Goal: Task Accomplishment & Management: Use online tool/utility

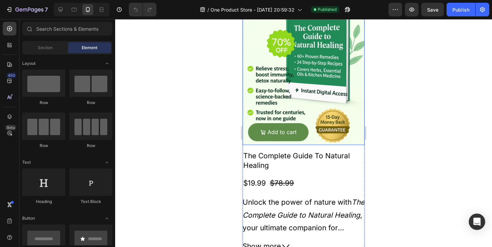
scroll to position [122, 0]
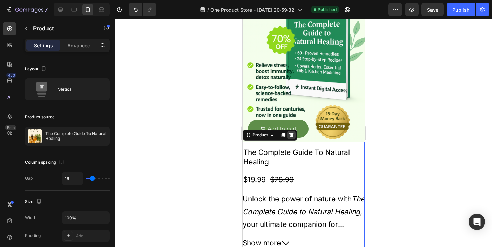
click at [293, 138] on icon at bounding box center [291, 135] width 5 height 5
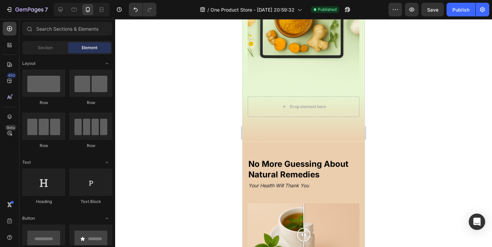
scroll to position [490, 0]
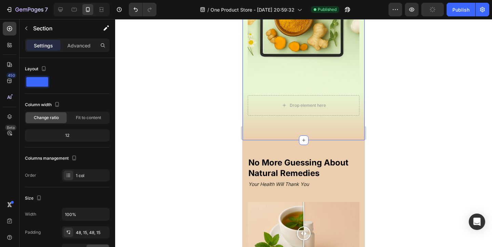
click at [66, 52] on div "Settings Advanced" at bounding box center [67, 48] width 96 height 19
click at [67, 51] on div "Settings Advanced" at bounding box center [67, 46] width 85 height 14
click at [70, 50] on div "Advanced" at bounding box center [79, 45] width 34 height 11
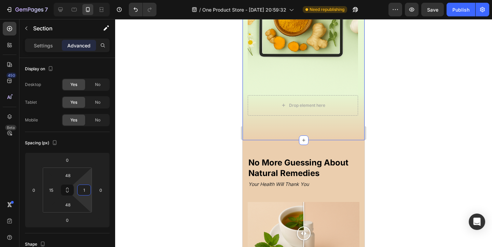
type input "0"
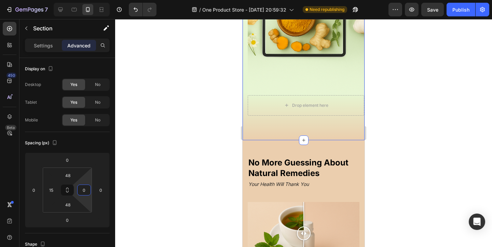
drag, startPoint x: 83, startPoint y: 184, endPoint x: 85, endPoint y: 192, distance: 7.9
click at [85, 0] on html "7 / One Product Store - [DATE] 20:59:32 Need republishing Preview Save Publish …" at bounding box center [246, 0] width 492 height 0
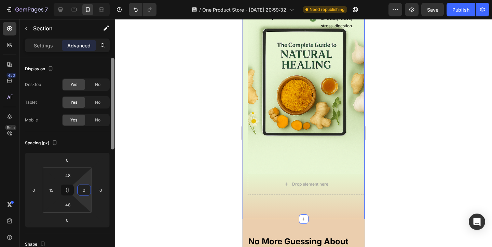
scroll to position [413, 0]
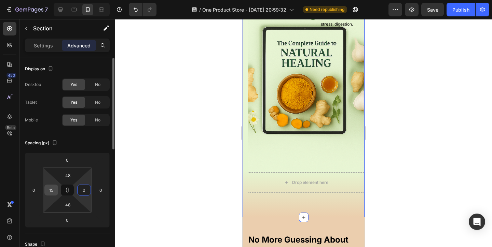
click at [51, 191] on input "15" at bounding box center [51, 190] width 10 height 10
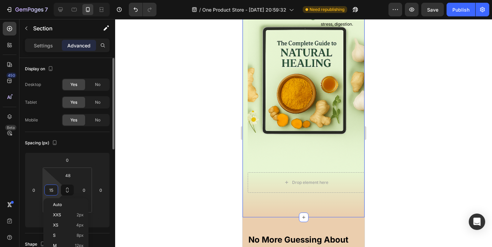
click at [51, 191] on input "15" at bounding box center [51, 190] width 10 height 10
type input "9"
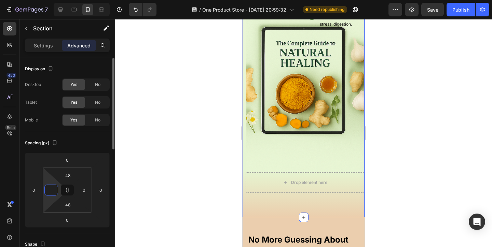
type input "0"
click at [395, 205] on div at bounding box center [303, 133] width 377 height 228
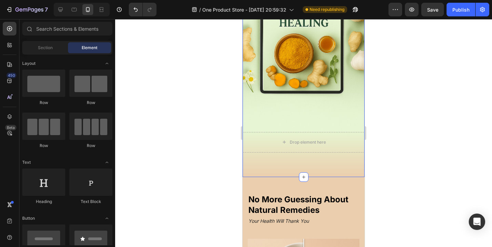
scroll to position [460, 0]
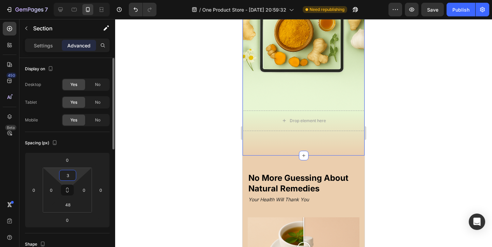
click at [79, 0] on html "7 / One Product Store - [DATE] 20:59:32 Need republishing Preview Save Publish …" at bounding box center [246, 0] width 492 height 0
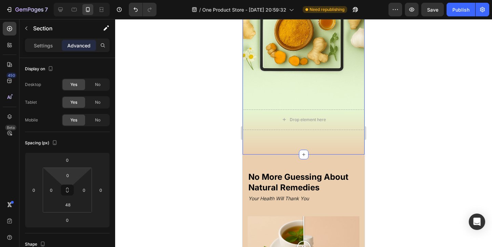
drag, startPoint x: 79, startPoint y: 176, endPoint x: 80, endPoint y: 180, distance: 4.2
click at [80, 0] on html "7 / One Product Store - [DATE] 20:59:32 Need republishing Preview Save Publish …" at bounding box center [246, 0] width 492 height 0
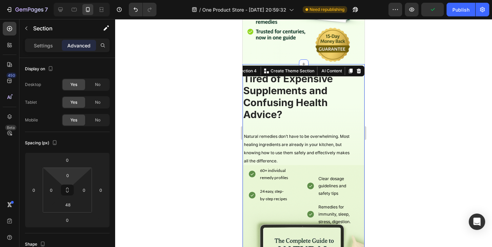
scroll to position [204, 0]
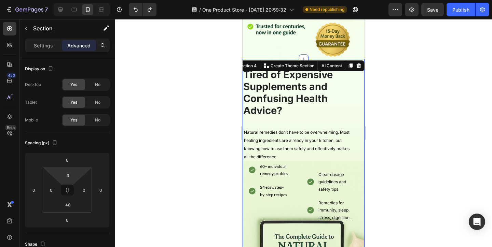
type input "48"
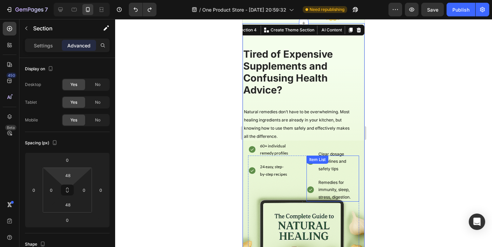
scroll to position [240, 0]
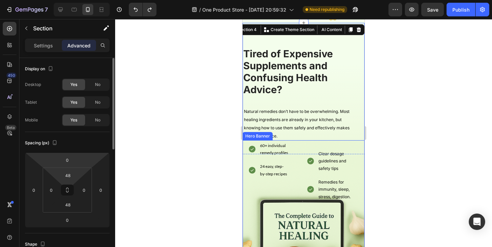
type input "15"
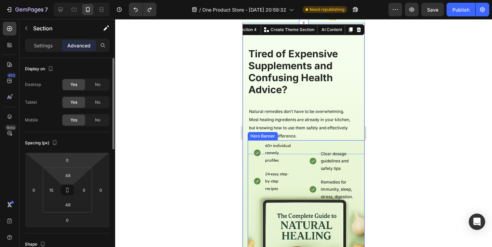
type input "15"
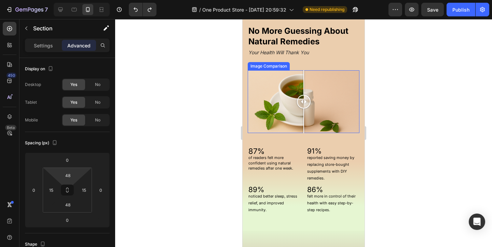
scroll to position [635, 0]
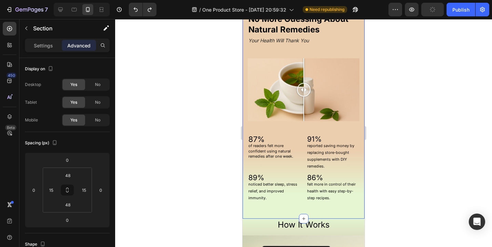
click at [297, 205] on div "No More Guessing About Natural Remedies Heading Your Health Will Thank You Head…" at bounding box center [303, 108] width 122 height 222
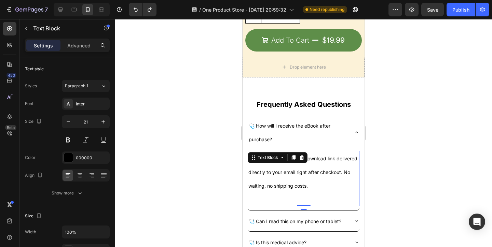
click at [297, 191] on p "You’ll get an instant PDF download link delivered directly to your email right …" at bounding box center [303, 172] width 110 height 41
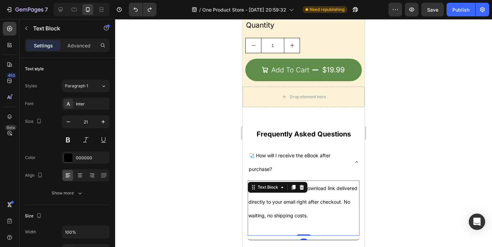
scroll to position [1303, 0]
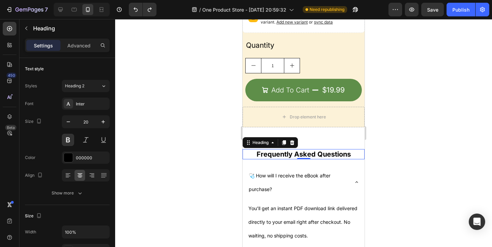
click at [295, 152] on h2 "Frequently Asked Questions" at bounding box center [303, 154] width 122 height 10
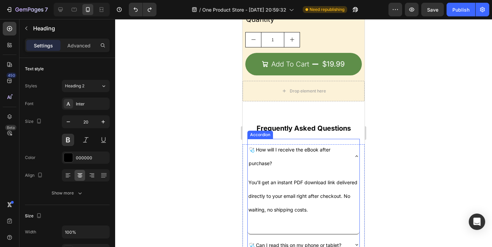
scroll to position [1320, 0]
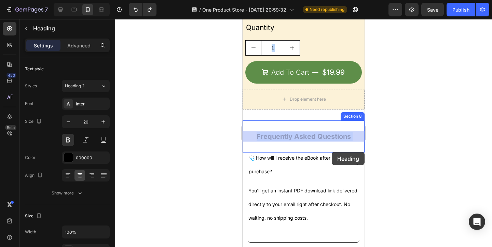
drag, startPoint x: 331, startPoint y: 137, endPoint x: 332, endPoint y: 151, distance: 14.4
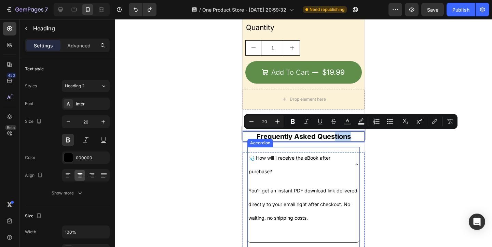
drag, startPoint x: 333, startPoint y: 136, endPoint x: 333, endPoint y: 154, distance: 17.8
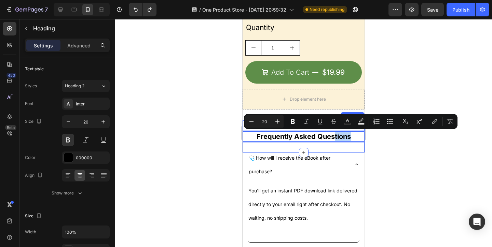
click at [353, 145] on div "Frequently Asked Questions Heading 0 Section 8" at bounding box center [303, 137] width 122 height 32
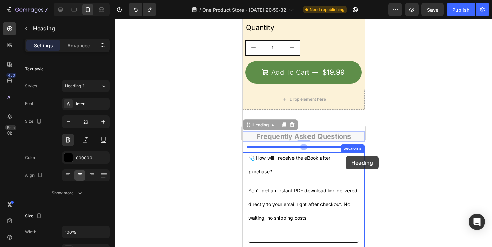
drag, startPoint x: 348, startPoint y: 138, endPoint x: 346, endPoint y: 156, distance: 17.9
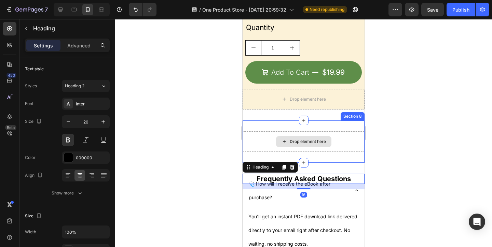
click at [344, 148] on div "Drop element here" at bounding box center [303, 141] width 122 height 20
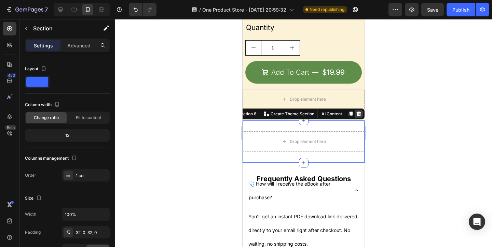
click at [359, 112] on icon at bounding box center [359, 114] width 4 height 5
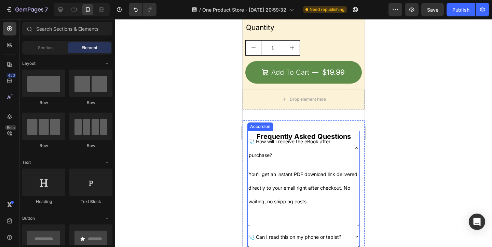
click at [326, 135] on p "🩺 How will I receive the eBook after purchase?" at bounding box center [298, 148] width 99 height 27
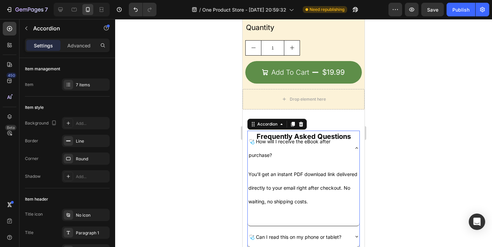
click at [343, 135] on p "🩺 How will I receive the eBook after purchase?" at bounding box center [298, 148] width 99 height 27
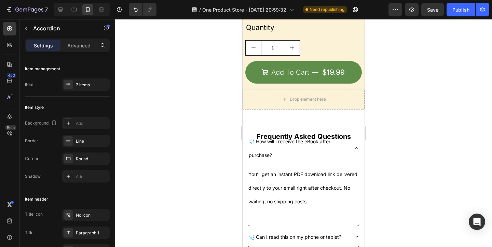
click at [350, 135] on div "🩺 How will I receive the eBook after purchase?" at bounding box center [304, 148] width 112 height 35
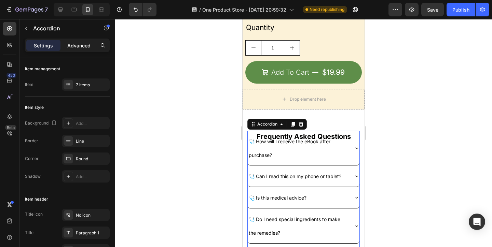
click at [85, 43] on p "Advanced" at bounding box center [78, 45] width 23 height 7
type input "100%"
type input "100"
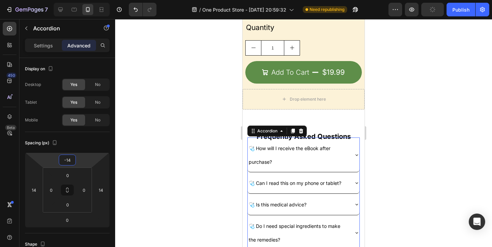
type input "-10"
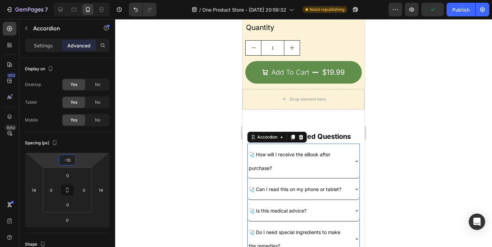
drag, startPoint x: 90, startPoint y: 159, endPoint x: 91, endPoint y: 153, distance: 6.6
click at [91, 0] on html "7 / One Product Store - [DATE] 20:59:32 Need republishing Preview Publish 450 B…" at bounding box center [246, 0] width 492 height 0
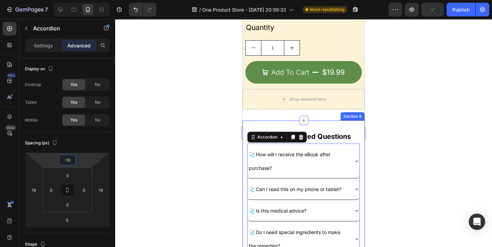
click at [329, 123] on div "Frequently Asked Questions Heading 🩺 How will I receive the eBook after purchas…" at bounding box center [303, 233] width 122 height 225
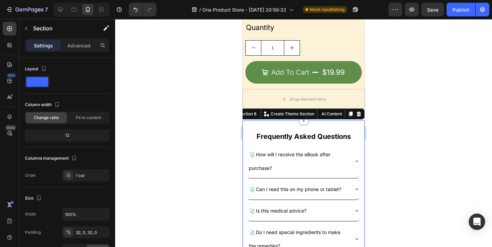
click at [373, 136] on div at bounding box center [303, 133] width 377 height 228
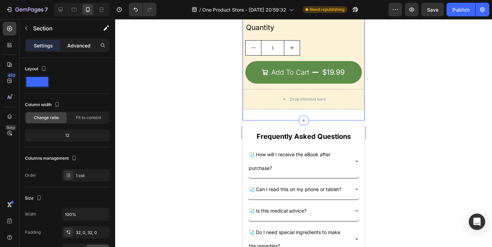
click at [83, 49] on div "Advanced" at bounding box center [79, 45] width 34 height 11
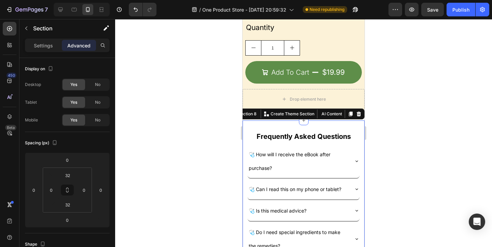
click at [297, 130] on div "Frequently Asked Questions Heading 🩺 How will I receive the eBook after purchas…" at bounding box center [303, 233] width 122 height 225
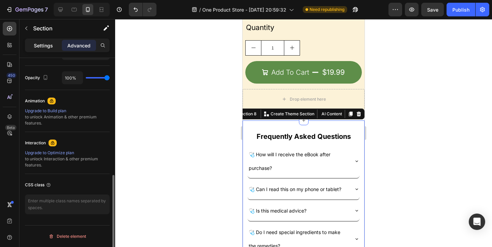
click at [37, 47] on p "Settings" at bounding box center [43, 45] width 19 height 7
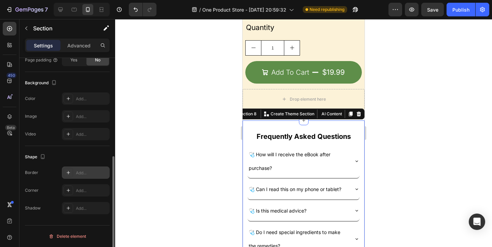
scroll to position [183, 0]
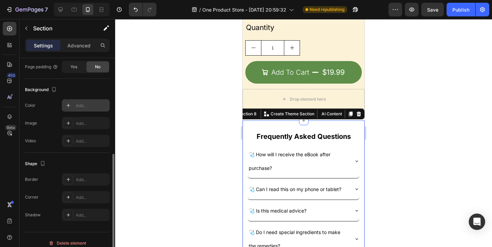
click at [80, 107] on div "Add..." at bounding box center [92, 106] width 32 height 6
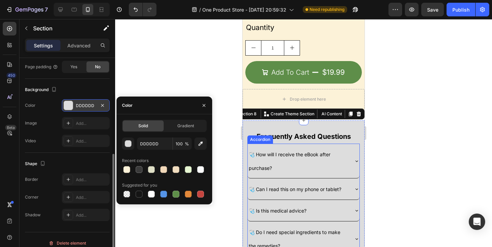
click at [312, 169] on p "🩺 How will I receive the eBook after purchase?" at bounding box center [298, 161] width 99 height 27
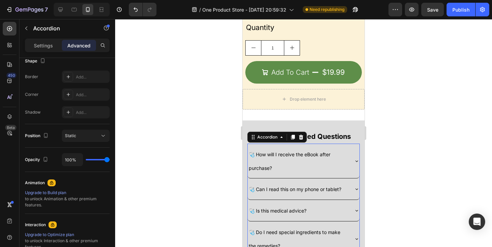
scroll to position [0, 0]
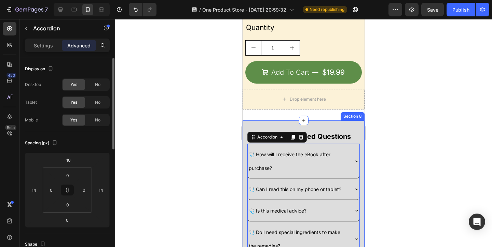
click at [355, 123] on div "Frequently Asked Questions Heading 🩺 How will I receive the eBook after purchas…" at bounding box center [303, 233] width 122 height 225
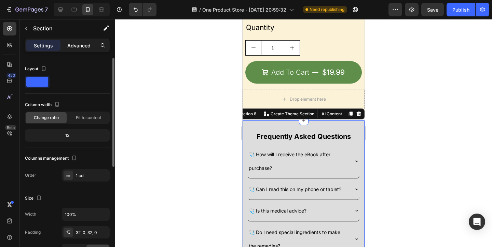
click at [86, 46] on p "Advanced" at bounding box center [78, 45] width 23 height 7
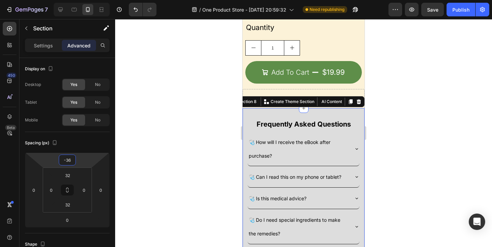
type input "-34"
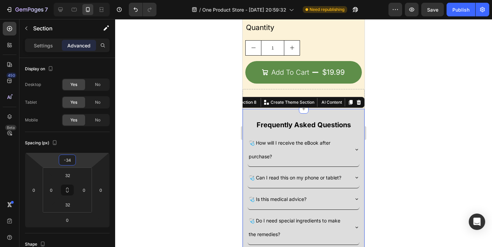
drag, startPoint x: 80, startPoint y: 158, endPoint x: 82, endPoint y: 164, distance: 6.1
click at [82, 0] on html "7 / One Product Store - [DATE] 20:59:32 Need republishing Preview Save Publish …" at bounding box center [246, 0] width 492 height 0
click at [216, 97] on div at bounding box center [303, 133] width 377 height 228
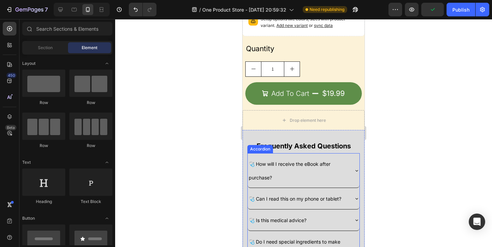
scroll to position [1275, 0]
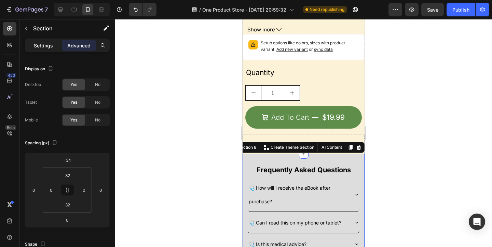
click at [39, 43] on p "Settings" at bounding box center [43, 45] width 19 height 7
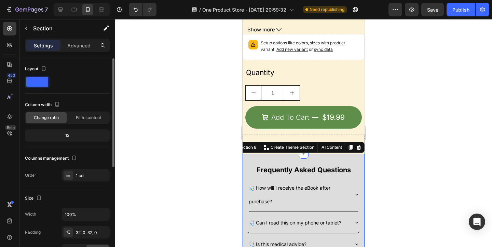
scroll to position [190, 0]
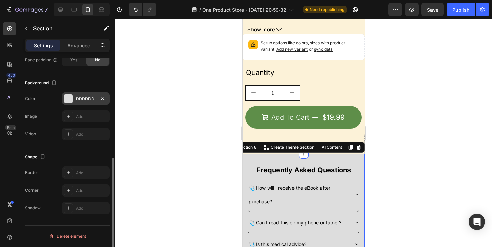
click at [82, 99] on div "DDDDDD" at bounding box center [86, 99] width 20 height 6
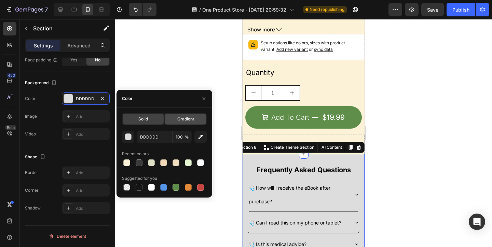
click at [169, 121] on div "Gradient" at bounding box center [185, 119] width 41 height 11
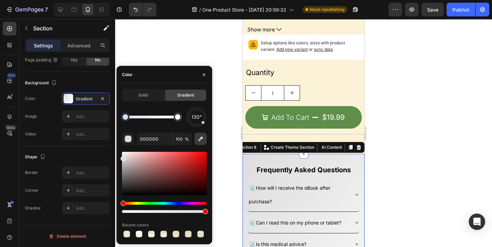
click at [199, 143] on button "button" at bounding box center [200, 139] width 12 height 12
type input "FCF2D8"
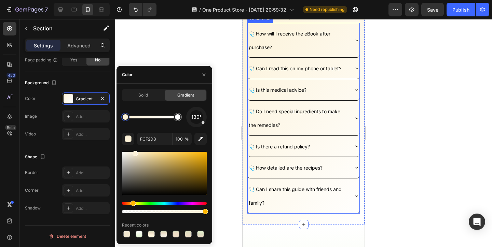
scroll to position [1413, 0]
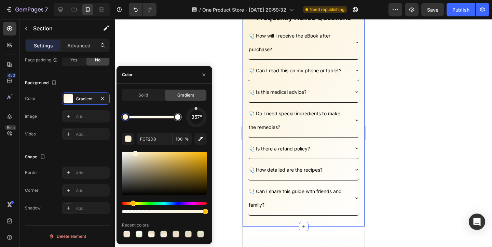
click at [196, 111] on div "357°" at bounding box center [197, 117] width 14 height 14
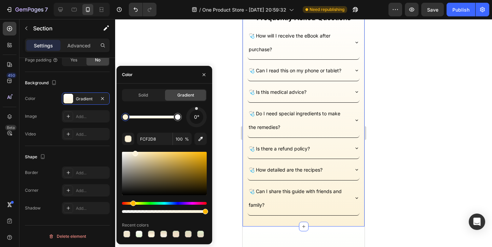
click at [196, 110] on div "0°" at bounding box center [197, 117] width 14 height 14
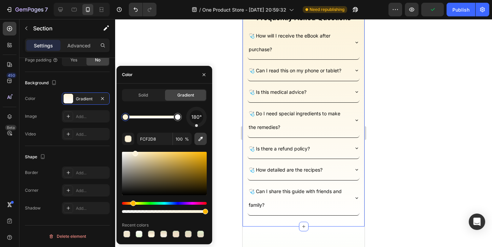
drag, startPoint x: 196, startPoint y: 110, endPoint x: 196, endPoint y: 144, distance: 34.2
click at [196, 144] on div "180° FCF2D8 100 % Recent colors" at bounding box center [164, 173] width 85 height 132
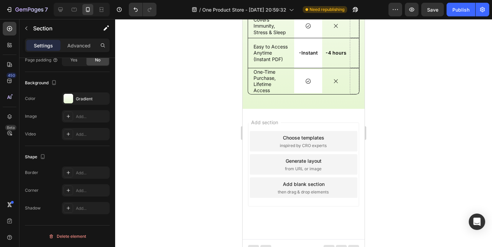
scroll to position [1796, 0]
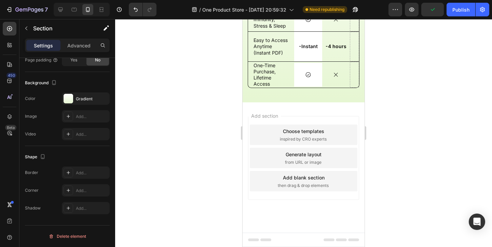
click at [456, 2] on div "7 / One Product Store - Aug 20, 20:59:32 Need republishing Preview Publish" at bounding box center [246, 9] width 492 height 19
click at [456, 8] on div "Publish" at bounding box center [460, 9] width 17 height 7
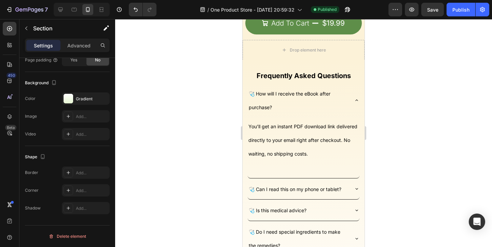
scroll to position [1369, 0]
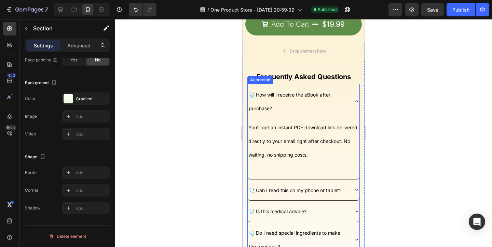
click at [356, 103] on icon at bounding box center [356, 101] width 5 height 5
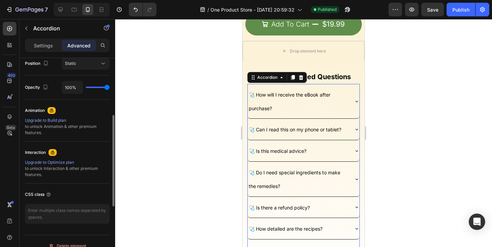
scroll to position [265, 0]
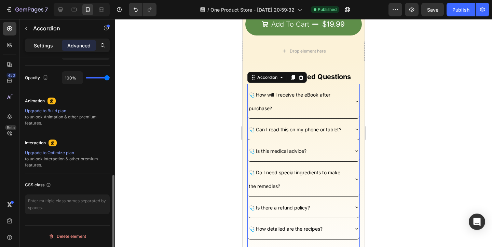
click at [45, 48] on p "Settings" at bounding box center [43, 45] width 19 height 7
type input "0"
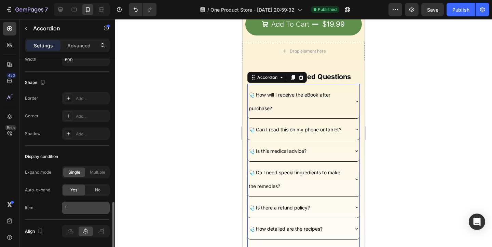
scroll to position [454, 0]
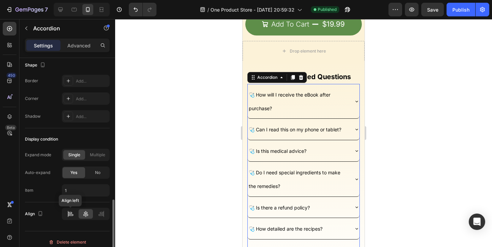
click at [69, 215] on icon at bounding box center [70, 214] width 7 height 7
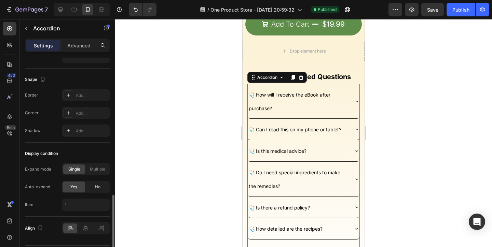
scroll to position [439, 0]
click at [95, 187] on span "No" at bounding box center [97, 187] width 5 height 6
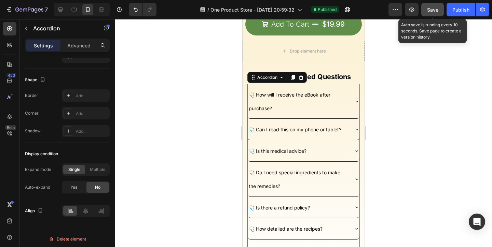
click at [438, 13] on div "Save" at bounding box center [432, 9] width 11 height 7
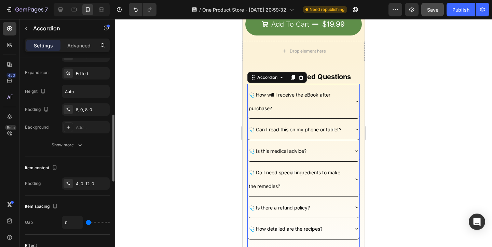
scroll to position [177, 0]
click at [81, 150] on button "Show more" at bounding box center [67, 145] width 85 height 12
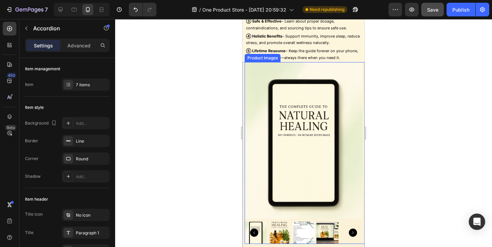
scroll to position [1003, 0]
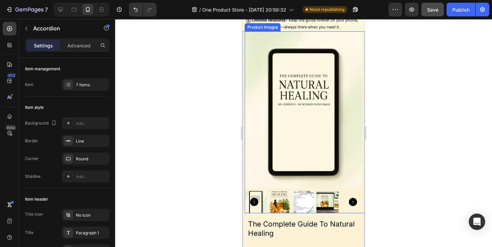
click at [278, 197] on img at bounding box center [279, 202] width 22 height 22
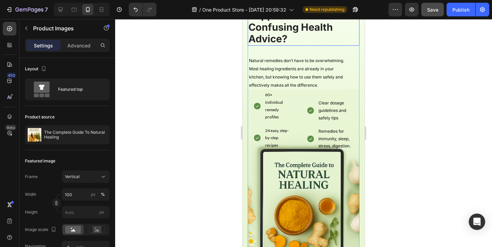
scroll to position [97, 0]
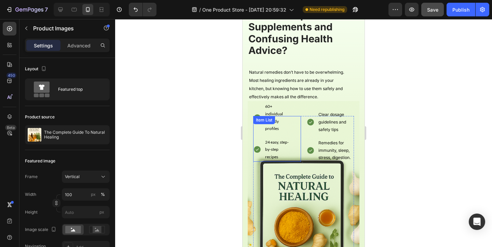
click at [276, 112] on p "60+ individual remedy profiles" at bounding box center [277, 117] width 24 height 29
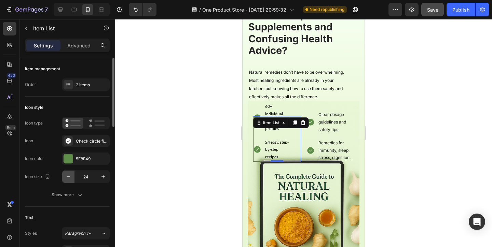
click at [71, 178] on icon "button" at bounding box center [68, 176] width 7 height 7
click at [103, 177] on icon "button" at bounding box center [103, 176] width 7 height 7
click at [71, 178] on icon "button" at bounding box center [68, 176] width 7 height 7
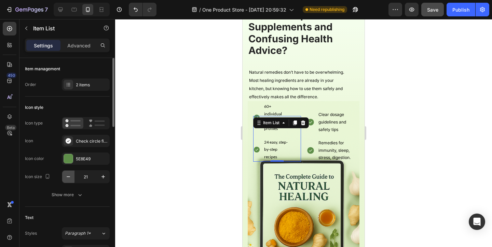
click at [73, 178] on button "button" at bounding box center [68, 177] width 12 height 12
type input "18"
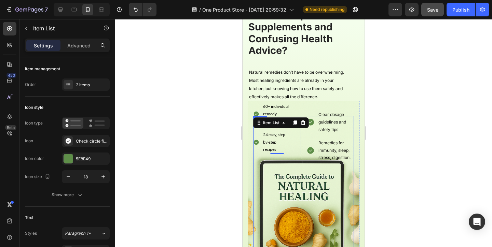
click at [347, 168] on div "60+ individual remedy profiles 24 easy, step-by-step recipes Item List 0 Clear …" at bounding box center [303, 203] width 101 height 175
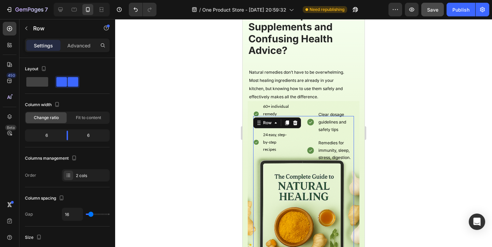
click at [322, 163] on div "60+ individual remedy profiles 24 easy, step-by-step recipes Item List Clear do…" at bounding box center [303, 203] width 101 height 175
click at [326, 115] on p "Clear dosage guidelines and safety tips" at bounding box center [335, 122] width 35 height 22
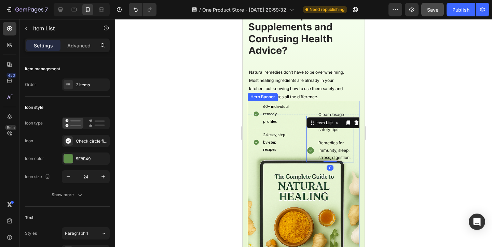
click at [302, 107] on div "Background Image" at bounding box center [304, 203] width 112 height 205
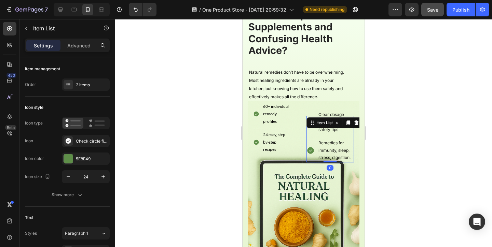
click at [332, 119] on div "Clear dosage guidelines and safety tips Remedies for immunity, sleep, stress, d…" at bounding box center [330, 139] width 48 height 46
click at [330, 114] on p "Clear dosage guidelines and safety tips" at bounding box center [335, 122] width 35 height 22
click at [68, 179] on icon "button" at bounding box center [68, 176] width 7 height 7
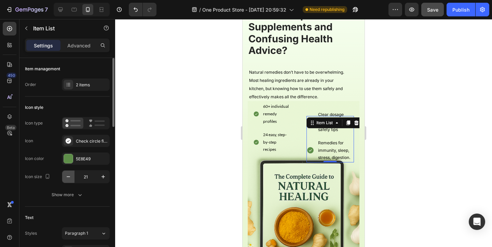
click at [68, 179] on icon "button" at bounding box center [68, 176] width 7 height 7
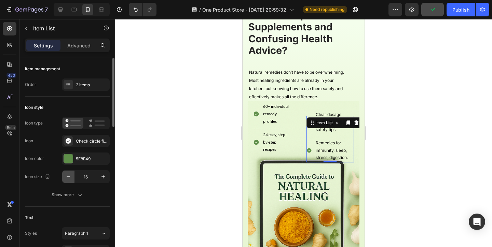
click at [68, 179] on icon "button" at bounding box center [68, 176] width 7 height 7
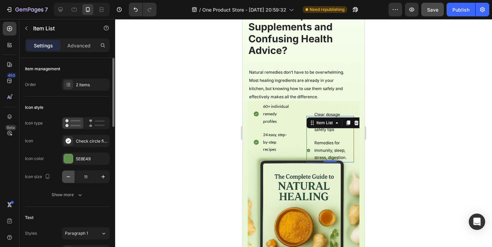
click at [68, 179] on icon "button" at bounding box center [68, 176] width 7 height 7
click at [100, 176] on icon "button" at bounding box center [103, 176] width 7 height 7
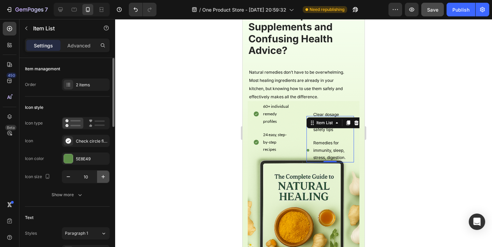
click at [100, 176] on icon "button" at bounding box center [103, 176] width 7 height 7
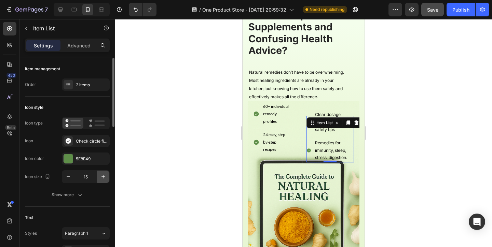
click at [100, 176] on icon "button" at bounding box center [103, 176] width 7 height 7
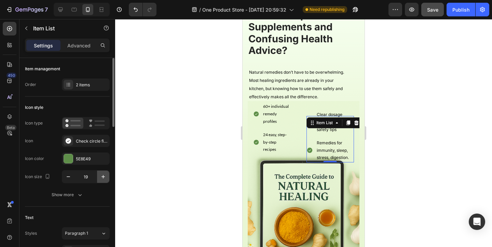
type input "20"
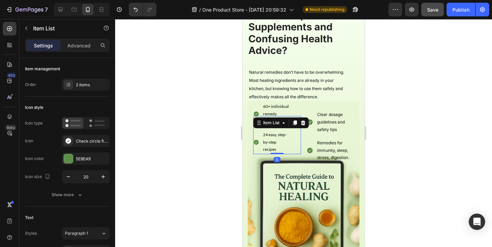
click at [276, 112] on p "60+ individual remedy profiles" at bounding box center [276, 114] width 26 height 22
click at [334, 113] on p "Clear dosage guidelines and safety tips" at bounding box center [335, 122] width 36 height 22
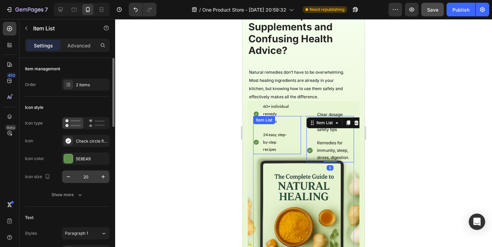
click at [91, 178] on input "20" at bounding box center [85, 177] width 23 height 12
type input "18"
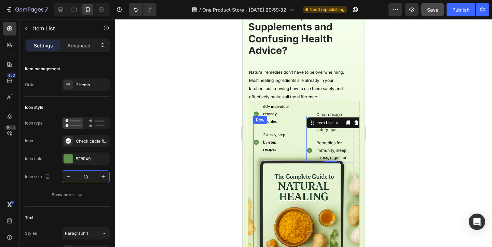
click at [279, 175] on div "60+ individual remedy profiles 24 easy, step-by-step recipes Item List Clear do…" at bounding box center [303, 203] width 101 height 175
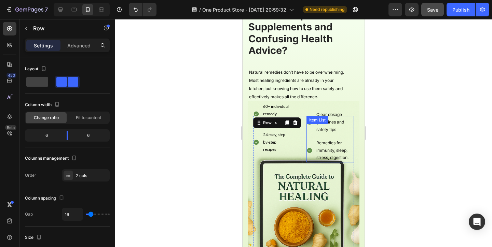
click at [335, 111] on div "Clear dosage guidelines and safety tips" at bounding box center [334, 122] width 39 height 24
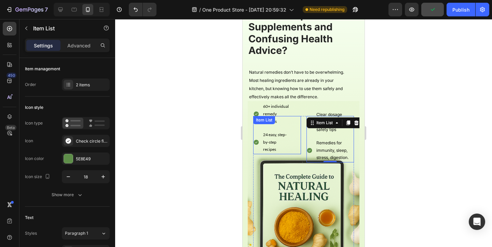
click at [85, 51] on div "Settings Advanced" at bounding box center [67, 46] width 85 height 14
click at [85, 46] on p "Advanced" at bounding box center [78, 45] width 23 height 7
type input "100%"
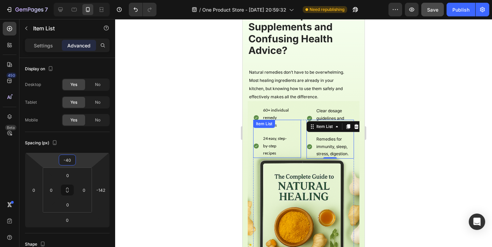
type input "-42"
drag, startPoint x: 78, startPoint y: 159, endPoint x: 78, endPoint y: 163, distance: 4.1
click at [78, 0] on html "7 / One Product Store - [DATE] 20:59:32 Need republishing Preview Save Publish …" at bounding box center [246, 0] width 492 height 0
click at [318, 196] on div "60+ individual remedy profiles 24 easy, step-by-step recipes Item List Clear do…" at bounding box center [303, 203] width 101 height 167
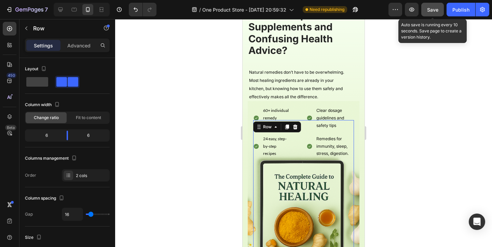
click at [436, 13] on div "Save" at bounding box center [432, 9] width 11 height 7
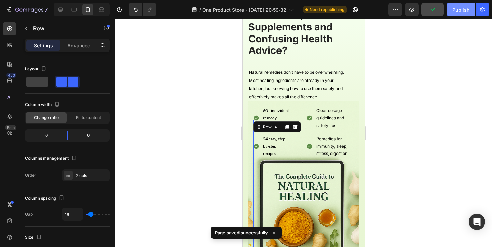
click at [457, 16] on button "Publish" at bounding box center [460, 10] width 29 height 14
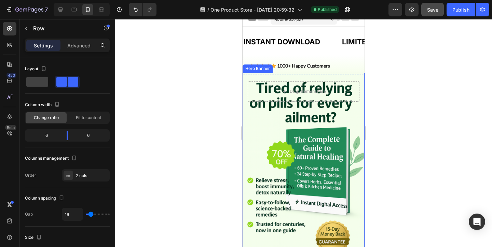
scroll to position [0, 0]
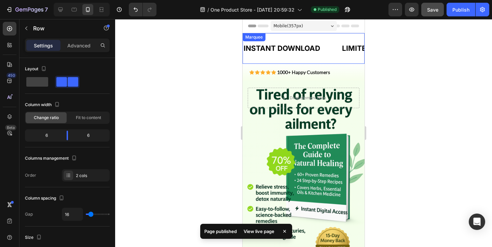
click at [253, 59] on div "INSTANT DOWNLOAD Text Block LIMITED TIME 50% OFF SALE Text Block 15 DAY GUARANT…" at bounding box center [303, 48] width 122 height 31
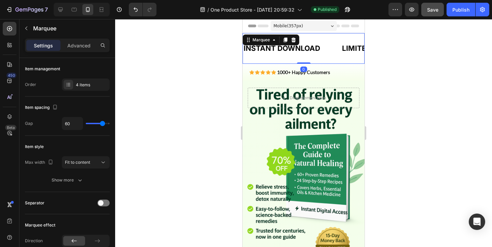
drag, startPoint x: 303, startPoint y: 62, endPoint x: 304, endPoint y: 55, distance: 7.2
click at [304, 55] on div "INSTANT DOWNLOAD Text Block LIMITED TIME 50% OFF SALE Text Block 15 DAY GUARANT…" at bounding box center [303, 48] width 122 height 31
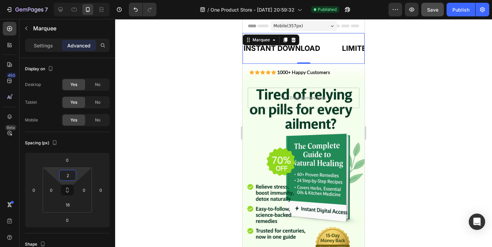
type input "0"
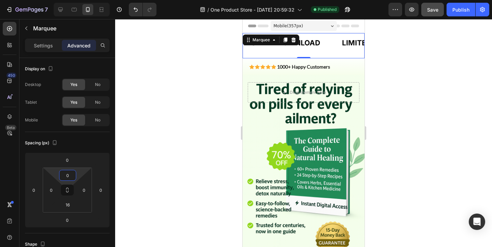
drag, startPoint x: 79, startPoint y: 176, endPoint x: 80, endPoint y: 182, distance: 6.2
click at [80, 0] on html "7 / One Product Store - [DATE] 20:59:32 Published Preview Save Publish 450 Beta…" at bounding box center [246, 0] width 492 height 0
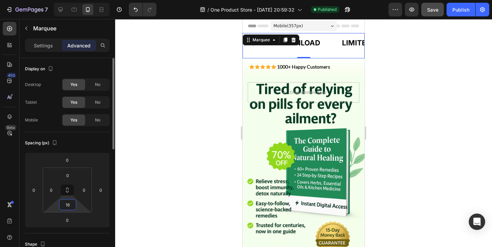
click at [73, 207] on input "16" at bounding box center [68, 205] width 14 height 10
click at [75, 209] on div "16" at bounding box center [67, 204] width 17 height 11
type input "0"
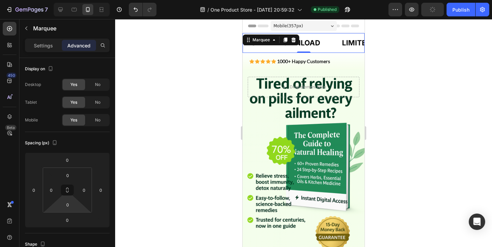
drag, startPoint x: 79, startPoint y: 207, endPoint x: 79, endPoint y: 215, distance: 8.5
click at [79, 0] on html "7 / One Product Store - Aug 20, 20:59:32 Published Preview Publish 450 Beta Sec…" at bounding box center [246, 0] width 492 height 0
click at [398, 77] on div at bounding box center [303, 133] width 377 height 228
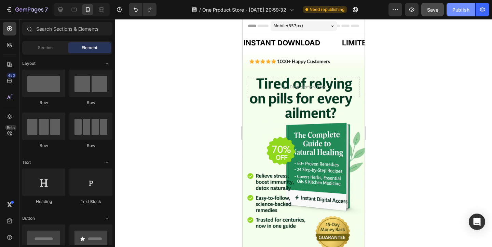
click at [465, 8] on div "Publish" at bounding box center [460, 9] width 17 height 7
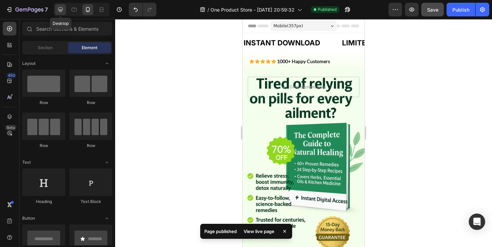
click at [62, 10] on icon at bounding box center [60, 10] width 4 height 4
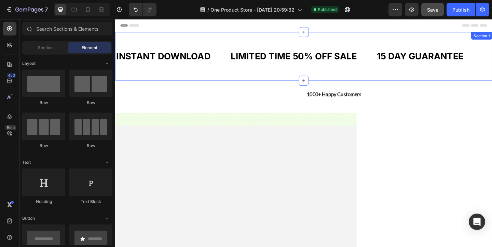
click at [219, 42] on div "INSTANT DOWNLOAD Text Block LIMITED TIME 50% OFF SALE Text Block 15 DAY GUARANT…" at bounding box center [320, 59] width 410 height 53
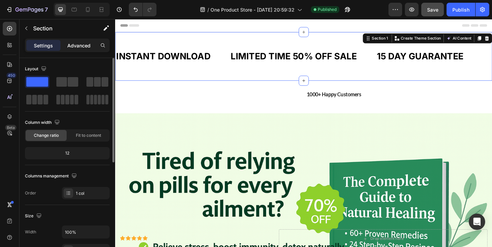
click at [76, 41] on div "Advanced" at bounding box center [79, 45] width 34 height 11
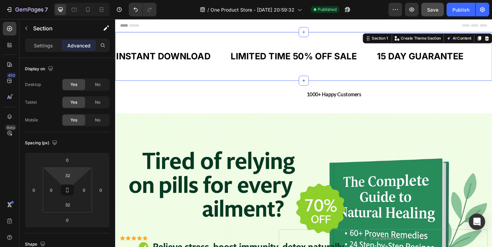
type input "0"
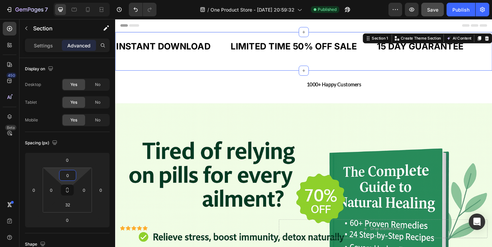
drag, startPoint x: 78, startPoint y: 173, endPoint x: 78, endPoint y: 191, distance: 17.8
click at [78, 0] on html "7 / One Product Store - [DATE] 20:59:32 Published Preview Save Publish 450 Beta…" at bounding box center [246, 0] width 492 height 0
type input "0"
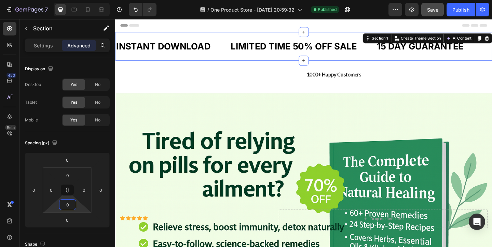
drag, startPoint x: 77, startPoint y: 204, endPoint x: 78, endPoint y: 224, distance: 20.2
click at [78, 0] on html "7 / One Product Store - [DATE] 20:59:32 Published Preview Save Publish 450 Beta…" at bounding box center [246, 0] width 492 height 0
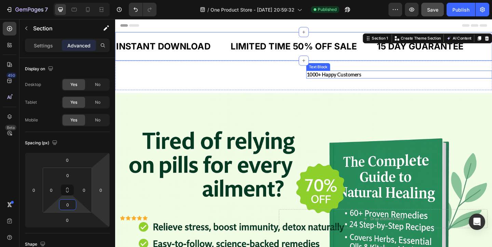
click at [343, 78] on p "1000+ Happy Customers" at bounding box center [423, 79] width 201 height 7
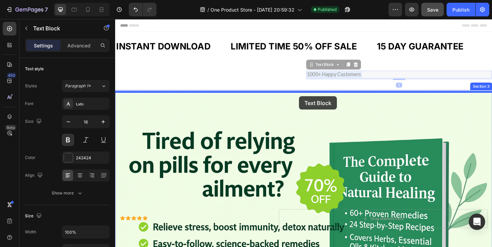
drag, startPoint x: 355, startPoint y: 80, endPoint x: 315, endPoint y: 103, distance: 46.3
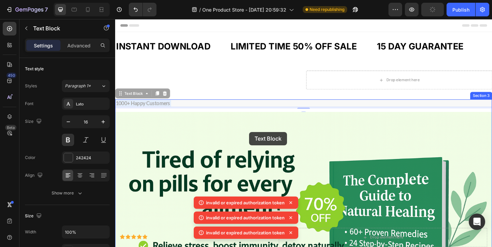
drag, startPoint x: 261, startPoint y: 110, endPoint x: 261, endPoint y: 141, distance: 31.8
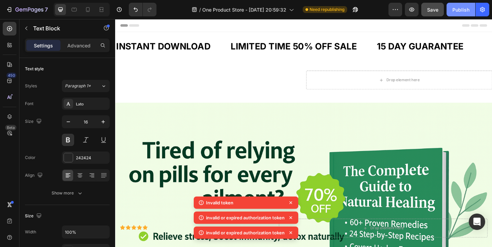
click at [462, 15] on button "Publish" at bounding box center [460, 10] width 29 height 14
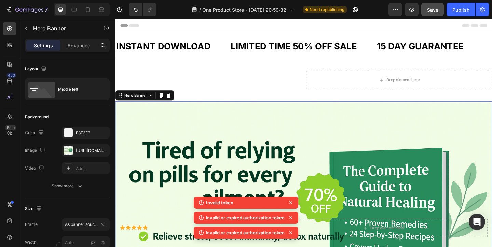
drag, startPoint x: 230, startPoint y: 117, endPoint x: 443, endPoint y: 132, distance: 213.6
click at [436, 132] on div "Icon Icon Icon Icon Icon Icon List Drop element here Hero Banner 0 1000+ Happy …" at bounding box center [320, 250] width 410 height 287
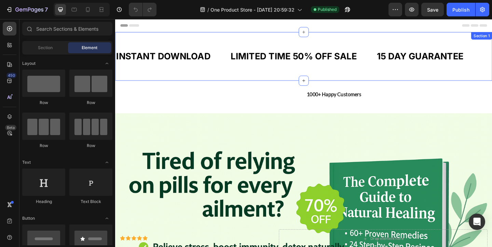
click at [267, 79] on div "INSTANT DOWNLOAD Text Block LIMITED TIME 50% OFF SALE Text Block 15 DAY GUARANT…" at bounding box center [320, 59] width 410 height 53
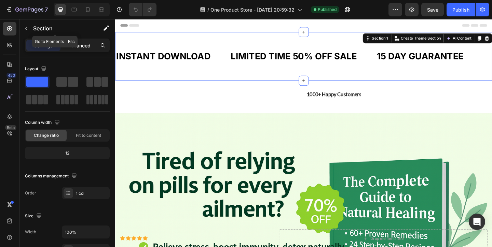
click at [77, 44] on p "Advanced" at bounding box center [78, 45] width 23 height 7
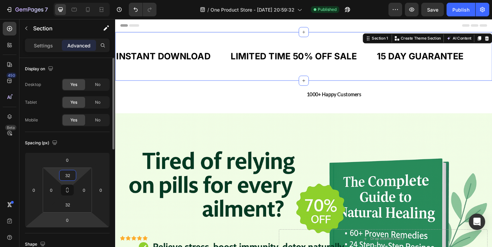
drag, startPoint x: 74, startPoint y: 176, endPoint x: 73, endPoint y: 230, distance: 53.3
click at [0, 0] on div "Spacing (px) 0 0 0 0 32 0 32 0" at bounding box center [0, 0] width 0 height 0
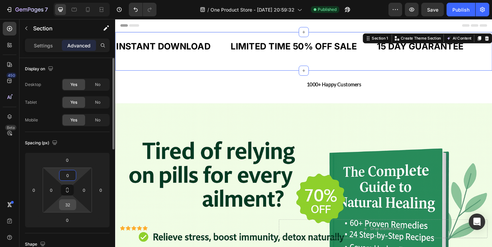
type input "0"
click at [70, 204] on input "32" at bounding box center [68, 205] width 14 height 10
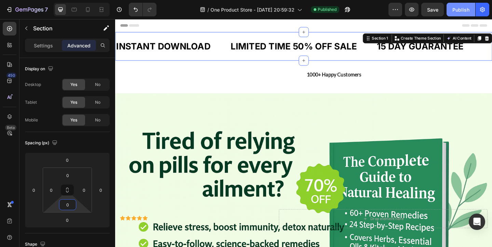
type input "0"
click at [458, 4] on button "Publish" at bounding box center [460, 10] width 29 height 14
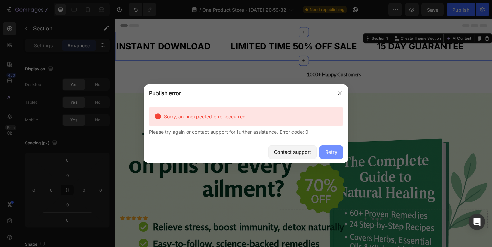
click at [331, 151] on div "Retry" at bounding box center [331, 152] width 12 height 7
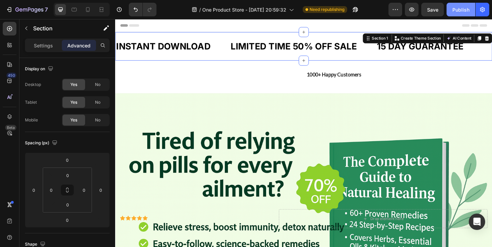
click at [464, 9] on div "Publish" at bounding box center [460, 9] width 17 height 7
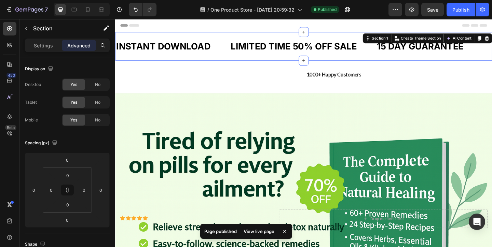
drag, startPoint x: 213, startPoint y: 129, endPoint x: 277, endPoint y: 112, distance: 65.8
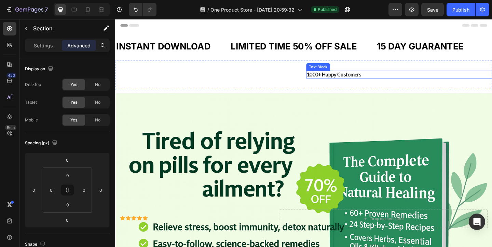
click at [358, 77] on p "1000+ Happy Customers" at bounding box center [423, 79] width 201 height 7
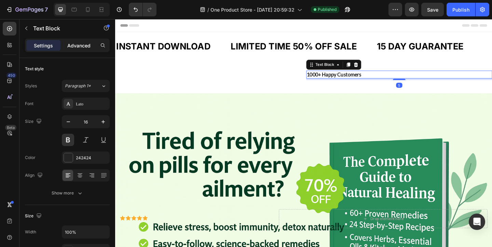
click at [83, 47] on p "Advanced" at bounding box center [78, 45] width 23 height 7
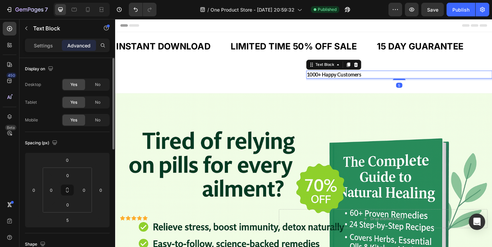
drag, startPoint x: 79, startPoint y: 172, endPoint x: 85, endPoint y: 149, distance: 24.4
click at [0, 0] on div "Spacing (px) 0 0 5 0 0 0 0 0" at bounding box center [0, 0] width 0 height 0
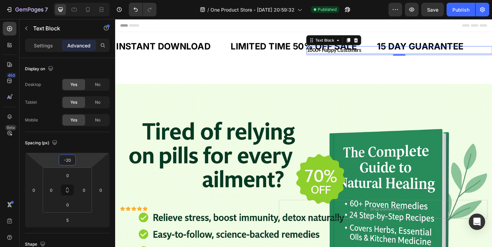
drag, startPoint x: 83, startPoint y: 154, endPoint x: 83, endPoint y: 157, distance: 3.4
click at [83, 0] on html "7 / One Product Store - [DATE] 20:59:32 Published Preview Save Publish 450 Beta…" at bounding box center [246, 0] width 492 height 0
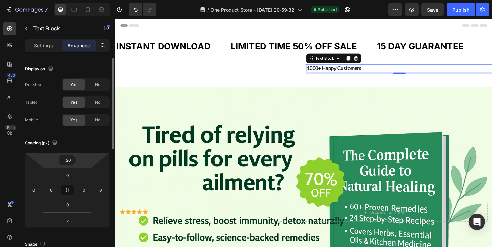
click at [75, 158] on div "-20" at bounding box center [67, 160] width 17 height 11
click at [67, 159] on input "-20" at bounding box center [67, 160] width 14 height 10
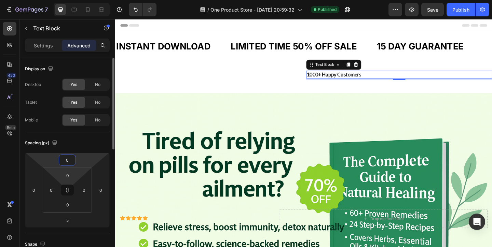
type input "0"
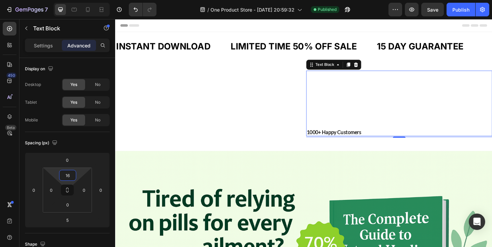
type input "0"
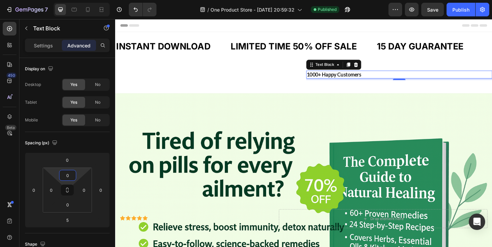
drag, startPoint x: 78, startPoint y: 172, endPoint x: 89, endPoint y: 200, distance: 30.2
click at [89, 0] on html "7 / One Product Store - [DATE] 20:59:32 Published Preview Save Publish 450 Beta…" at bounding box center [246, 0] width 492 height 0
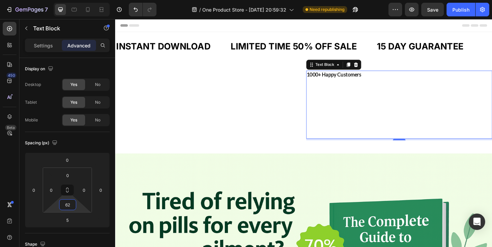
type input "0"
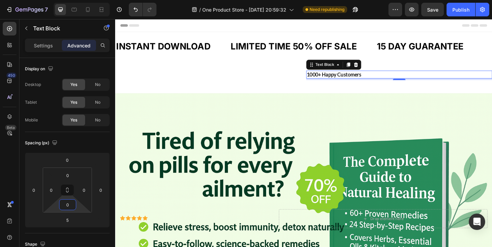
drag, startPoint x: 78, startPoint y: 206, endPoint x: 87, endPoint y: 241, distance: 36.1
click at [87, 0] on html "7 / One Product Store - [DATE] 20:59:32 Need republishing Preview Save Publish …" at bounding box center [246, 0] width 492 height 0
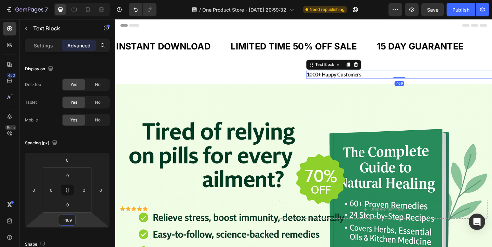
drag, startPoint x: 82, startPoint y: 220, endPoint x: 84, endPoint y: 250, distance: 29.8
click at [84, 0] on html "7 / One Product Store - [DATE] 20:59:32 Need republishing Preview Save Publish …" at bounding box center [246, 0] width 492 height 0
click at [69, 223] on input "-169" at bounding box center [67, 220] width 14 height 10
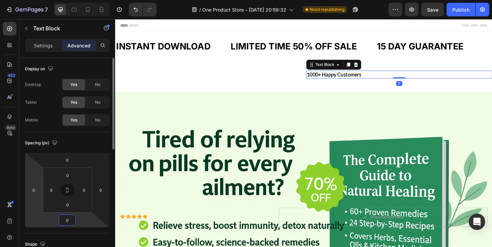
type input "0"
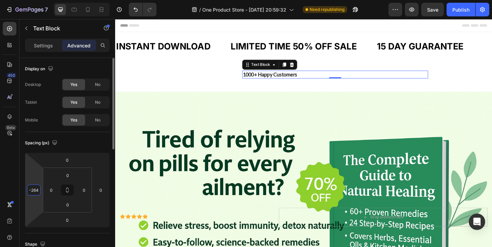
drag, startPoint x: 35, startPoint y: 200, endPoint x: 38, endPoint y: 243, distance: 42.8
click at [38, 0] on html "7 / One Product Store - [DATE] 20:59:32 Need republishing Preview Save Publish …" at bounding box center [246, 0] width 492 height 0
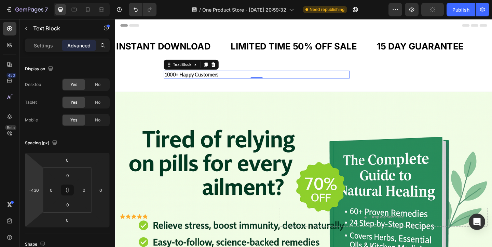
type input "-428"
drag, startPoint x: 31, startPoint y: 206, endPoint x: 41, endPoint y: 234, distance: 29.7
click at [41, 0] on html "7 / One Product Store - [DATE] 20:59:32 Need republishing Preview Publish 450 B…" at bounding box center [246, 0] width 492 height 0
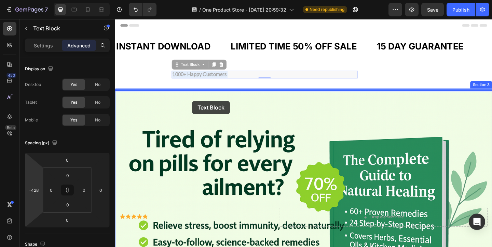
drag, startPoint x: 199, startPoint y: 80, endPoint x: 199, endPoint y: 108, distance: 28.0
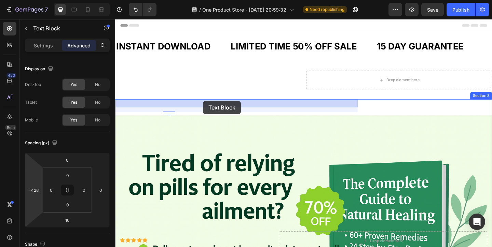
drag, startPoint x: 171, startPoint y: 109, endPoint x: 211, endPoint y: 108, distance: 39.6
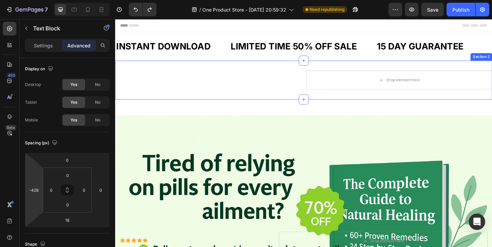
type input "0"
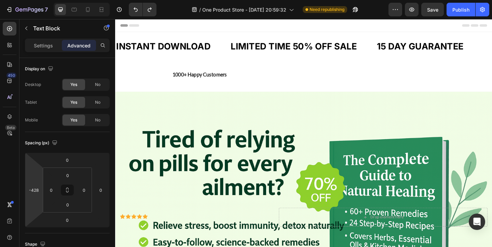
click at [207, 81] on p "1000+ Happy Customers" at bounding box center [277, 79] width 201 height 7
click at [211, 78] on p "1000+ Happy Customers" at bounding box center [277, 79] width 201 height 7
click at [216, 71] on div "Icon Icon Icon Icon Icon Icon List 1000+ Happy Customers Text Block Section 2" at bounding box center [320, 79] width 410 height 30
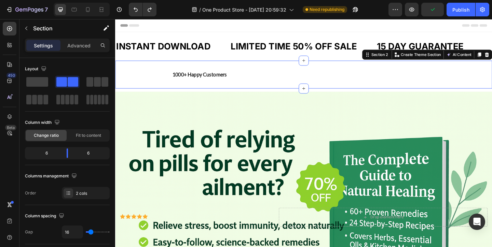
click at [217, 69] on div "Icon Icon Icon Icon Icon Icon List 1000+ Happy Customers Text Block Section 2 Y…" at bounding box center [320, 79] width 410 height 30
click at [76, 49] on div "Advanced" at bounding box center [79, 45] width 34 height 11
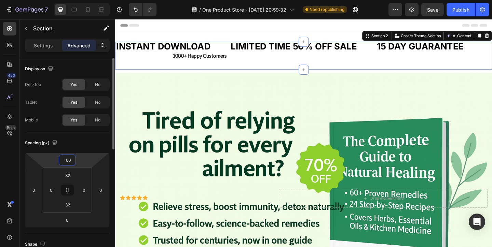
click at [84, 0] on html "7 / One Product Store - [DATE] 20:59:32 Need republishing Preview Save Publish …" at bounding box center [246, 0] width 492 height 0
click at [0, 0] on div "Spacing (px) -60 0 0 0 32 0 32 0" at bounding box center [0, 0] width 0 height 0
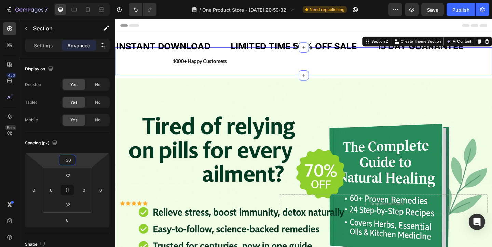
type input "-28"
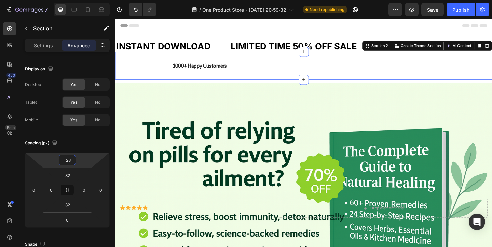
drag, startPoint x: 84, startPoint y: 163, endPoint x: 84, endPoint y: 158, distance: 5.5
click at [84, 0] on html "7 / One Product Store - [DATE] 20:59:32 Need republishing Preview Save Publish …" at bounding box center [246, 0] width 492 height 0
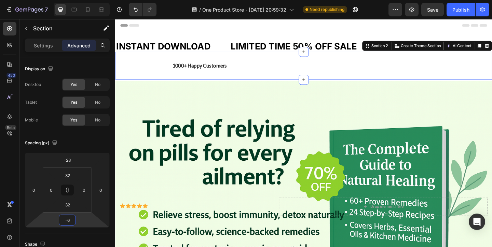
type input "-4"
click at [80, 0] on html "7 / One Product Store - [DATE] 20:59:32 Need republishing Preview Save Publish …" at bounding box center [246, 0] width 492 height 0
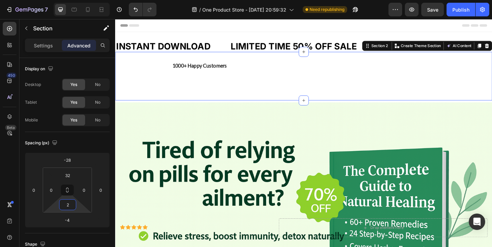
type input "0"
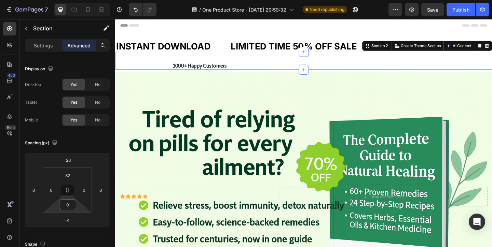
drag, startPoint x: 79, startPoint y: 208, endPoint x: 83, endPoint y: 212, distance: 5.8
click at [83, 0] on html "7 / One Product Store - [DATE] 20:59:32 Need republishing Preview Save Publish …" at bounding box center [246, 0] width 492 height 0
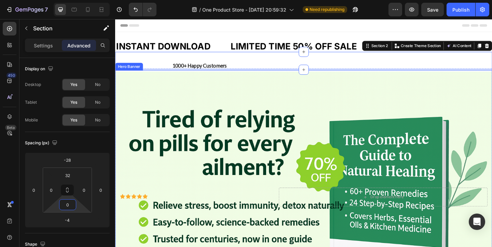
click at [452, 199] on div "Icon Icon Icon Icon Icon Icon List Drop element here" at bounding box center [320, 213] width 410 height 60
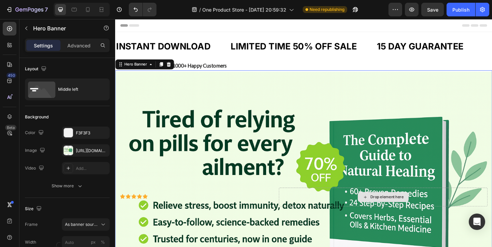
click at [443, 212] on div "Drop element here" at bounding box center [406, 213] width 227 height 20
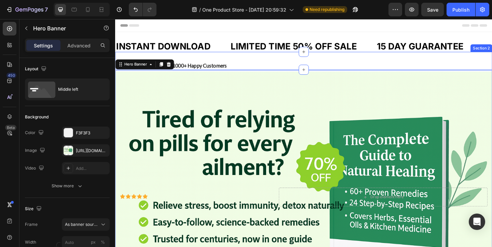
click at [324, 62] on div "Icon Icon Icon Icon Icon Icon List 1000+ Happy Customers Text Block Section 2" at bounding box center [320, 64] width 410 height 19
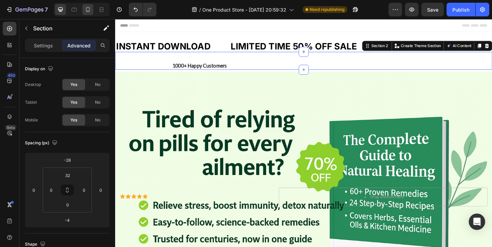
click at [84, 9] on div at bounding box center [87, 9] width 11 height 11
type input "-6"
type input "0"
type input "4"
type input "38"
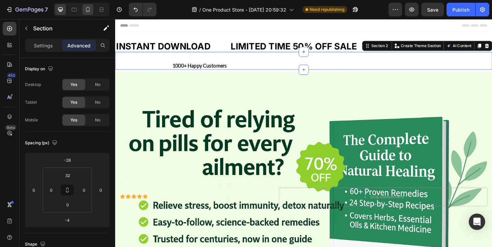
type input "8"
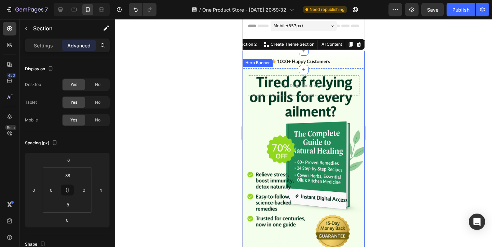
click at [264, 100] on div "Icon Icon Icon Icon Icon Icon List Drop element here" at bounding box center [303, 85] width 122 height 35
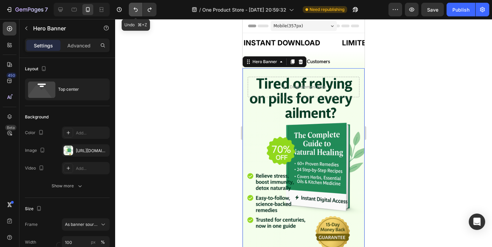
click at [136, 11] on icon "Undo/Redo" at bounding box center [135, 9] width 7 height 7
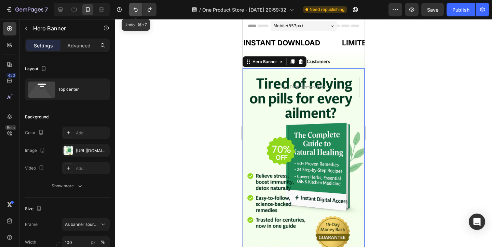
click at [136, 11] on icon "Undo/Redo" at bounding box center [135, 9] width 7 height 7
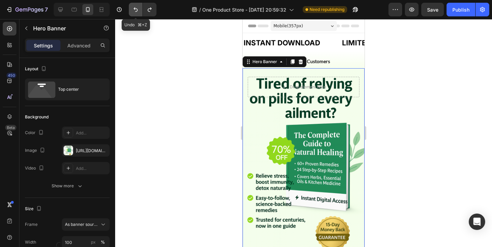
click at [136, 11] on icon "Undo/Redo" at bounding box center [135, 9] width 7 height 7
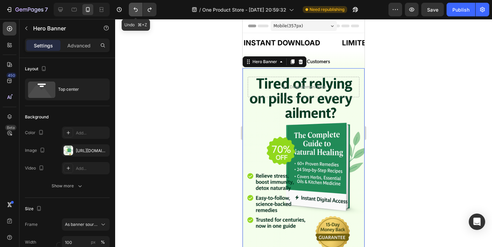
click at [136, 11] on icon "Undo/Redo" at bounding box center [135, 9] width 7 height 7
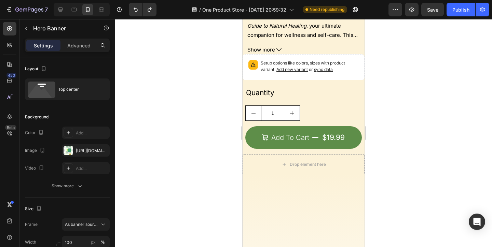
scroll to position [1103, 0]
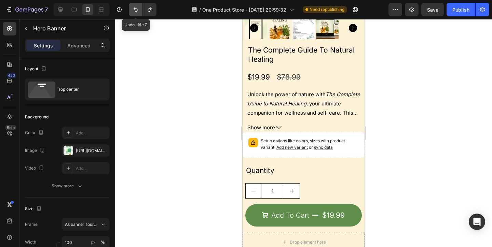
click at [131, 11] on button "Undo/Redo" at bounding box center [136, 10] width 14 height 14
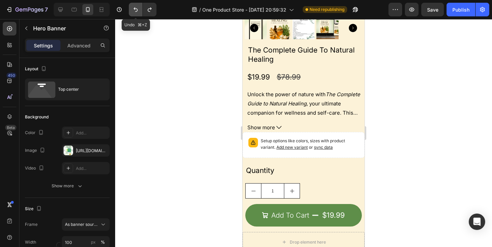
click at [131, 11] on button "Undo/Redo" at bounding box center [136, 10] width 14 height 14
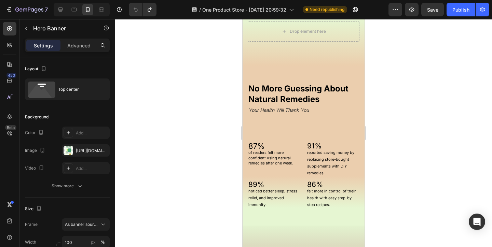
scroll to position [700, 0]
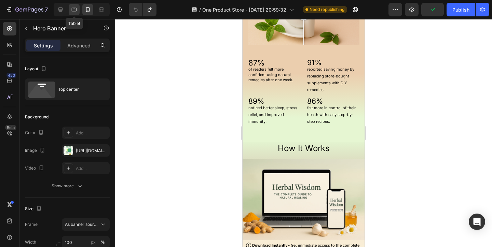
click at [70, 8] on div at bounding box center [74, 9] width 11 height 11
type input "500"
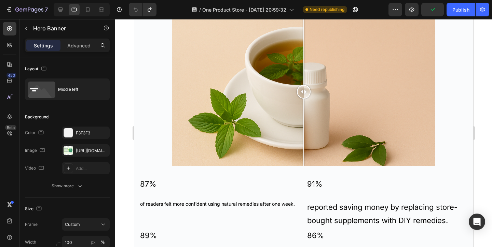
click at [81, 9] on div at bounding box center [82, 10] width 56 height 14
click at [84, 9] on div at bounding box center [87, 9] width 11 height 11
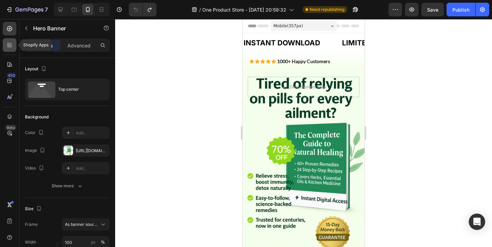
click at [7, 42] on icon at bounding box center [9, 45] width 7 height 7
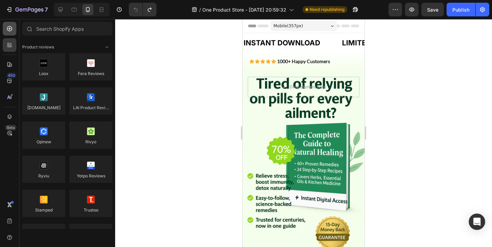
click at [12, 30] on icon at bounding box center [9, 28] width 5 height 5
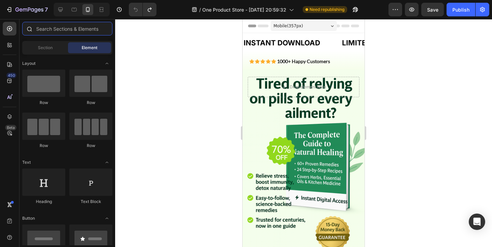
type input "s"
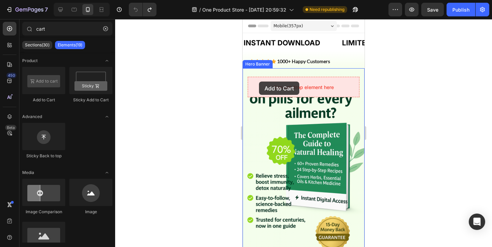
drag, startPoint x: 284, startPoint y: 101, endPoint x: 259, endPoint y: 82, distance: 31.2
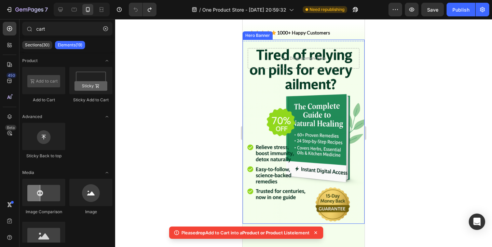
scroll to position [29, 0]
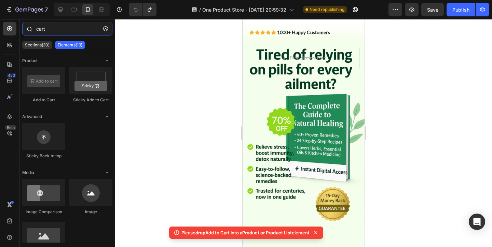
click at [78, 30] on input "cart" at bounding box center [67, 29] width 90 height 14
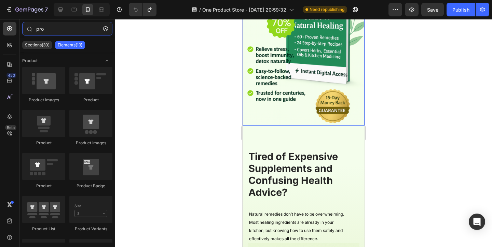
scroll to position [123, 0]
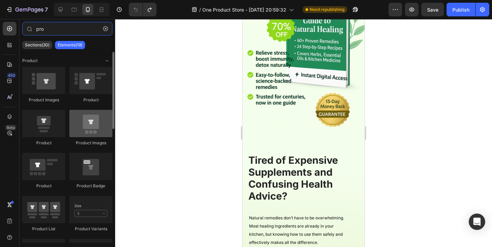
type input "pro"
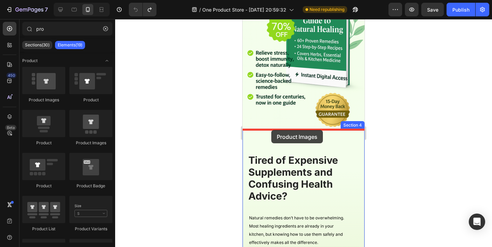
drag, startPoint x: 330, startPoint y: 141, endPoint x: 271, endPoint y: 130, distance: 59.7
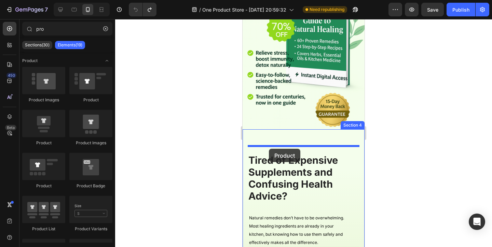
drag, startPoint x: 303, startPoint y: 142, endPoint x: 269, endPoint y: 149, distance: 35.1
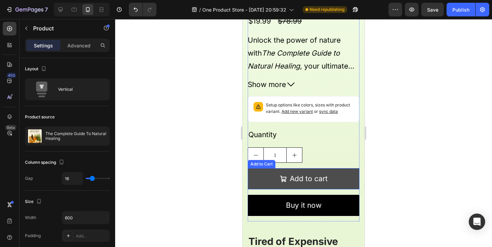
scroll to position [430, 0]
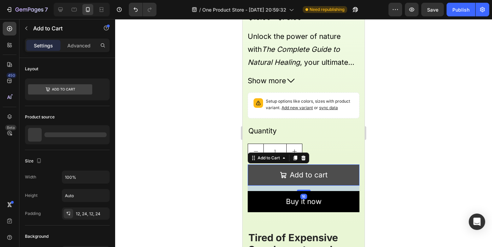
click at [330, 169] on button "Add to cart" at bounding box center [304, 175] width 112 height 21
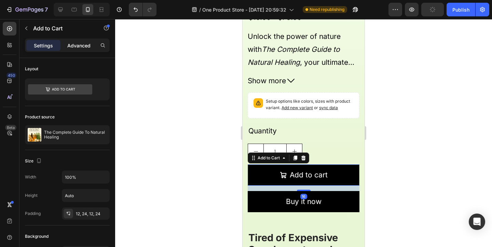
click at [84, 49] on p "Advanced" at bounding box center [78, 45] width 23 height 7
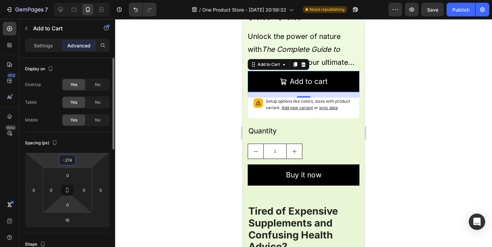
drag, startPoint x: 80, startPoint y: 163, endPoint x: 86, endPoint y: 209, distance: 46.9
click at [86, 0] on html "7 / One Product Store - [DATE] 20:59:32 Need republishing Preview Save Publish …" at bounding box center [246, 0] width 492 height 0
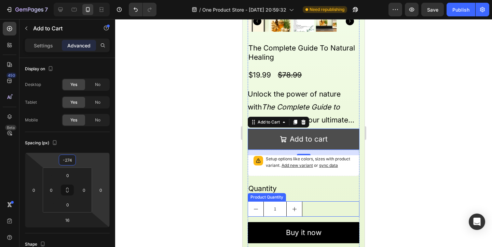
scroll to position [354, 0]
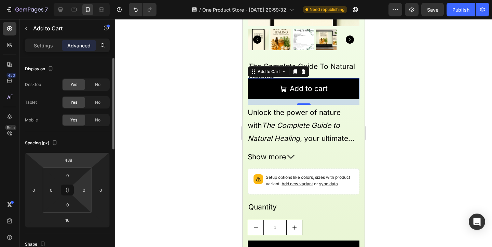
drag, startPoint x: 83, startPoint y: 161, endPoint x: 84, endPoint y: 198, distance: 37.6
click at [84, 0] on html "7 / One Product Store - [DATE] 20:59:32 Need republishing Preview Save Publish …" at bounding box center [246, 0] width 492 height 0
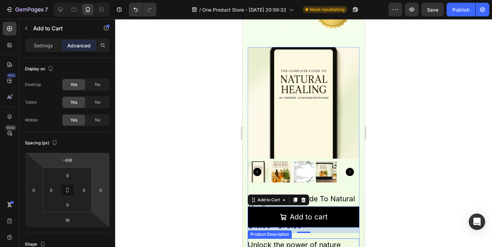
scroll to position [220, 0]
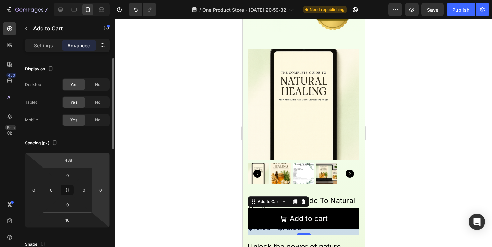
click at [86, 0] on html "7 / One Product Store - [DATE] 20:59:32 Need republishing Preview Save Publish …" at bounding box center [246, 0] width 492 height 0
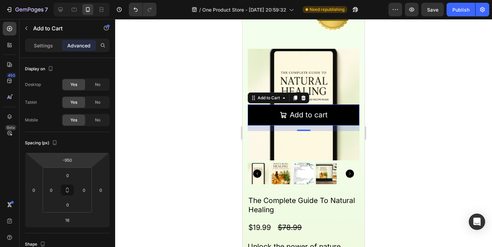
drag, startPoint x: 86, startPoint y: 156, endPoint x: 106, endPoint y: 235, distance: 81.5
click at [106, 0] on html "7 / One Product Store - [DATE] 20:59:32 Need republishing Preview Save Publish …" at bounding box center [246, 0] width 492 height 0
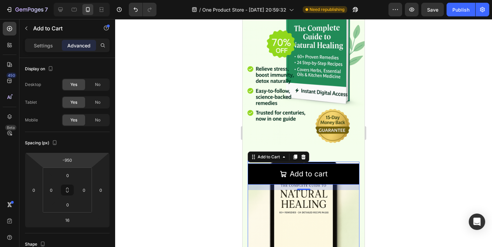
scroll to position [106, 0]
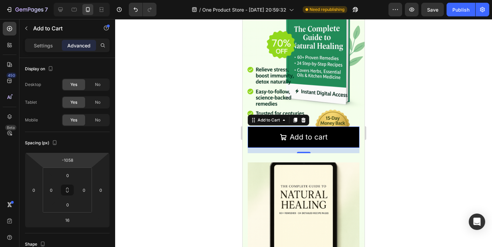
type input "-1056"
drag, startPoint x: 89, startPoint y: 161, endPoint x: 90, endPoint y: 179, distance: 18.1
click at [90, 0] on html "7 / One Product Store - [DATE] 20:59:32 Need republishing Preview Save Publish …" at bounding box center [246, 0] width 492 height 0
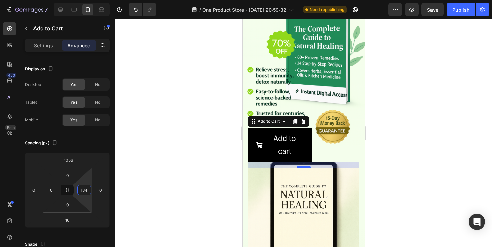
type input "132"
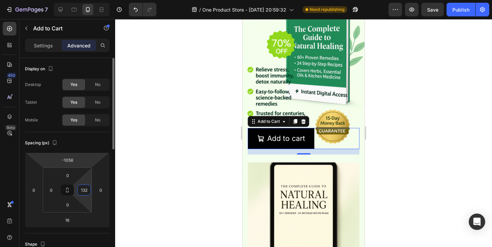
drag, startPoint x: 85, startPoint y: 178, endPoint x: 85, endPoint y: 155, distance: 23.2
click at [85, 0] on html "7 / One Product Store - [DATE] 20:59:32 Need republishing Preview Save Publish …" at bounding box center [246, 0] width 492 height 0
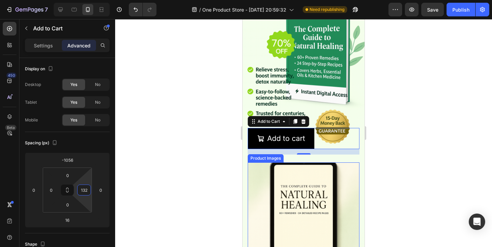
click at [277, 183] on img at bounding box center [304, 219] width 112 height 112
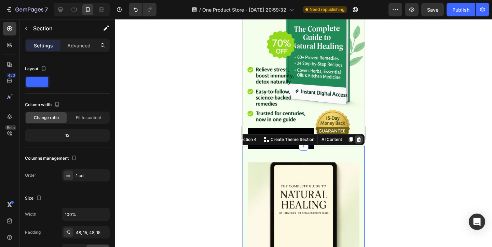
click at [358, 140] on icon at bounding box center [359, 139] width 4 height 5
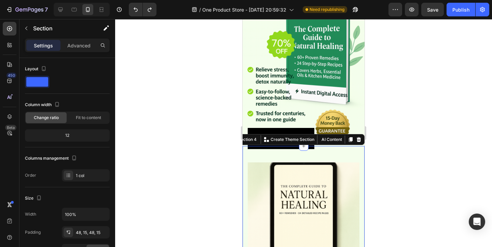
click at [353, 167] on img at bounding box center [304, 219] width 112 height 112
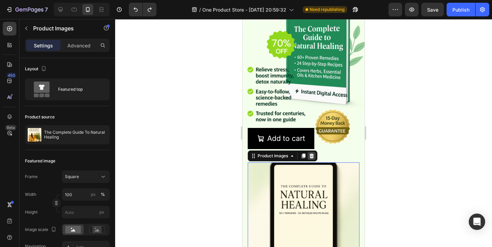
click at [312, 155] on icon at bounding box center [311, 156] width 4 height 5
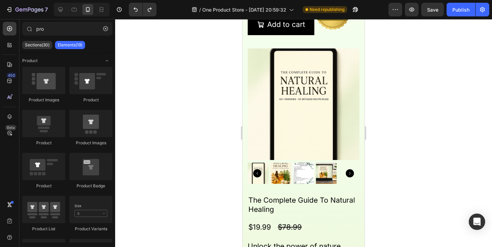
scroll to position [221, 0]
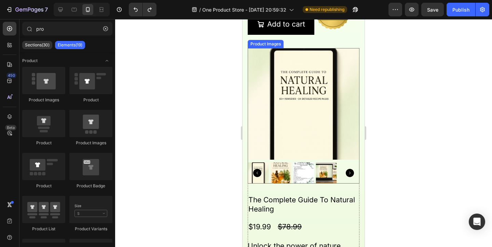
click at [326, 173] on img at bounding box center [326, 173] width 21 height 21
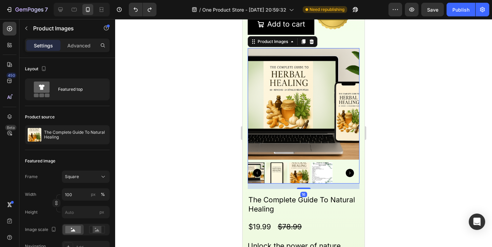
scroll to position [218, 0]
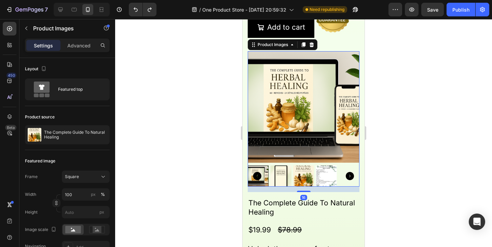
click at [345, 71] on img at bounding box center [304, 107] width 112 height 112
click at [313, 45] on icon at bounding box center [311, 44] width 4 height 5
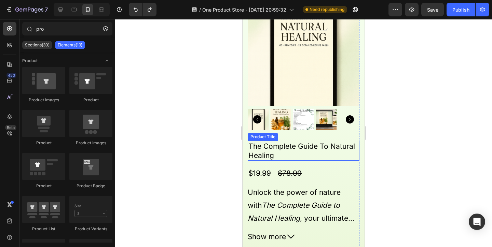
scroll to position [276, 0]
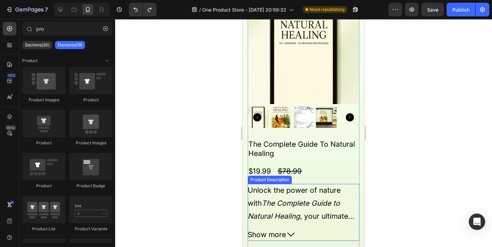
click at [335, 195] on div "Unlock the power of nature with The Complete Guide to Natural Healing , your ul…" at bounding box center [304, 203] width 112 height 39
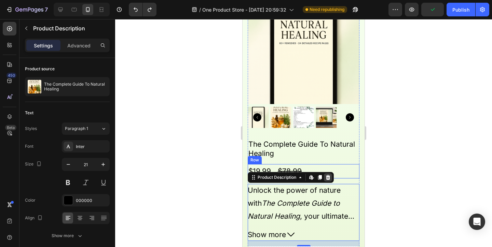
click at [329, 173] on div at bounding box center [328, 177] width 8 height 8
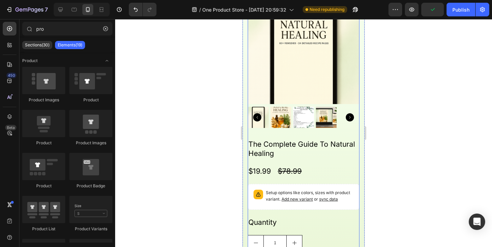
click at [352, 135] on div "Product Images The Complete Guide To Natural Healing Product Title $19.99 Produ…" at bounding box center [304, 137] width 112 height 290
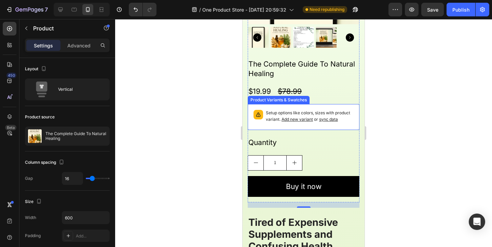
scroll to position [162, 0]
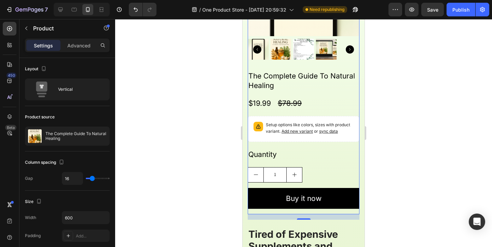
click at [346, 93] on div "The Complete Guide To Natural Healing Product Title $19.99 Product Price Produc…" at bounding box center [304, 143] width 112 height 144
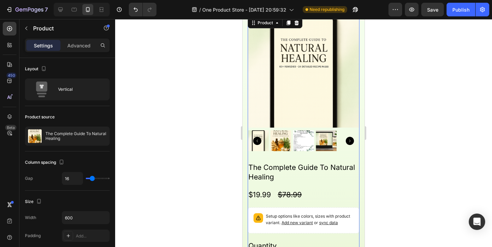
scroll to position [54, 0]
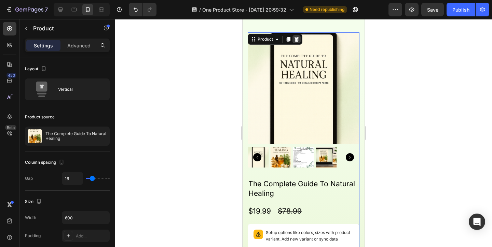
click at [295, 39] on icon at bounding box center [296, 39] width 4 height 5
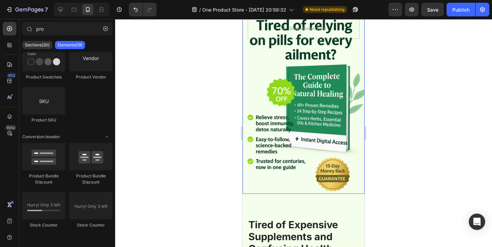
scroll to position [61, 0]
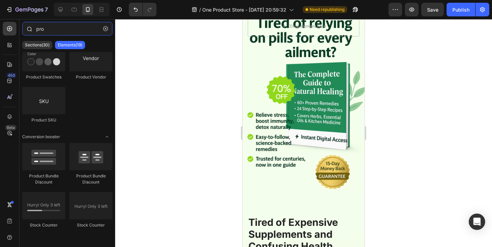
click at [80, 32] on input "pro" at bounding box center [67, 29] width 90 height 14
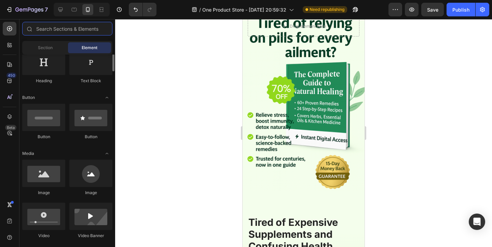
scroll to position [130, 0]
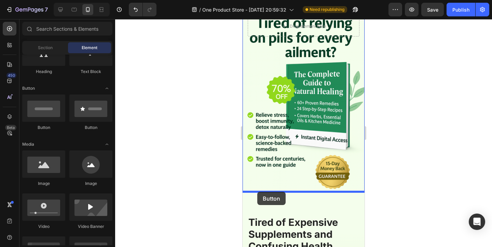
drag, startPoint x: 287, startPoint y: 129, endPoint x: 258, endPoint y: 192, distance: 69.2
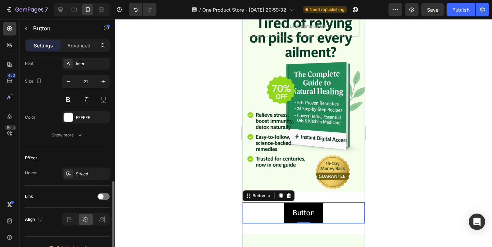
scroll to position [281, 0]
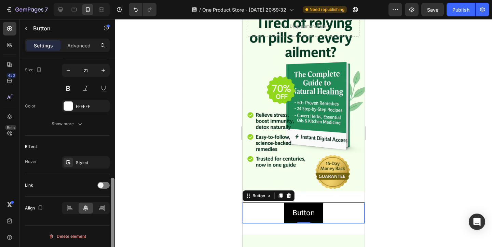
click at [111, 190] on div at bounding box center [113, 222] width 4 height 89
click at [102, 188] on div at bounding box center [103, 185] width 12 height 7
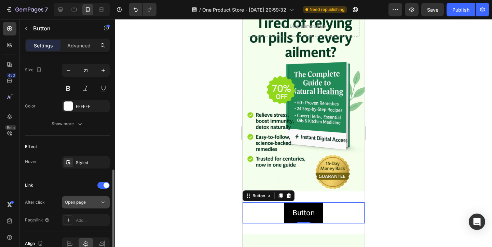
click at [84, 204] on span "Open page" at bounding box center [75, 202] width 21 height 5
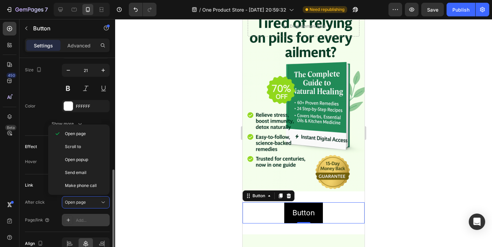
click at [95, 219] on div "Add..." at bounding box center [92, 221] width 32 height 6
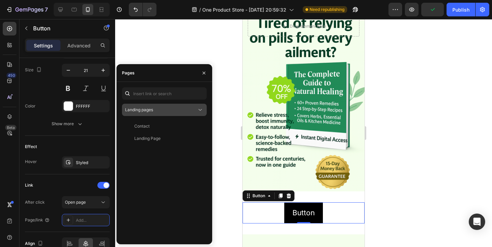
click at [182, 107] on div "Landing pages" at bounding box center [164, 110] width 79 height 7
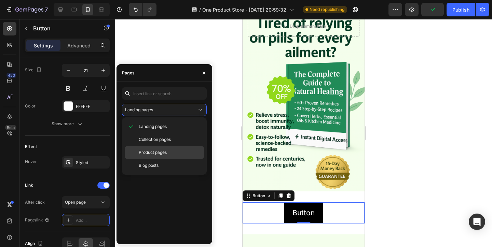
click at [170, 159] on div "Product pages" at bounding box center [164, 165] width 79 height 13
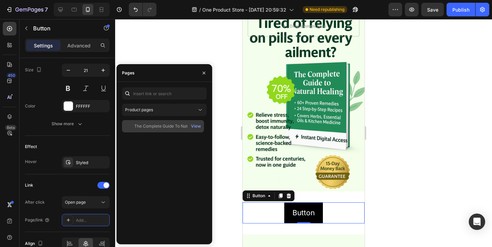
click at [163, 127] on div "The Complete Guide To Natural Healing" at bounding box center [167, 126] width 66 height 6
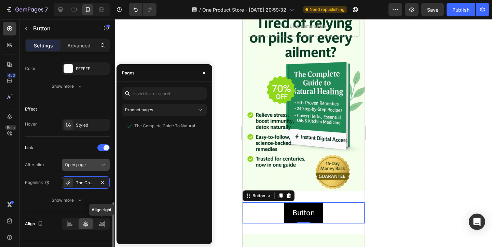
scroll to position [334, 0]
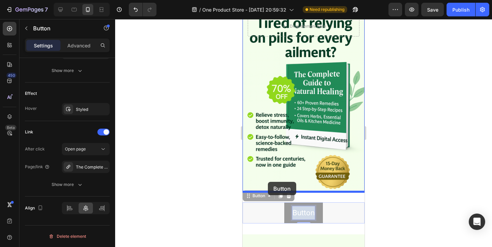
drag, startPoint x: 313, startPoint y: 212, endPoint x: 268, endPoint y: 182, distance: 54.7
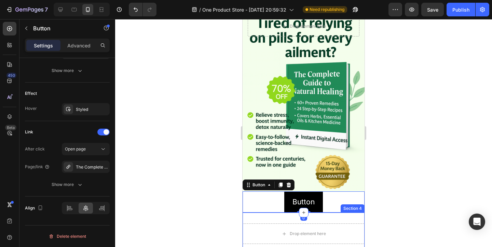
click at [327, 223] on div "Drop element here Section 4" at bounding box center [303, 234] width 122 height 42
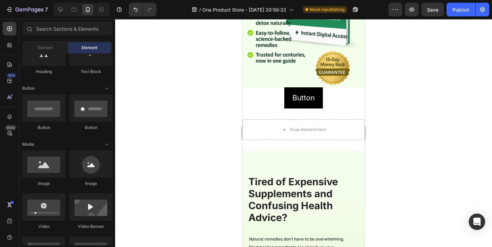
scroll to position [147, 0]
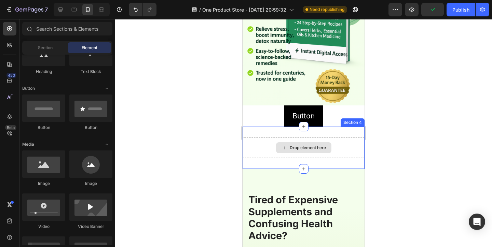
click at [324, 139] on div "Drop element here" at bounding box center [303, 148] width 122 height 20
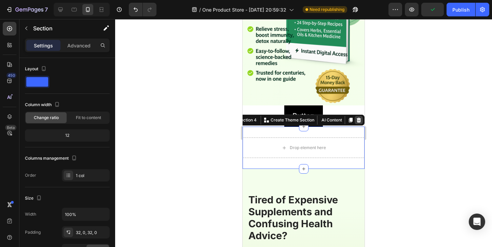
click at [360, 121] on icon at bounding box center [359, 120] width 4 height 5
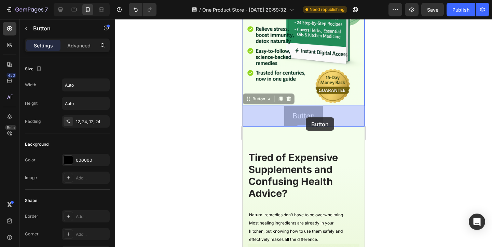
drag, startPoint x: 315, startPoint y: 119, endPoint x: 308, endPoint y: 117, distance: 7.2
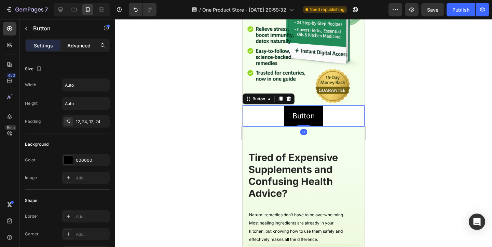
click at [73, 43] on p "Advanced" at bounding box center [78, 45] width 23 height 7
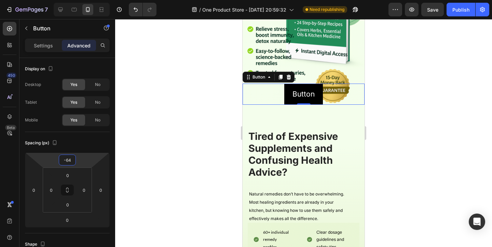
type input "-62"
drag, startPoint x: 80, startPoint y: 164, endPoint x: 79, endPoint y: 175, distance: 11.6
click at [79, 0] on html "7 / One Product Store - [DATE] 20:59:32 Need republishing Preview Save Publish …" at bounding box center [246, 0] width 492 height 0
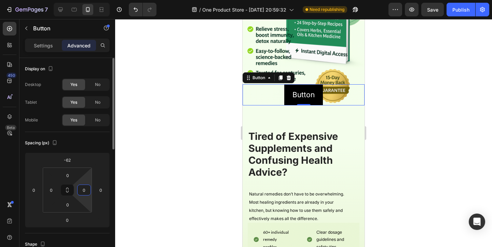
drag, startPoint x: 87, startPoint y: 197, endPoint x: 87, endPoint y: 205, distance: 8.2
click at [87, 0] on html "7 / One Product Store - [DATE] 20:59:32 Need republishing Preview Save Publish …" at bounding box center [246, 0] width 492 height 0
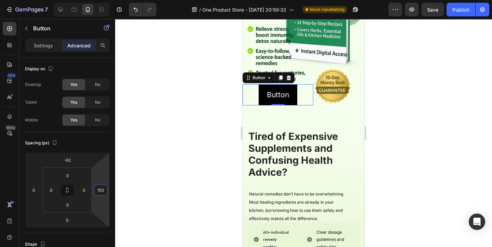
type input "152"
drag, startPoint x: 100, startPoint y: 197, endPoint x: 99, endPoint y: 171, distance: 26.0
click at [99, 0] on html "7 / One Product Store - [DATE] 20:59:32 Need republishing Preview Save Publish …" at bounding box center [246, 0] width 492 height 0
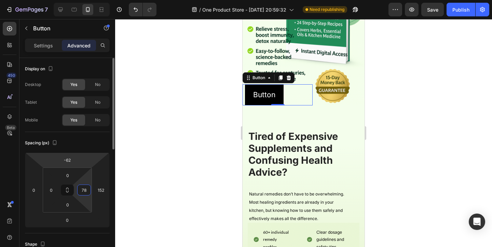
type input "76"
drag, startPoint x: 85, startPoint y: 179, endPoint x: 86, endPoint y: 157, distance: 21.5
click at [86, 0] on html "7 / One Product Store - [DATE] 20:59:32 Need republishing Preview Save Publish …" at bounding box center [246, 0] width 492 height 0
click at [52, 185] on input "0" at bounding box center [51, 190] width 10 height 10
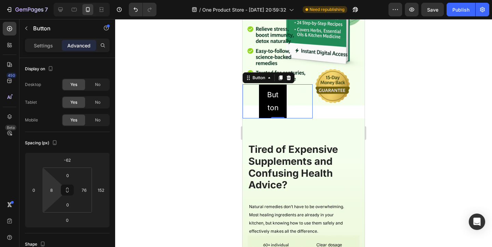
type input "0"
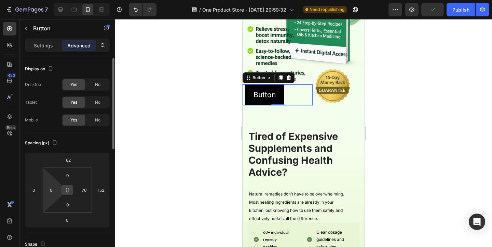
drag, startPoint x: 52, startPoint y: 182, endPoint x: 69, endPoint y: 186, distance: 17.4
click at [54, 0] on html "7 / One Product Store - [DATE] 20:59:32 Need republishing Preview Publish 450 B…" at bounding box center [246, 0] width 492 height 0
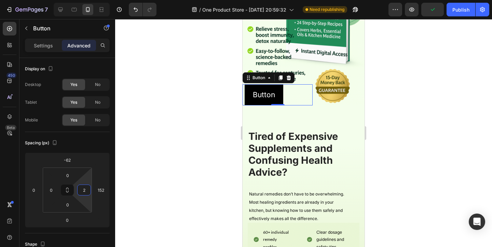
type input "0"
drag, startPoint x: 79, startPoint y: 182, endPoint x: 79, endPoint y: 207, distance: 24.9
click at [79, 0] on html "7 / One Product Store - [DATE] 20:59:32 Need republishing Preview Save Publish …" at bounding box center [246, 0] width 492 height 0
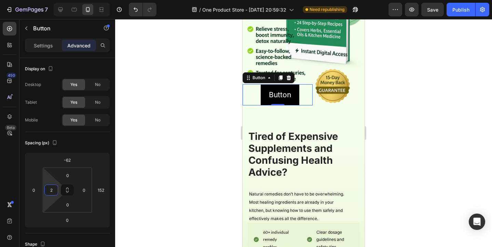
type input "0"
drag, startPoint x: 46, startPoint y: 182, endPoint x: 51, endPoint y: 181, distance: 4.9
click at [51, 0] on html "7 / One Product Store - [DATE] 20:59:32 Need republishing Preview Save Publish …" at bounding box center [246, 0] width 492 height 0
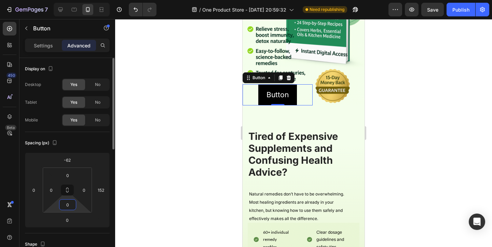
click at [77, 0] on html "7 / One Product Store - [DATE] 20:59:32 Need republishing Preview Save Publish …" at bounding box center [246, 0] width 492 height 0
click at [39, 0] on html "7 / One Product Store - [DATE] 20:59:32 Need republishing Preview Save Publish …" at bounding box center [246, 0] width 492 height 0
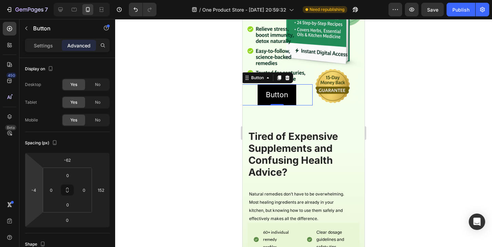
type input "-2"
click at [39, 0] on html "7 / One Product Store - [DATE] 20:59:32 Need republishing Preview Save Publish …" at bounding box center [246, 0] width 492 height 0
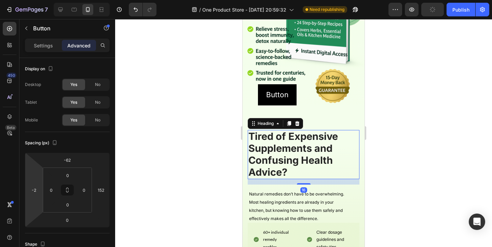
click at [259, 159] on h2 "Tired of Expensive Supplements and Confusing Health Advice?" at bounding box center [304, 154] width 112 height 49
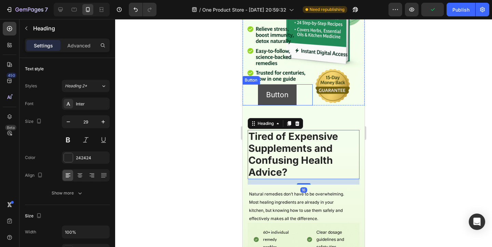
click at [262, 97] on link "Button" at bounding box center [277, 94] width 39 height 21
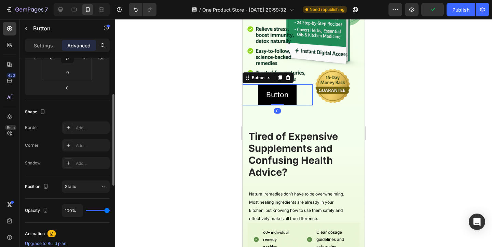
scroll to position [173, 0]
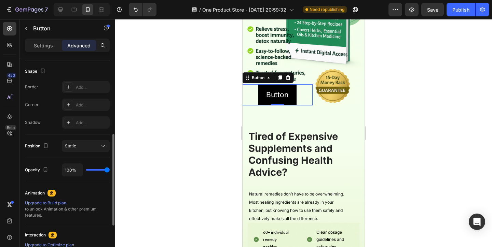
drag, startPoint x: 49, startPoint y: 48, endPoint x: 66, endPoint y: 79, distance: 35.1
click at [66, 79] on div "Settings Advanced Display on Desktop Yes No Tablet Yes No Mobile Yes No Spacing…" at bounding box center [67, 153] width 96 height 228
click at [75, 91] on div "Add..." at bounding box center [86, 87] width 48 height 12
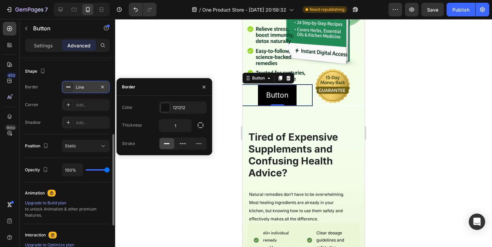
click at [75, 91] on div "Line" at bounding box center [86, 87] width 48 height 12
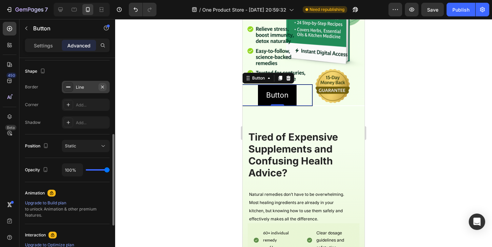
click at [100, 89] on icon "button" at bounding box center [102, 86] width 5 height 5
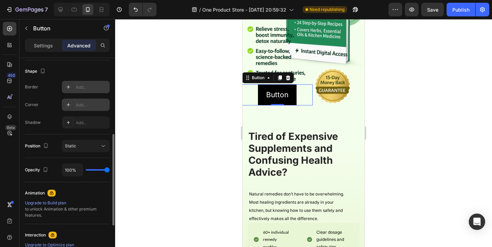
click at [92, 100] on div "Add..." at bounding box center [86, 105] width 48 height 12
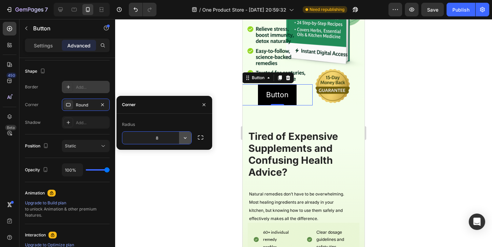
click at [183, 138] on icon "button" at bounding box center [185, 138] width 7 height 7
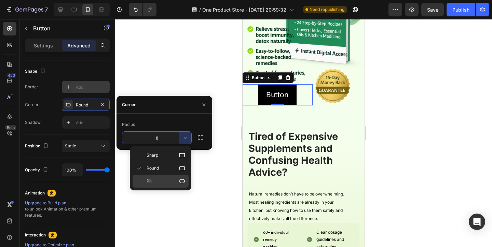
click at [170, 182] on p "Pill" at bounding box center [166, 181] width 39 height 7
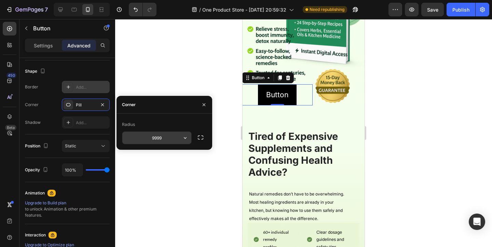
click at [161, 141] on input "9999" at bounding box center [156, 138] width 69 height 12
type input "9"
click at [184, 135] on icon "button" at bounding box center [185, 138] width 7 height 7
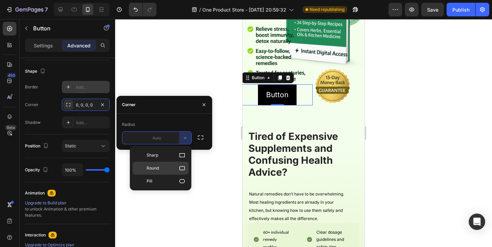
click at [169, 170] on p "Round" at bounding box center [166, 168] width 39 height 7
type input "8"
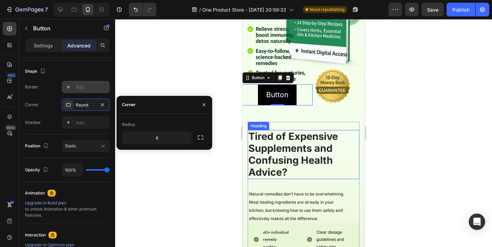
click at [316, 131] on h2 "Tired of Expensive Supplements and Confusing Health Advice?" at bounding box center [304, 154] width 112 height 49
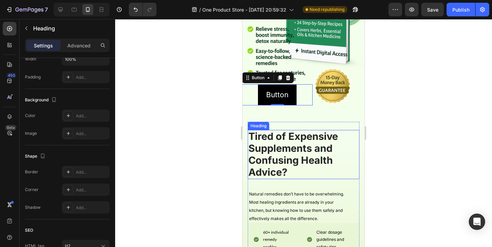
scroll to position [0, 0]
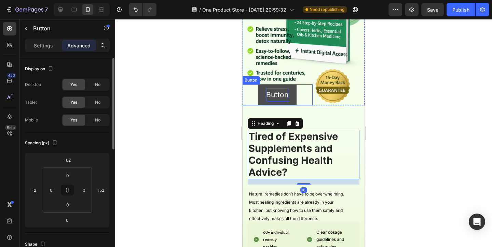
click at [276, 92] on p "Button" at bounding box center [277, 94] width 22 height 13
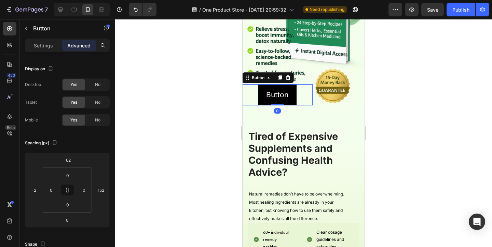
click at [77, 47] on p "Advanced" at bounding box center [78, 45] width 23 height 7
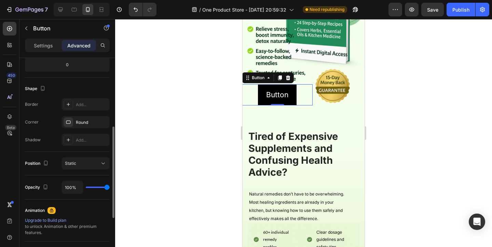
scroll to position [160, 0]
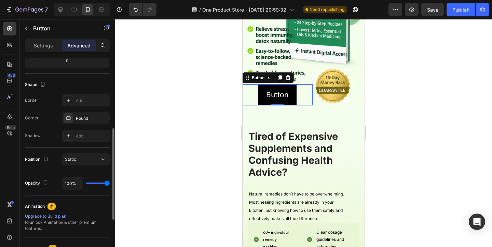
click at [76, 109] on div "Border Add... Corner Round Shadow Add..." at bounding box center [67, 118] width 85 height 48
click at [76, 116] on div "Round" at bounding box center [86, 118] width 20 height 6
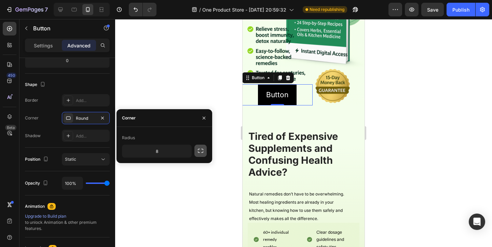
click at [204, 150] on icon "button" at bounding box center [200, 151] width 7 height 7
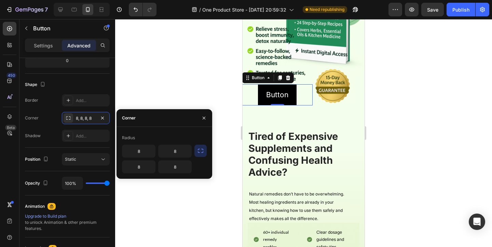
click at [203, 150] on icon "button" at bounding box center [200, 151] width 7 height 7
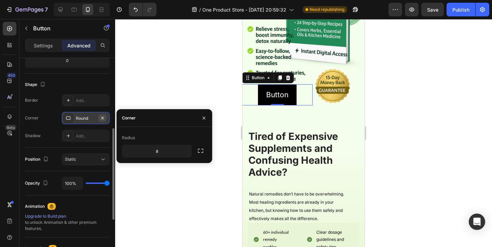
click at [101, 117] on icon "button" at bounding box center [102, 117] width 5 height 5
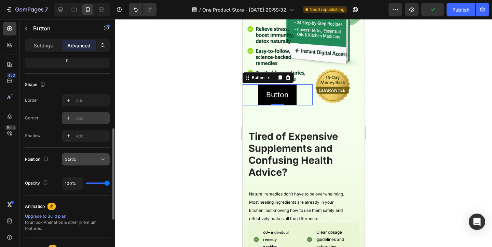
click at [95, 157] on div "Static" at bounding box center [82, 159] width 35 height 6
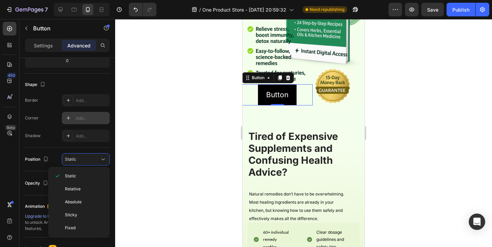
click at [46, 135] on div "Shadow Add..." at bounding box center [67, 136] width 85 height 12
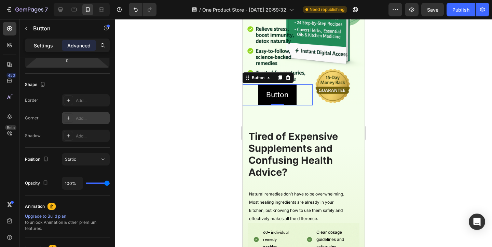
click at [43, 45] on p "Settings" at bounding box center [43, 45] width 19 height 7
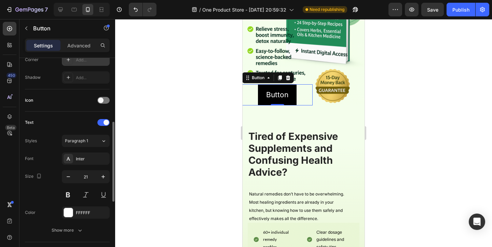
scroll to position [177, 0]
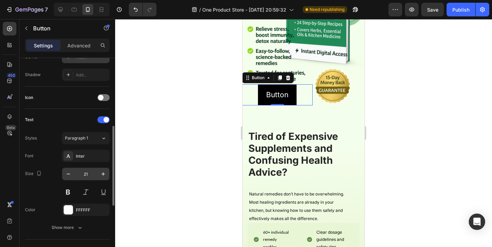
click at [83, 179] on input "21" at bounding box center [85, 174] width 23 height 12
click at [71, 178] on button "button" at bounding box center [68, 174] width 12 height 12
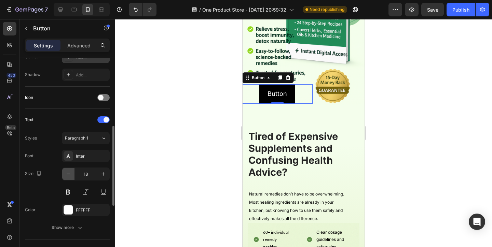
click at [71, 178] on button "button" at bounding box center [68, 174] width 12 height 12
click at [100, 174] on icon "button" at bounding box center [103, 174] width 7 height 7
type input "18"
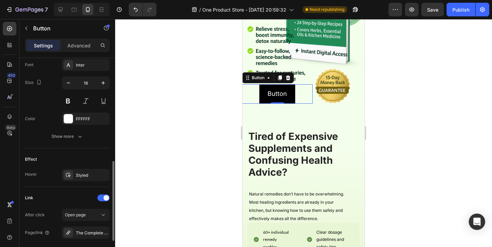
scroll to position [265, 0]
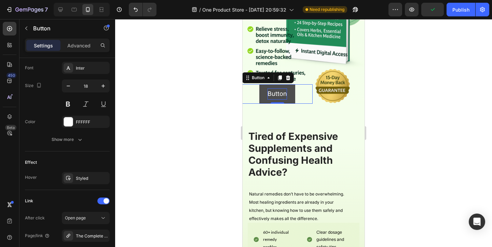
click at [269, 94] on p "Button" at bounding box center [276, 93] width 19 height 11
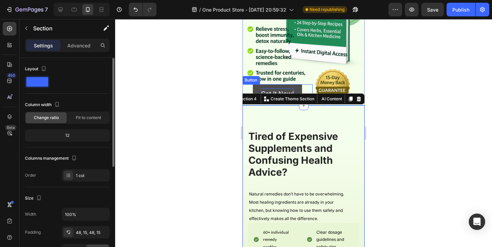
click at [270, 86] on link "Get It Now!" at bounding box center [277, 93] width 49 height 19
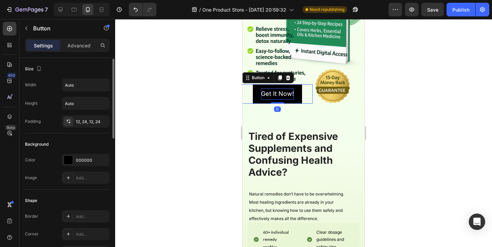
scroll to position [95, 0]
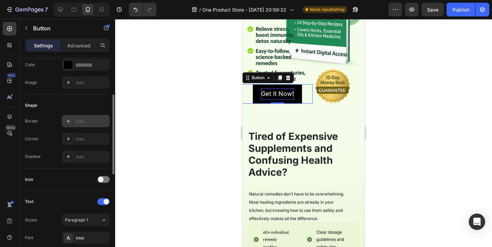
click at [78, 121] on div "Add..." at bounding box center [92, 122] width 32 height 6
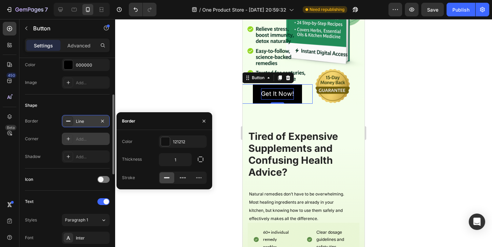
click at [96, 140] on div "Add..." at bounding box center [92, 139] width 32 height 6
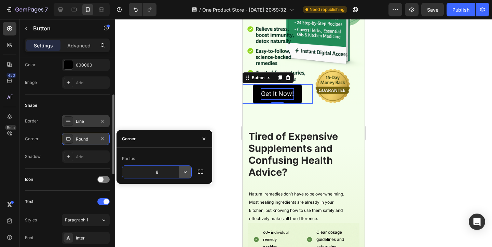
click at [180, 170] on button "button" at bounding box center [185, 172] width 12 height 12
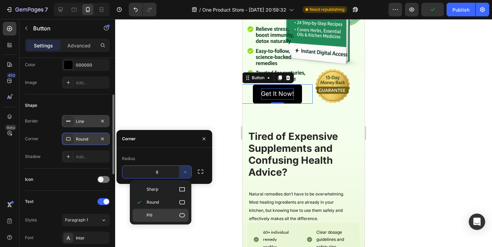
click at [169, 214] on p "Pill" at bounding box center [166, 215] width 39 height 7
type input "9999"
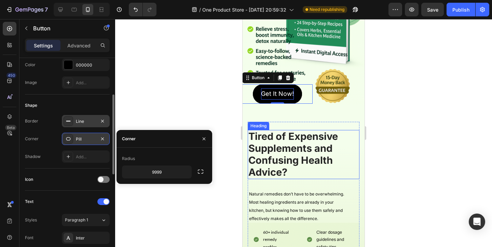
click at [357, 147] on h2 "Tired of Expensive Supplements and Confusing Health Advice?" at bounding box center [304, 154] width 112 height 49
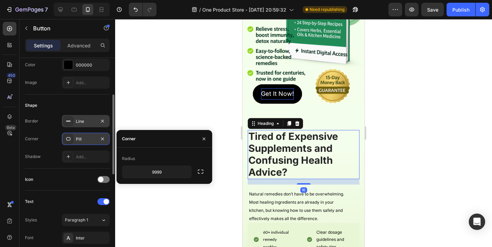
scroll to position [0, 0]
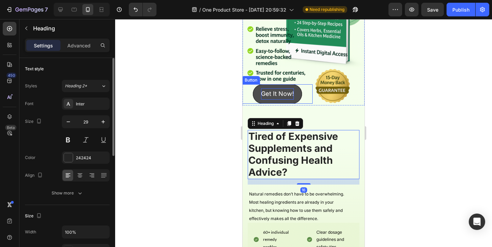
click at [301, 95] on link "Get It Now!" at bounding box center [277, 93] width 49 height 19
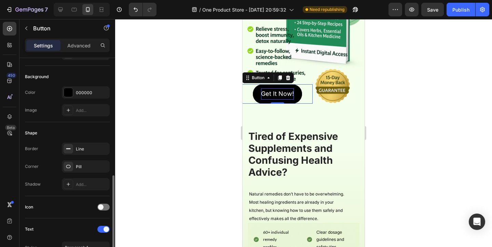
scroll to position [175, 0]
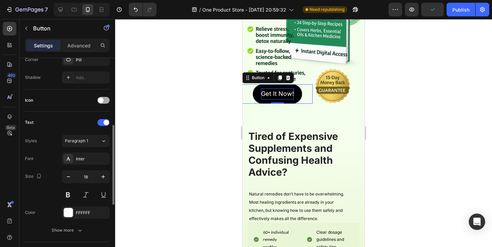
click at [107, 97] on div at bounding box center [103, 100] width 12 height 7
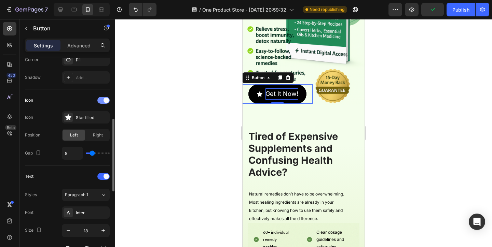
click at [107, 99] on span at bounding box center [105, 100] width 5 height 5
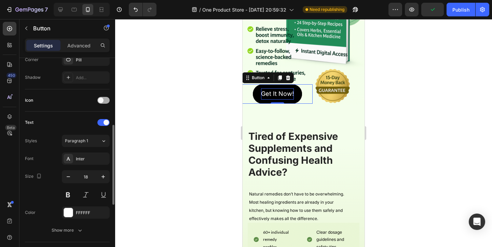
click at [107, 99] on div at bounding box center [103, 100] width 12 height 7
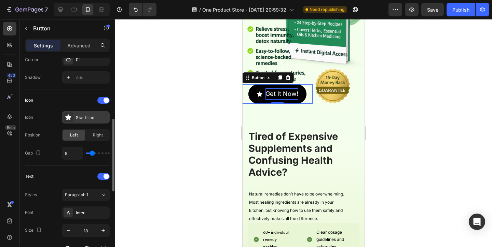
click at [93, 118] on div "Star filled" at bounding box center [92, 118] width 32 height 6
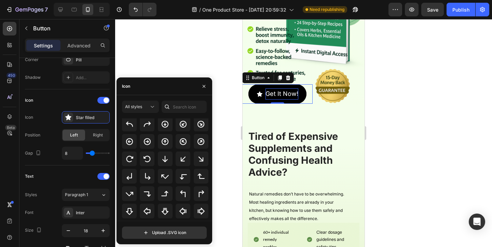
scroll to position [0, 0]
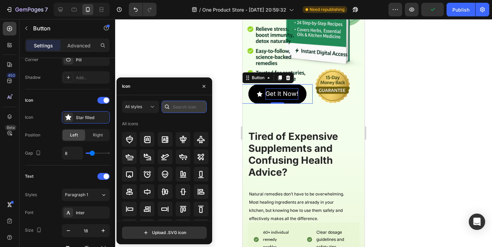
click at [184, 104] on input "text" at bounding box center [184, 107] width 45 height 12
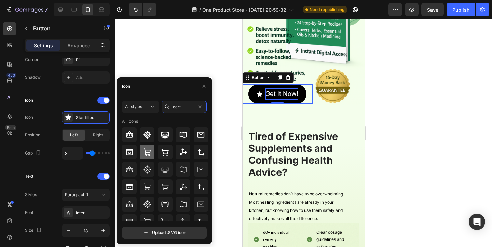
type input "cart"
click at [151, 151] on div at bounding box center [147, 152] width 15 height 15
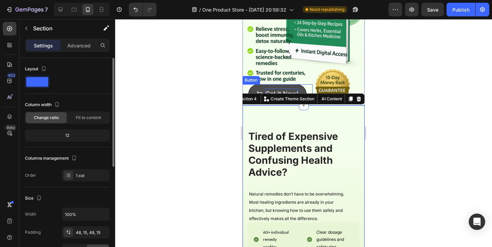
click at [269, 85] on link "Get It Now!" at bounding box center [277, 93] width 58 height 19
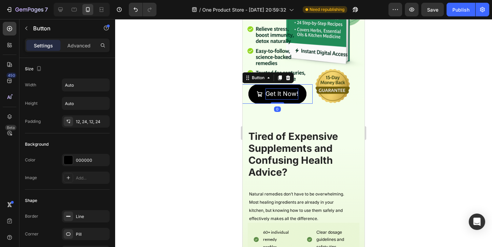
click at [259, 95] on icon at bounding box center [259, 94] width 6 height 6
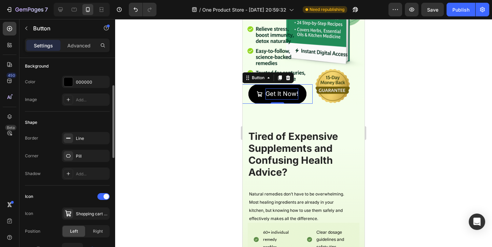
scroll to position [177, 0]
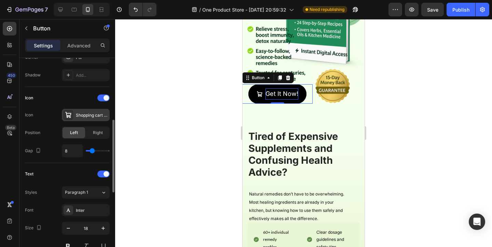
click at [86, 115] on div "Shopping cart bold" at bounding box center [92, 115] width 32 height 6
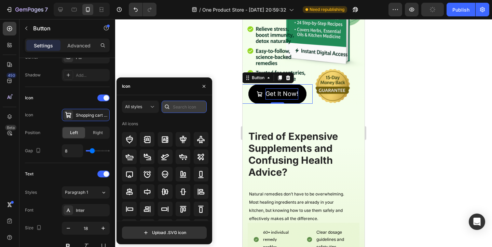
click at [188, 107] on input "text" at bounding box center [184, 107] width 45 height 12
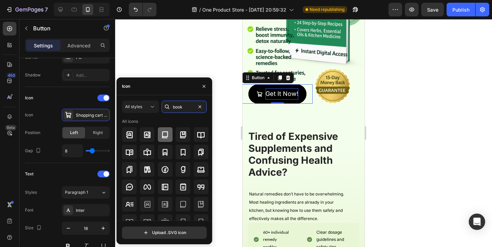
type input "book"
click at [167, 138] on icon at bounding box center [165, 135] width 8 height 8
click at [194, 134] on div at bounding box center [201, 134] width 15 height 15
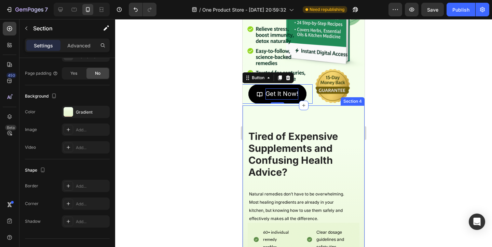
scroll to position [0, 0]
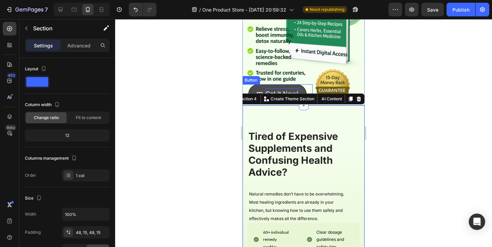
click at [293, 85] on link "Get It Now!" at bounding box center [277, 93] width 58 height 19
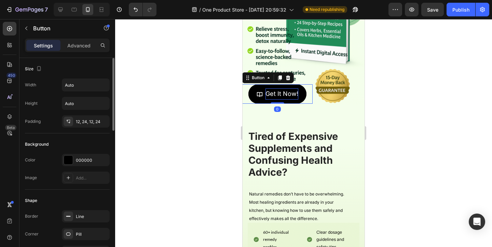
click at [79, 158] on div "000000" at bounding box center [86, 160] width 20 height 6
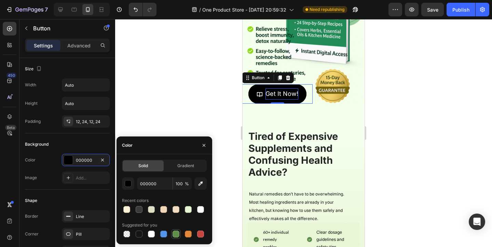
click at [177, 236] on div at bounding box center [175, 234] width 7 height 7
type input "5E8E49"
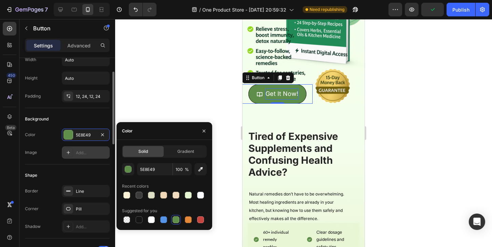
scroll to position [29, 0]
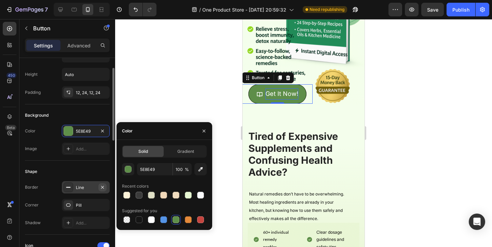
click at [105, 188] on icon "button" at bounding box center [102, 187] width 5 height 5
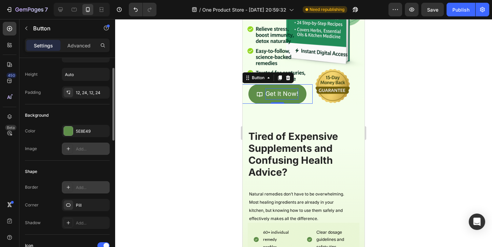
click at [94, 145] on div "Add..." at bounding box center [86, 149] width 48 height 12
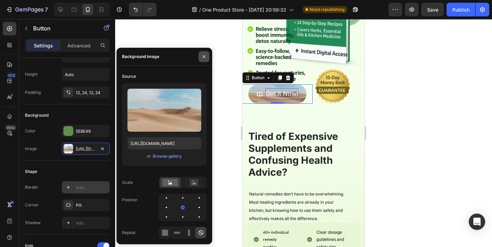
click at [206, 53] on button "button" at bounding box center [203, 56] width 11 height 11
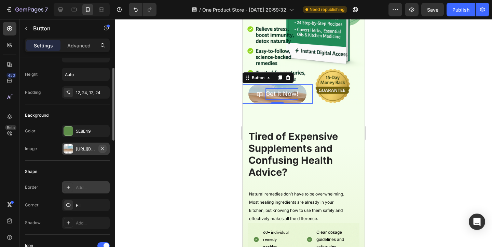
click at [103, 149] on icon "button" at bounding box center [102, 148] width 3 height 3
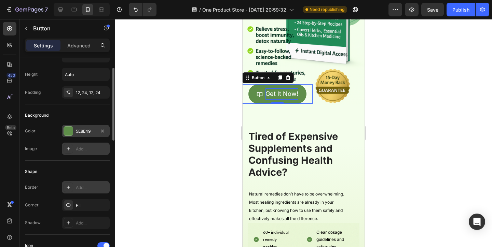
click at [96, 126] on div "5E8E49" at bounding box center [86, 131] width 48 height 12
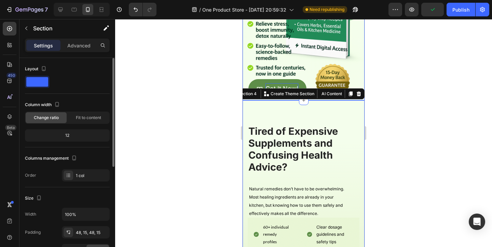
scroll to position [154, 0]
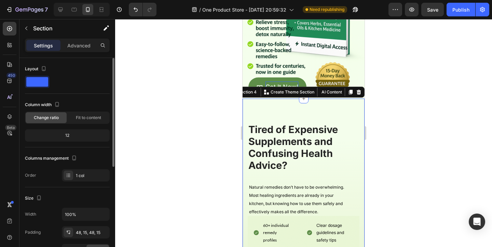
click at [357, 61] on div "Background Image" at bounding box center [303, 7] width 122 height 183
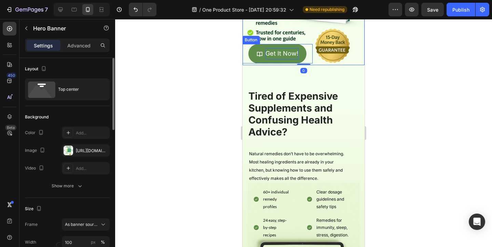
scroll to position [197, 0]
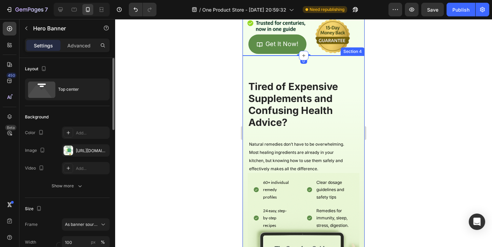
click at [298, 69] on div "Tired of Expensive Supplements and Confusing Health Advice? Heading Natural rem…" at bounding box center [303, 239] width 122 height 367
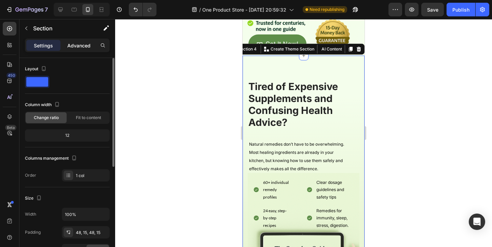
click at [81, 48] on p "Advanced" at bounding box center [78, 45] width 23 height 7
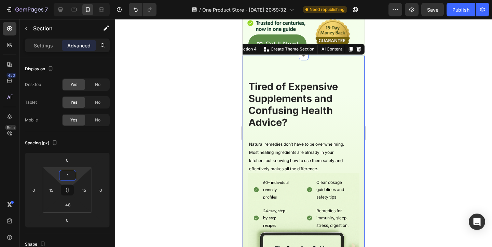
type input "0"
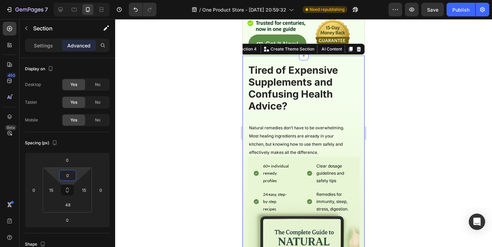
drag, startPoint x: 77, startPoint y: 172, endPoint x: 77, endPoint y: 177, distance: 4.4
click at [77, 0] on html "7 / One Product Store - [DATE] 20:59:32 Need republishing Preview Save Publish …" at bounding box center [246, 0] width 492 height 0
click at [369, 105] on div at bounding box center [303, 133] width 377 height 228
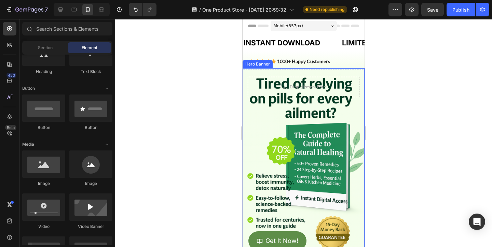
scroll to position [17, 0]
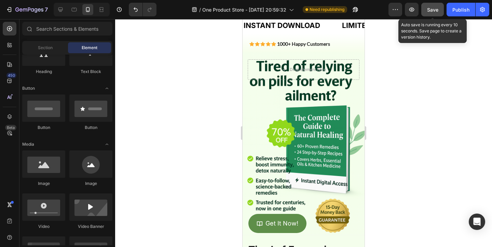
click at [439, 11] on button "Save" at bounding box center [432, 10] width 23 height 14
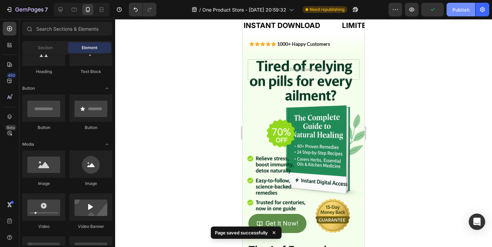
click at [466, 7] on div "Publish" at bounding box center [460, 9] width 17 height 7
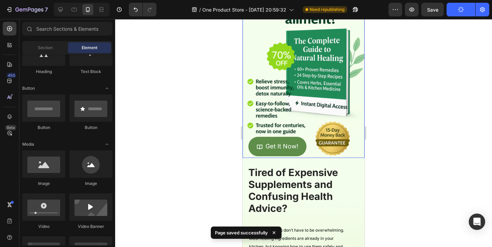
scroll to position [110, 0]
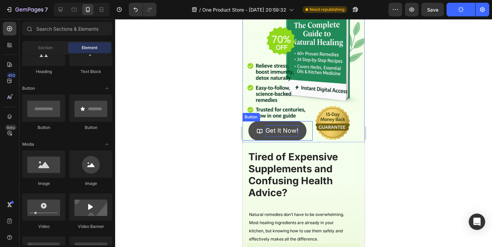
click at [284, 131] on p "Get It Now!" at bounding box center [281, 130] width 33 height 11
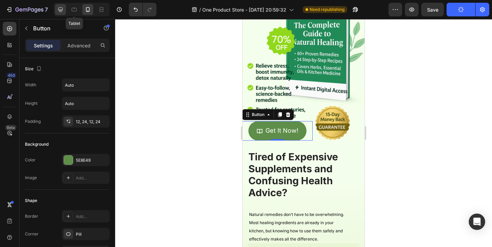
click at [61, 11] on icon at bounding box center [60, 10] width 4 height 4
type input "28"
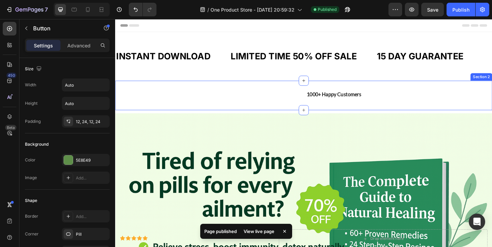
click at [214, 96] on div "Icon Icon Icon Icon Icon Icon List 1000+ Happy Customers Text Block Section 2" at bounding box center [320, 102] width 410 height 32
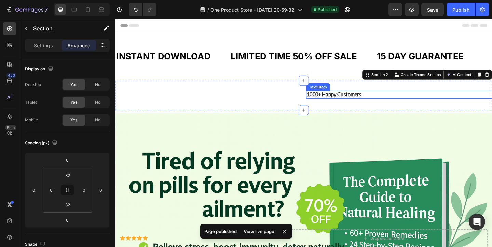
click at [370, 105] on div "1000+ Happy Customers" at bounding box center [424, 101] width 202 height 9
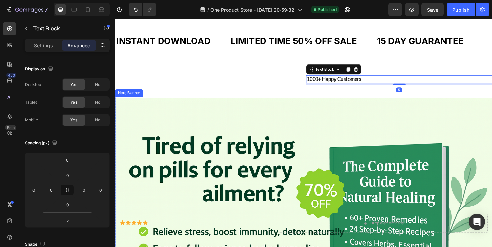
scroll to position [16, 0]
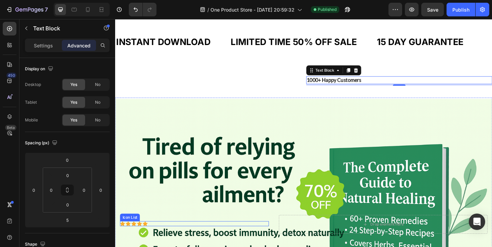
click at [144, 243] on div "Icon Icon Icon Icon Icon" at bounding box center [201, 241] width 162 height 5
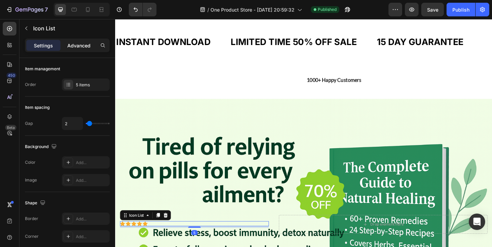
click at [84, 51] on div "Advanced" at bounding box center [79, 45] width 34 height 11
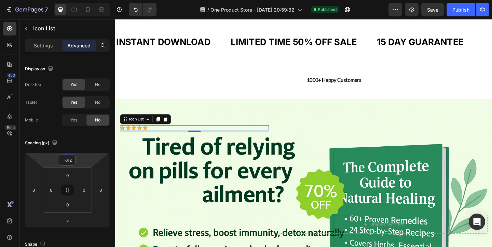
drag, startPoint x: 77, startPoint y: 162, endPoint x: 93, endPoint y: 267, distance: 105.7
click at [93, 0] on html "7 / One Product Store - [DATE] 20:59:32 Published Preview Save Publish 450 Beta…" at bounding box center [246, 0] width 492 height 0
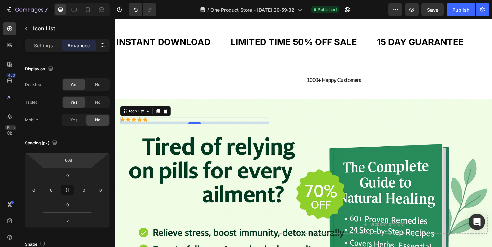
type input "-670"
drag, startPoint x: 83, startPoint y: 156, endPoint x: 83, endPoint y: 166, distance: 9.9
click at [83, 0] on html "7 / One Product Store - [DATE] 20:59:32 Published Preview Save Publish 450 Beta…" at bounding box center [246, 0] width 492 height 0
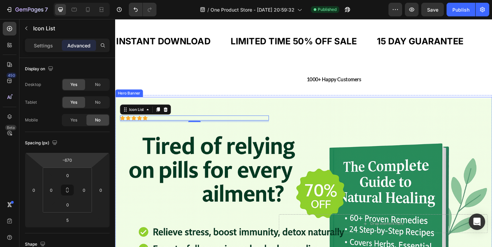
scroll to position [20, 0]
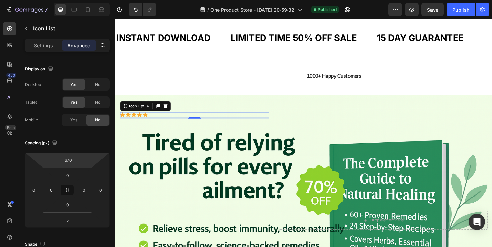
click at [50, 52] on div "Settings Advanced" at bounding box center [67, 46] width 85 height 14
click at [50, 47] on p "Settings" at bounding box center [43, 45] width 19 height 7
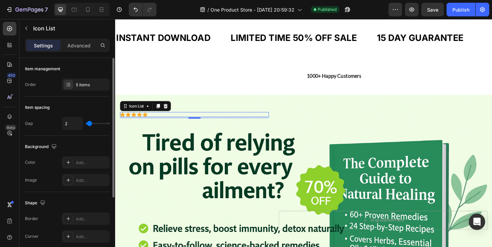
type input "4"
type input "7"
type input "9"
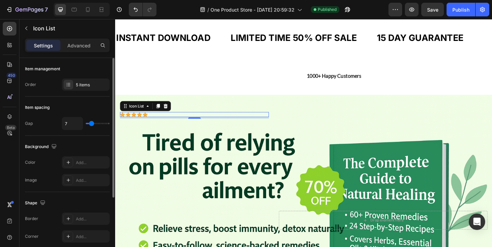
type input "9"
type input "12"
type input "13"
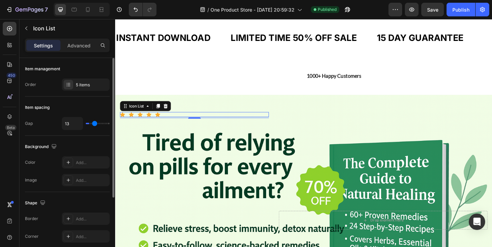
type input "15"
type input "14"
type input "13"
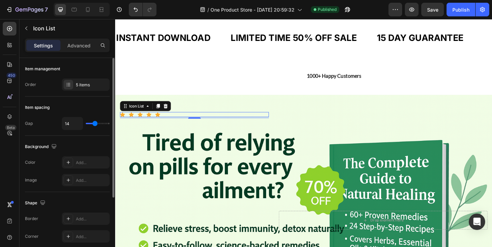
type input "13"
type input "12"
type input "11"
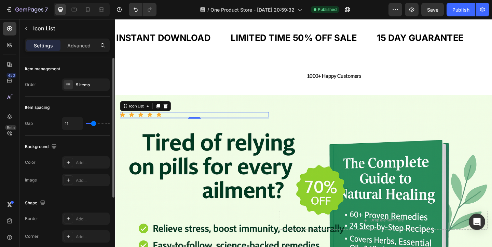
type input "10"
type input "8"
type input "6"
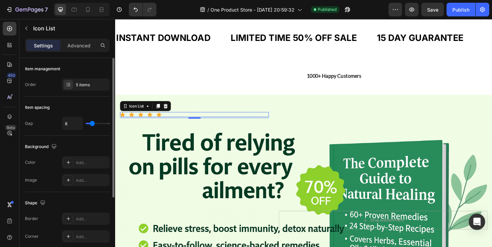
type input "6"
type input "4"
type input "1"
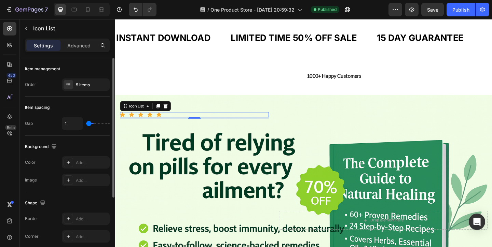
type input "0"
type input "1"
type input "2"
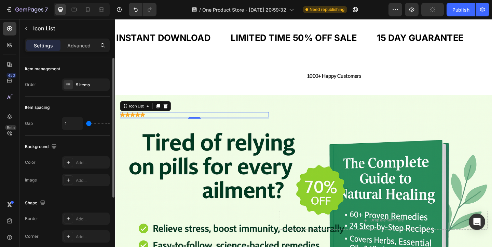
type input "2"
type input "3"
type input "4"
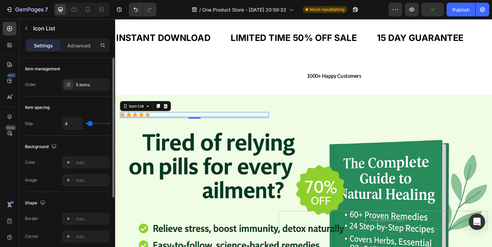
click at [90, 124] on input "range" at bounding box center [98, 123] width 24 height 1
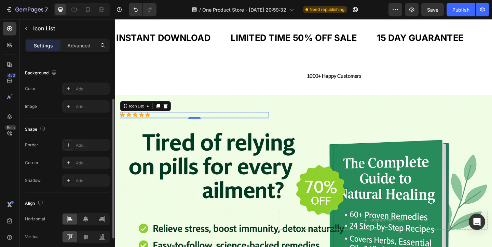
scroll to position [69, 0]
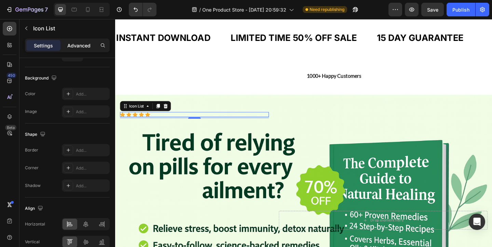
click at [80, 50] on div "Advanced" at bounding box center [79, 45] width 34 height 11
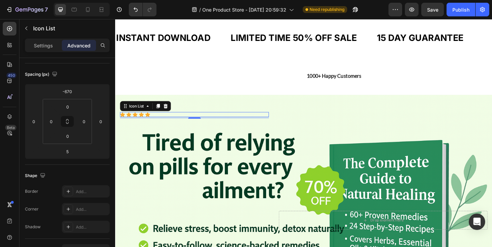
click at [80, 44] on p "Advanced" at bounding box center [78, 45] width 23 height 7
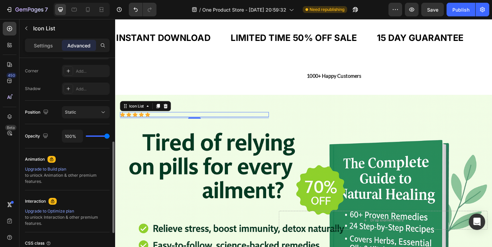
scroll to position [202, 0]
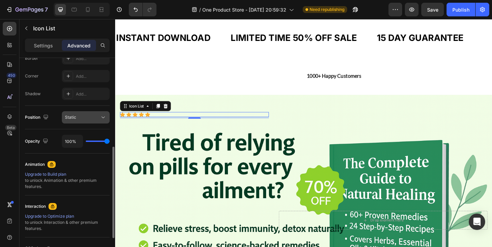
click at [86, 121] on button "Static" at bounding box center [86, 117] width 48 height 12
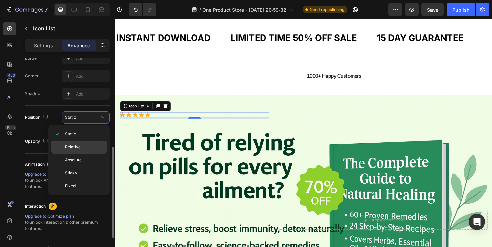
click at [93, 149] on p "Relative" at bounding box center [84, 147] width 39 height 6
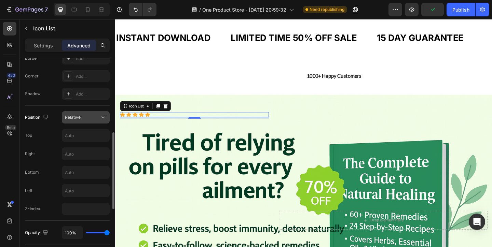
click at [95, 118] on div "Relative" at bounding box center [82, 117] width 35 height 6
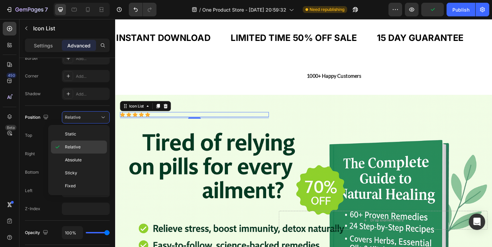
click at [94, 146] on p "Relative" at bounding box center [84, 147] width 39 height 6
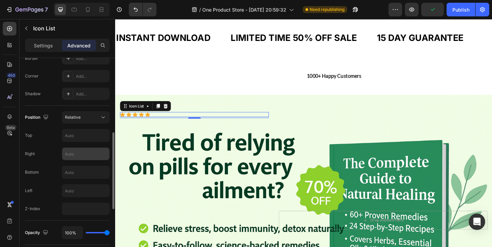
click at [94, 147] on div "450 Beta Sections(30) Elements(83) Section Element Hero Section Product Detail …" at bounding box center [57, 133] width 115 height 228
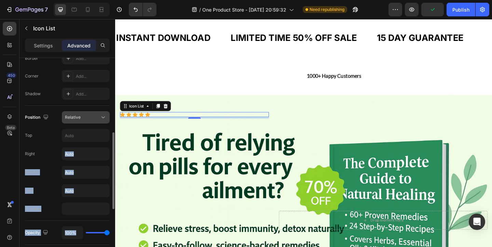
click at [93, 113] on button "Relative" at bounding box center [86, 117] width 48 height 12
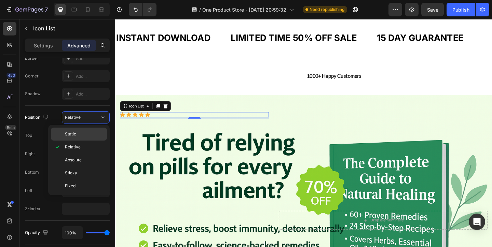
click at [88, 128] on div "Static" at bounding box center [79, 134] width 56 height 13
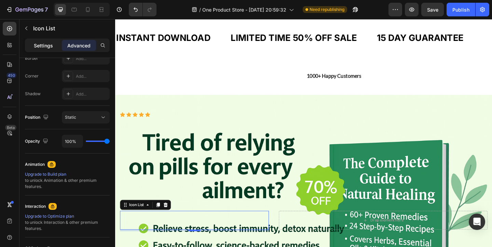
click at [53, 47] on div "Settings" at bounding box center [43, 45] width 34 height 11
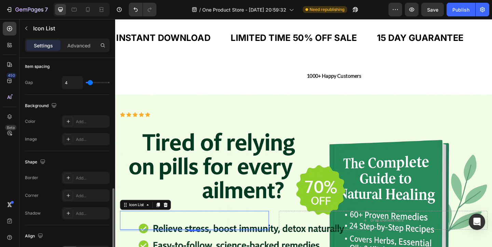
scroll to position [102, 0]
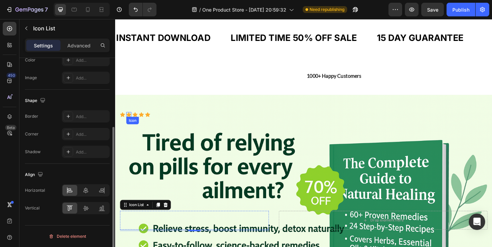
click at [129, 121] on icon at bounding box center [129, 122] width 5 height 5
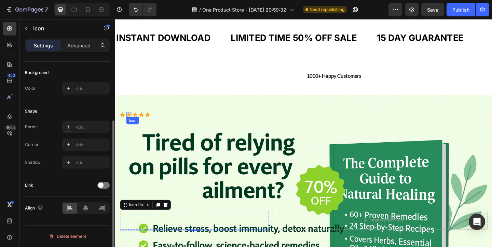
scroll to position [0, 0]
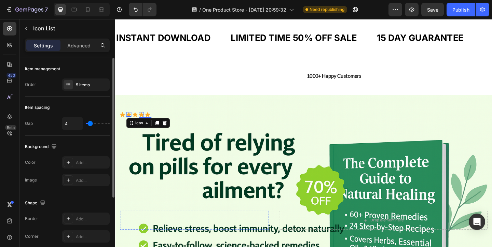
click at [147, 123] on div "Icon Icon 0 Icon Icon Icon" at bounding box center [201, 122] width 162 height 5
click at [152, 123] on div "Icon 0" at bounding box center [150, 122] width 5 height 5
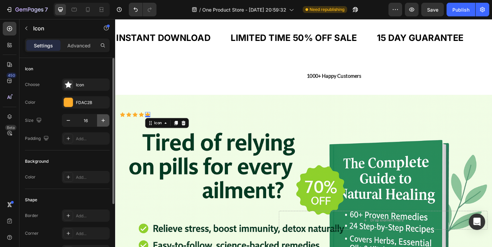
click at [102, 122] on icon "button" at bounding box center [103, 120] width 7 height 7
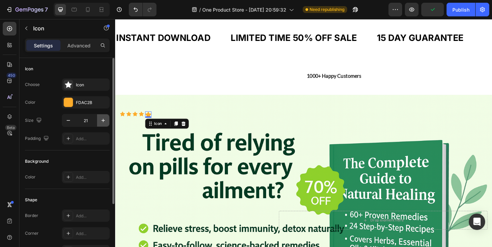
click at [102, 122] on icon "button" at bounding box center [103, 120] width 7 height 7
click at [83, 121] on input "22" at bounding box center [85, 120] width 23 height 12
type input "25"
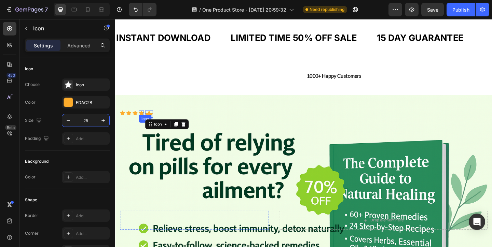
click at [142, 122] on icon at bounding box center [143, 121] width 5 height 5
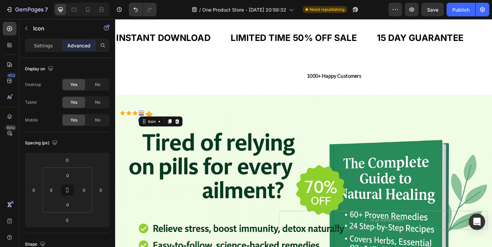
click at [143, 121] on icon at bounding box center [143, 121] width 5 height 5
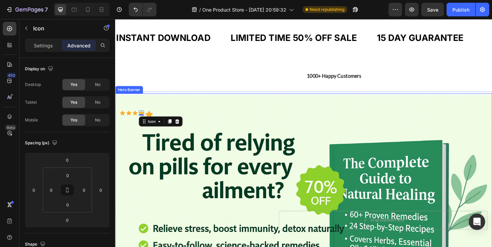
click at [151, 117] on div "Background Image" at bounding box center [320, 237] width 410 height 273
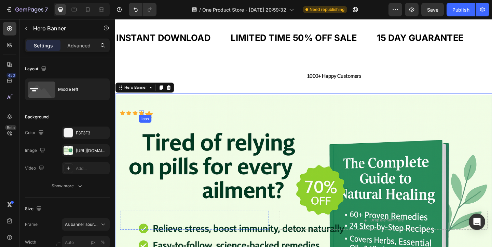
click at [142, 121] on icon at bounding box center [143, 121] width 5 height 5
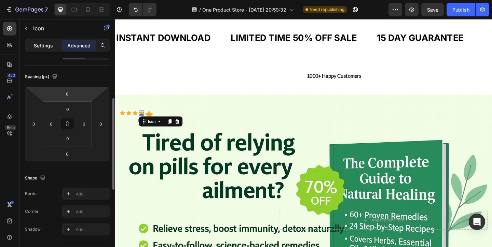
scroll to position [74, 0]
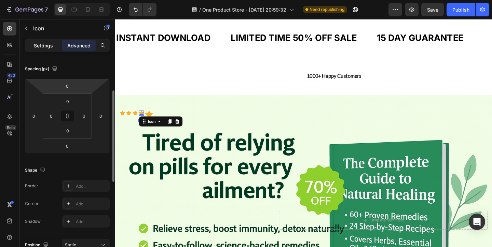
click at [51, 44] on p "Settings" at bounding box center [43, 45] width 19 height 7
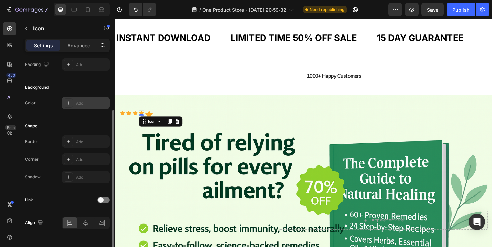
scroll to position [0, 0]
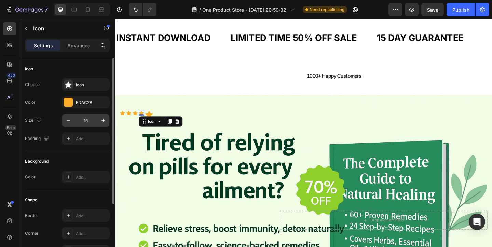
click at [90, 121] on input "16" at bounding box center [85, 120] width 23 height 12
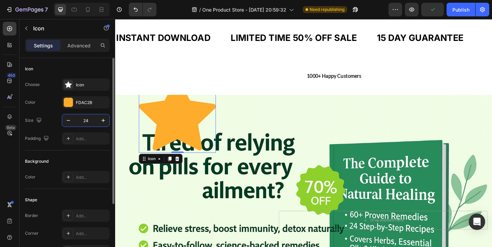
type input "2"
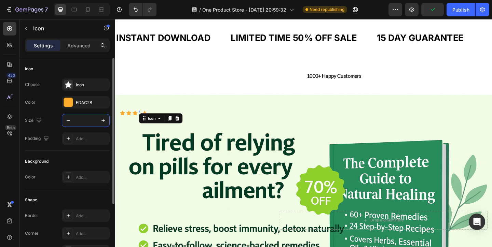
type input "5"
type input "25"
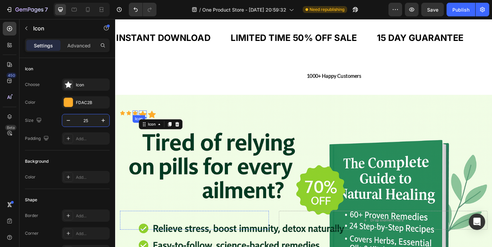
click at [136, 124] on div "Icon" at bounding box center [136, 121] width 5 height 5
click at [136, 121] on icon at bounding box center [136, 121] width 5 height 5
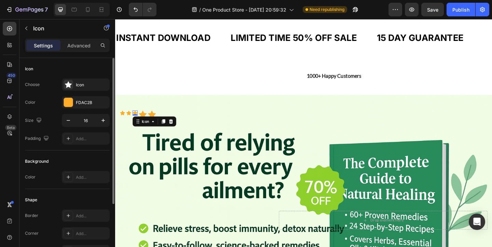
click at [94, 121] on input "16" at bounding box center [85, 120] width 23 height 12
type input "25"
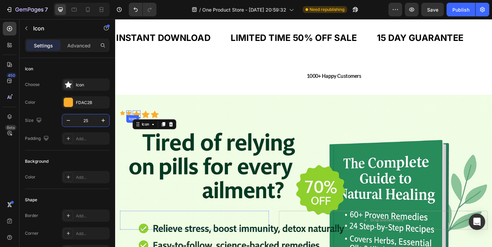
click at [128, 121] on icon at bounding box center [129, 121] width 5 height 5
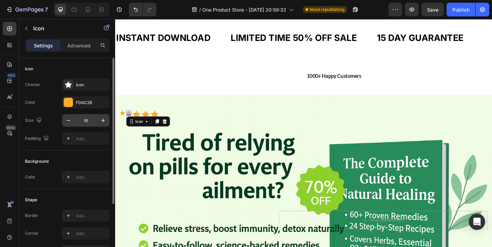
click at [87, 118] on input "16" at bounding box center [85, 120] width 23 height 12
type input "25"
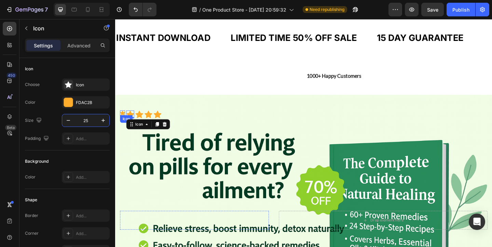
click at [123, 122] on icon at bounding box center [122, 121] width 5 height 5
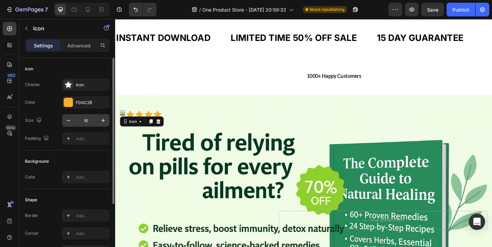
click at [88, 121] on input "16" at bounding box center [85, 120] width 23 height 12
type input "25"
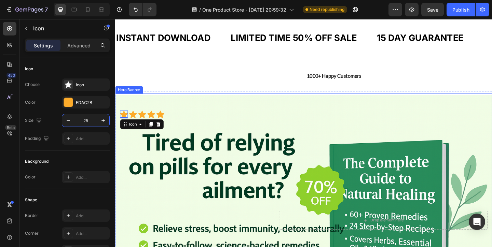
click at [208, 112] on div "Background Image" at bounding box center [320, 237] width 410 height 273
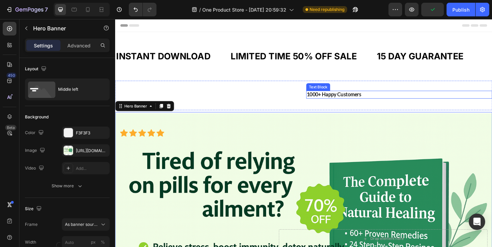
click at [352, 101] on p "1000+ Happy Customers" at bounding box center [423, 101] width 201 height 7
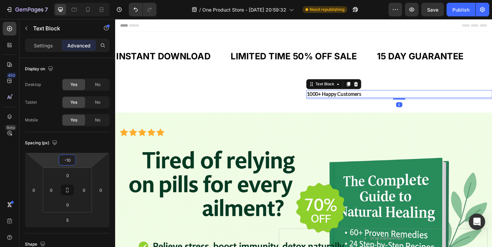
type input "-12"
click at [87, 0] on html "7 / One Product Store - [DATE] 20:59:32 Need republishing Preview Save Publish …" at bounding box center [246, 0] width 492 height 0
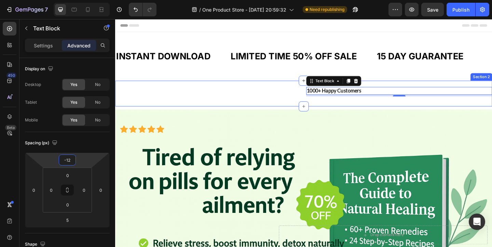
click at [305, 105] on div "Icon Icon Icon Icon Icon Icon List 1000+ Happy Customers Text Block 5 Section 2" at bounding box center [320, 100] width 410 height 28
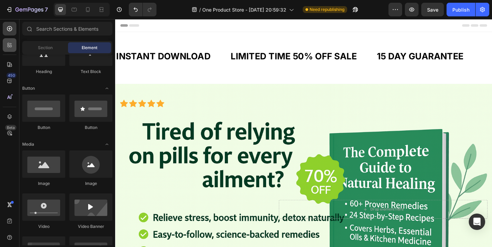
click at [13, 48] on div at bounding box center [10, 45] width 14 height 14
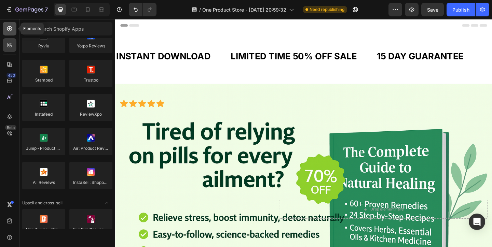
click at [12, 30] on icon at bounding box center [9, 28] width 7 height 7
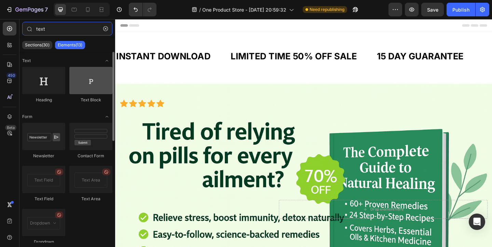
type input "text"
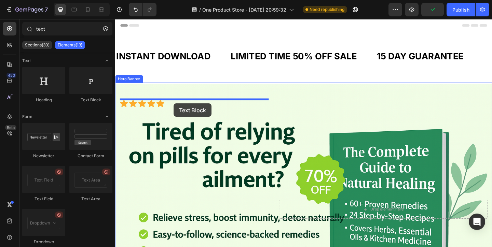
drag, startPoint x: 203, startPoint y: 100, endPoint x: 179, endPoint y: 111, distance: 26.1
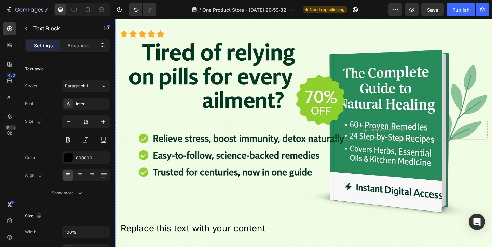
scroll to position [85, 0]
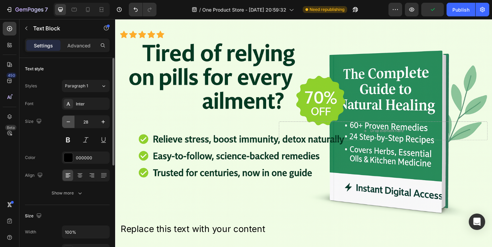
click at [71, 123] on icon "button" at bounding box center [68, 122] width 7 height 7
type input "25"
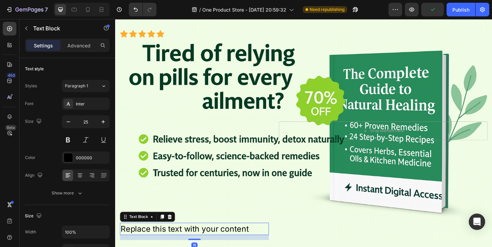
click at [201, 246] on div "Replace this text with your content" at bounding box center [201, 247] width 162 height 13
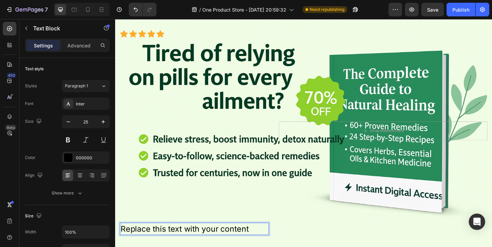
click at [235, 247] on p "Replace this text with your content" at bounding box center [201, 247] width 161 height 12
click at [81, 42] on p "Advanced" at bounding box center [78, 45] width 23 height 7
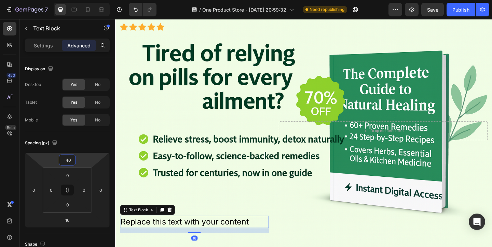
type input "-38"
drag, startPoint x: 81, startPoint y: 154, endPoint x: 80, endPoint y: 167, distance: 12.7
click at [80, 0] on html "7 / One Product Store - [DATE] 20:59:32 Need republishing Preview Save Publish …" at bounding box center [246, 0] width 492 height 0
click at [234, 247] on div "16" at bounding box center [201, 250] width 162 height 5
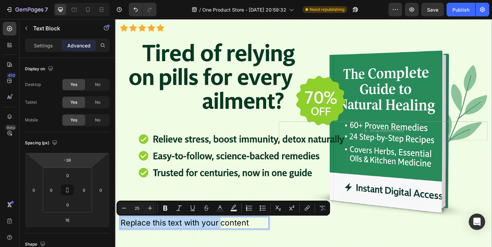
drag, startPoint x: 231, startPoint y: 238, endPoint x: 307, endPoint y: 229, distance: 76.7
click at [307, 229] on div "Replace this text with your content Text Block 16 Icon Icon Icon Icon Icon Icon…" at bounding box center [320, 140] width 410 height 273
click at [204, 247] on div "Background Image" at bounding box center [320, 140] width 410 height 273
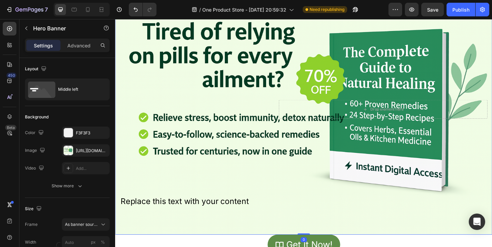
scroll to position [166, 0]
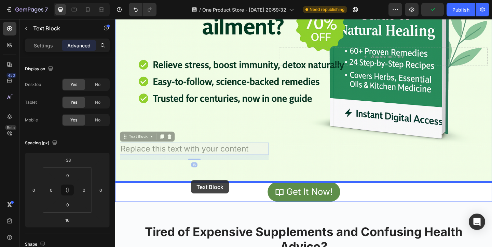
drag, startPoint x: 197, startPoint y: 159, endPoint x: 197, endPoint y: 194, distance: 34.8
type input "0"
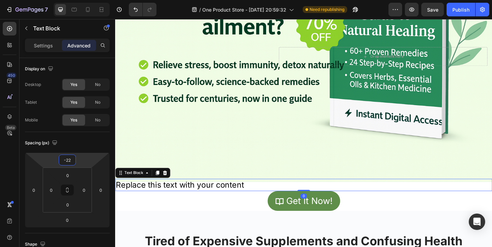
type input "-24"
drag, startPoint x: 87, startPoint y: 162, endPoint x: 99, endPoint y: 159, distance: 12.1
click at [99, 0] on html "7 / One Product Store - [DATE] 20:59:32 Need republishing Preview Save Publish …" at bounding box center [246, 0] width 492 height 0
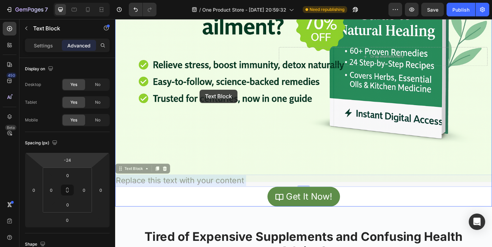
drag, startPoint x: 185, startPoint y: 194, endPoint x: 207, endPoint y: 96, distance: 100.4
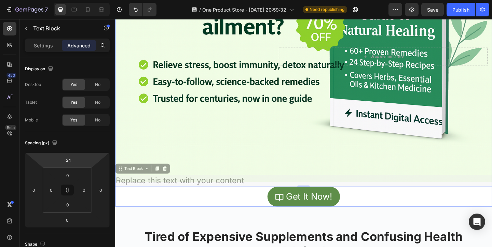
scroll to position [0, 0]
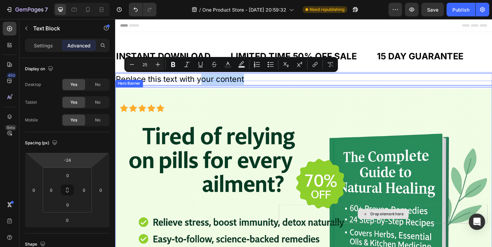
drag, startPoint x: 209, startPoint y: 84, endPoint x: 350, endPoint y: 238, distance: 208.9
click at [275, 107] on div "Background Image" at bounding box center [320, 231] width 410 height 273
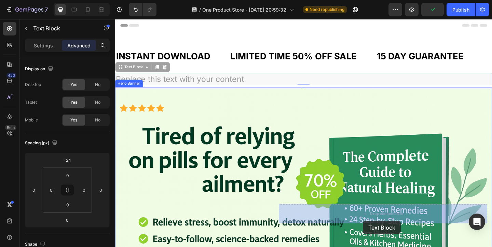
drag, startPoint x: 259, startPoint y: 84, endPoint x: 385, endPoint y: 239, distance: 199.6
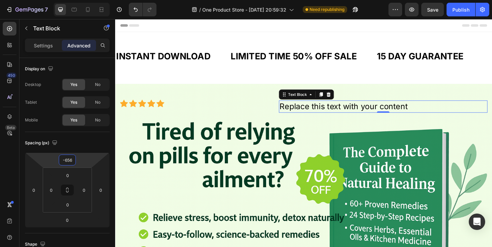
drag, startPoint x: 90, startPoint y: 159, endPoint x: 118, endPoint y: 267, distance: 111.6
click at [118, 0] on html "7 / One Product Store - [DATE] 20:59:32 Need republishing Preview Save Publish …" at bounding box center [246, 0] width 492 height 0
click at [82, 10] on div at bounding box center [87, 9] width 11 height 11
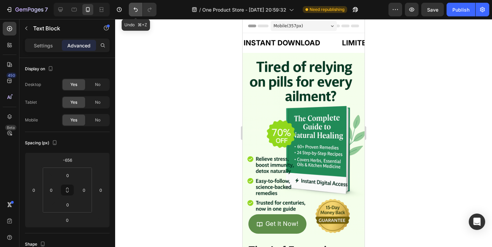
click at [132, 5] on button "Undo/Redo" at bounding box center [136, 10] width 14 height 14
click at [133, 5] on button "Undo/Redo" at bounding box center [136, 10] width 14 height 14
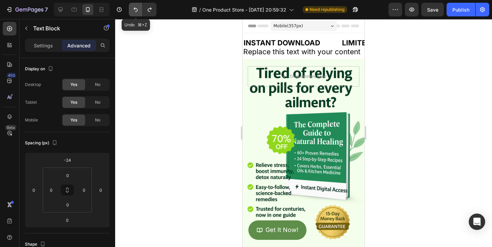
click at [133, 5] on button "Undo/Redo" at bounding box center [136, 10] width 14 height 14
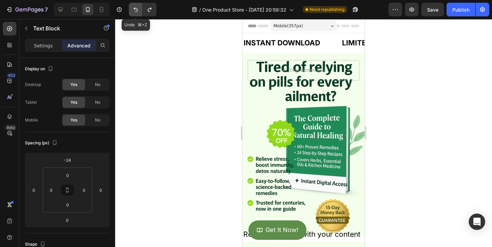
click at [133, 5] on button "Undo/Redo" at bounding box center [136, 10] width 14 height 14
type input "-38"
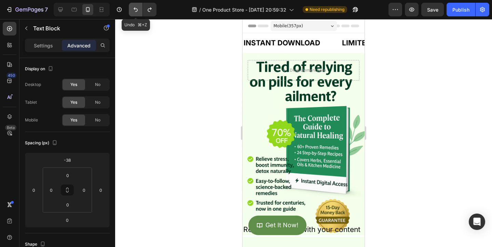
click at [133, 5] on button "Undo/Redo" at bounding box center [136, 10] width 14 height 14
type input "16"
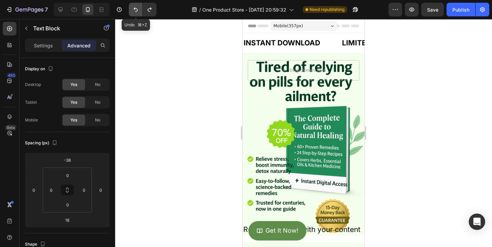
click at [133, 5] on button "Undo/Redo" at bounding box center [136, 10] width 14 height 14
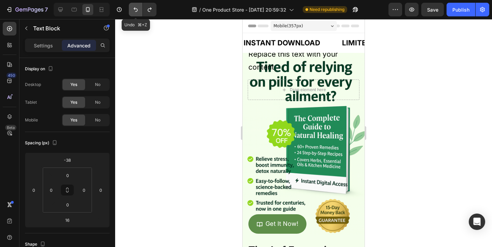
click at [133, 5] on button "Undo/Redo" at bounding box center [136, 10] width 14 height 14
type input "0"
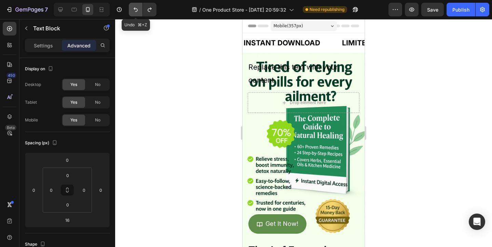
click at [133, 5] on button "Undo/Redo" at bounding box center [136, 10] width 14 height 14
click at [134, 6] on icon "Undo/Redo" at bounding box center [135, 9] width 7 height 7
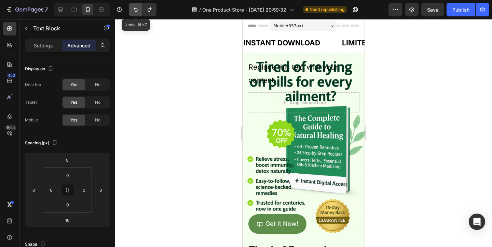
click at [134, 6] on icon "Undo/Redo" at bounding box center [135, 9] width 7 height 7
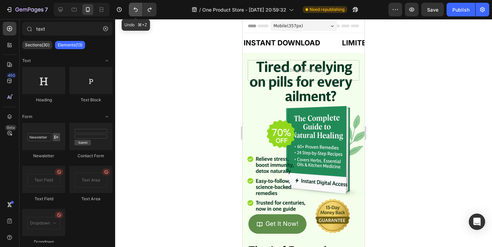
click at [134, 6] on icon "Undo/Redo" at bounding box center [135, 9] width 7 height 7
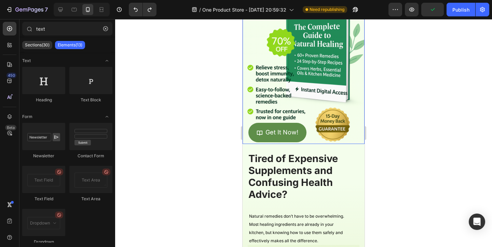
scroll to position [123, 0]
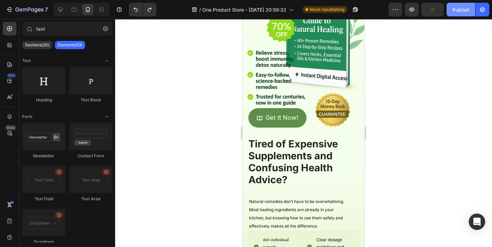
click at [468, 9] on div "Publish" at bounding box center [460, 9] width 17 height 7
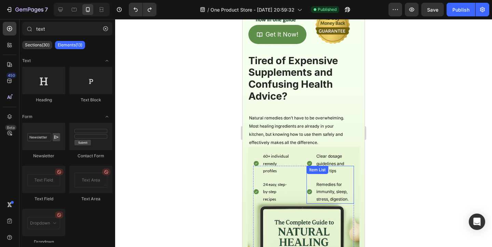
scroll to position [0, 0]
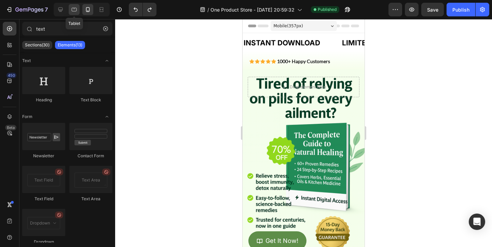
click at [71, 8] on icon at bounding box center [74, 9] width 7 height 7
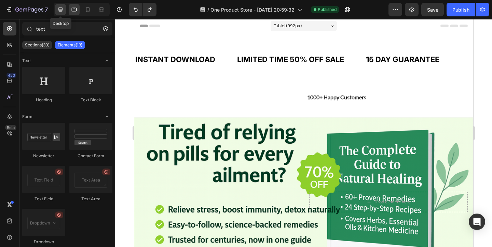
click at [61, 10] on icon at bounding box center [60, 10] width 4 height 4
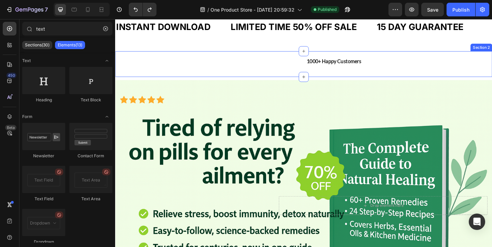
scroll to position [31, 0]
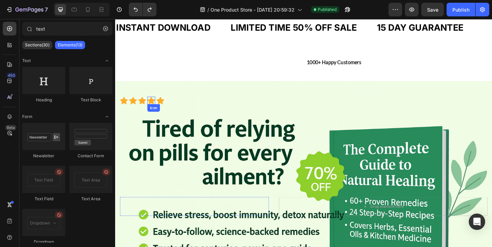
click at [156, 109] on icon at bounding box center [154, 107] width 9 height 9
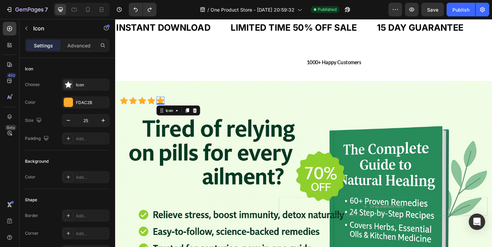
click at [166, 108] on icon at bounding box center [164, 108] width 9 height 8
click at [77, 10] on icon at bounding box center [74, 9] width 7 height 7
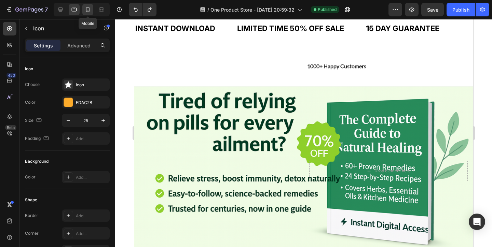
click at [88, 7] on icon at bounding box center [87, 9] width 7 height 7
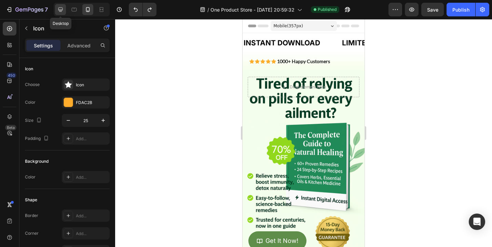
click at [61, 12] on icon at bounding box center [60, 9] width 7 height 7
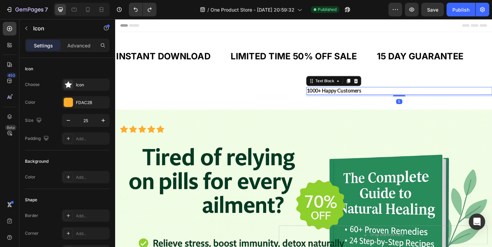
click at [339, 97] on p "1000+ Happy Customers" at bounding box center [423, 97] width 201 height 7
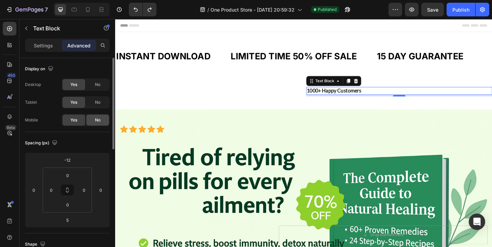
click at [94, 116] on div "No" at bounding box center [97, 120] width 23 height 11
click at [99, 104] on span "No" at bounding box center [97, 102] width 5 height 6
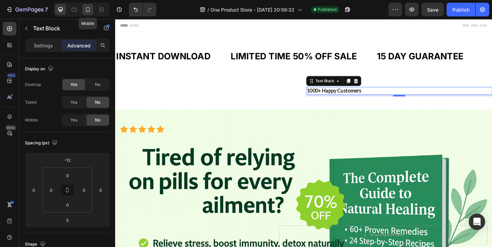
click at [88, 14] on div at bounding box center [87, 9] width 11 height 11
type input "-18"
type input "-88"
type input "18"
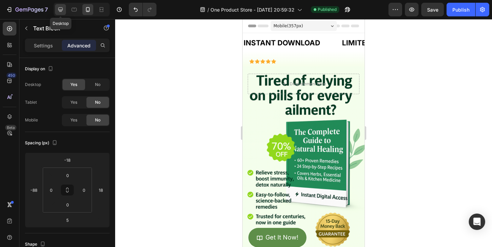
click at [60, 12] on icon at bounding box center [60, 9] width 7 height 7
type input "-12"
type input "0"
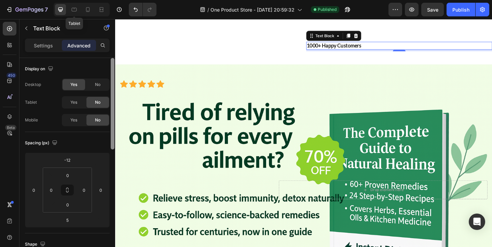
scroll to position [50, 0]
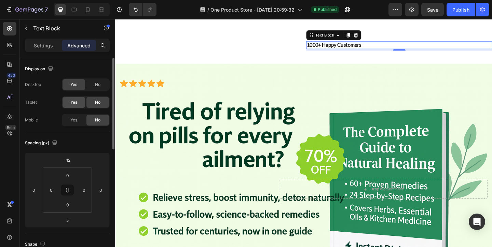
click at [82, 97] on div "Yes" at bounding box center [73, 102] width 23 height 11
click at [82, 118] on div "Yes" at bounding box center [73, 120] width 23 height 11
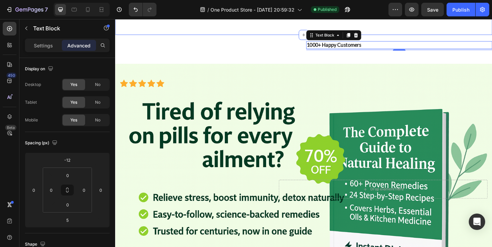
click at [199, 53] on div "Icon Icon Icon Icon Icon Icon List 1000+ Happy Customers Text Block 5 Section 2" at bounding box center [320, 50] width 410 height 28
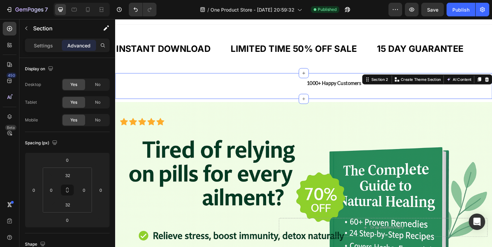
scroll to position [0, 0]
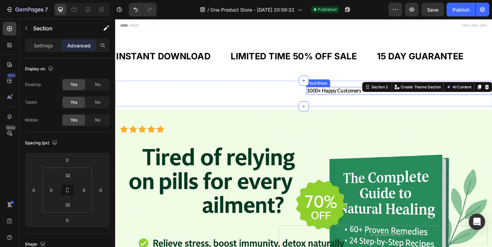
click at [366, 96] on p "1000+ Happy Customers" at bounding box center [423, 97] width 201 height 7
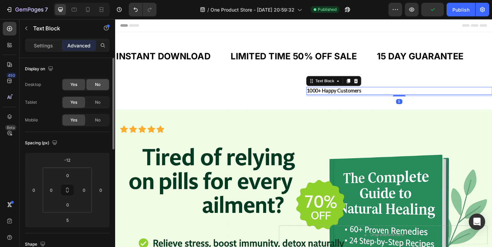
click at [100, 86] on span "No" at bounding box center [97, 85] width 5 height 6
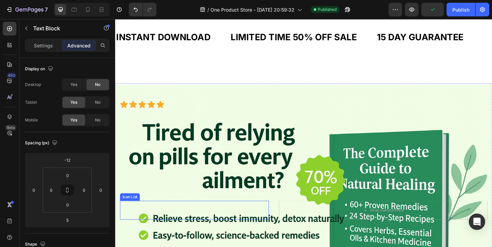
scroll to position [23, 0]
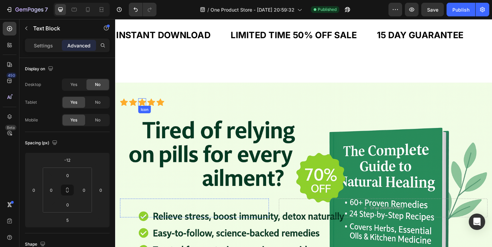
click at [147, 110] on icon at bounding box center [144, 110] width 9 height 8
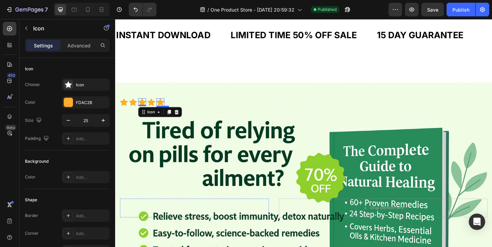
click at [166, 109] on icon at bounding box center [164, 110] width 9 height 8
click at [150, 110] on icon at bounding box center [154, 109] width 9 height 9
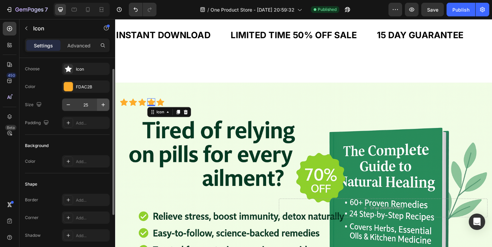
scroll to position [0, 0]
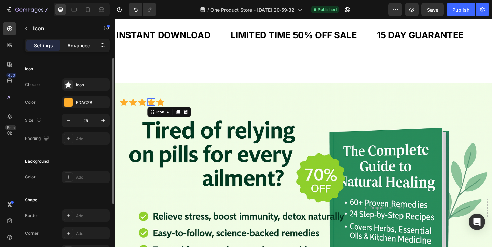
click at [85, 43] on p "Advanced" at bounding box center [78, 45] width 23 height 7
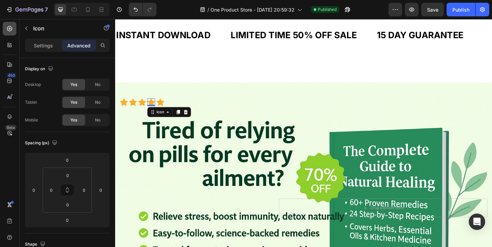
click at [10, 33] on div at bounding box center [10, 29] width 14 height 14
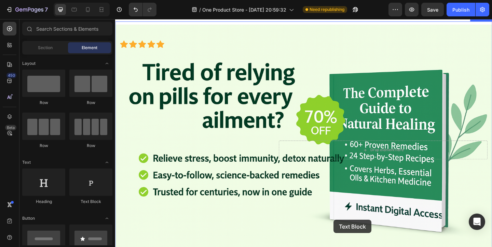
scroll to position [114, 0]
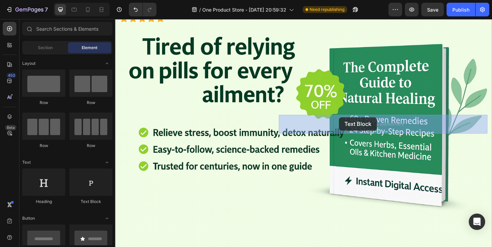
drag, startPoint x: 207, startPoint y: 199, endPoint x: 358, endPoint y: 128, distance: 167.5
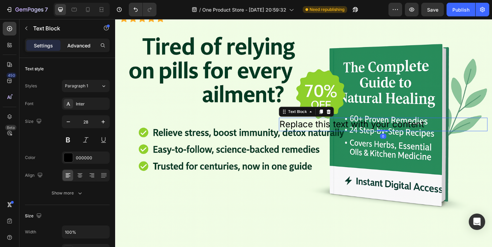
click at [90, 44] on p "Advanced" at bounding box center [78, 45] width 23 height 7
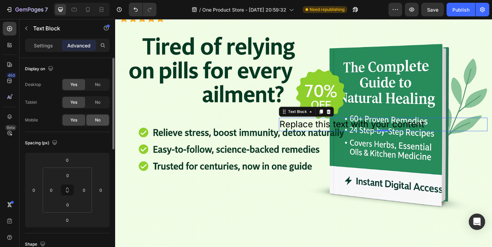
click at [96, 118] on span "No" at bounding box center [97, 120] width 5 height 6
click at [95, 103] on span "No" at bounding box center [97, 102] width 5 height 6
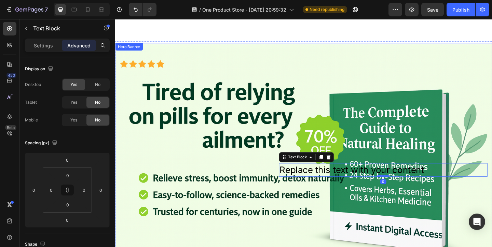
scroll to position [59, 0]
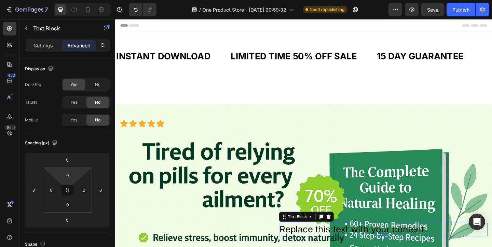
scroll to position [59, 0]
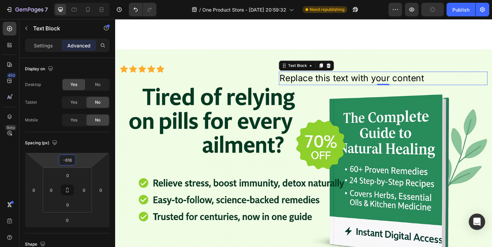
drag, startPoint x: 77, startPoint y: 162, endPoint x: 81, endPoint y: 267, distance: 105.3
click at [81, 0] on html "7 / One Product Store - [DATE] 20:59:32 Need republishing Preview Publish 450 B…" at bounding box center [246, 0] width 492 height 0
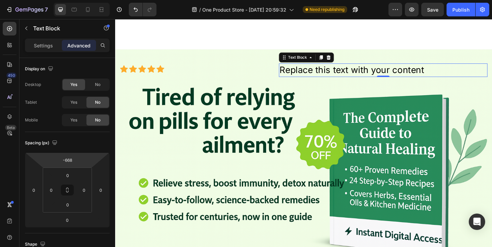
type input "-666"
drag, startPoint x: 82, startPoint y: 164, endPoint x: 82, endPoint y: 172, distance: 8.5
click at [82, 0] on html "7 / One Product Store - [DATE] 20:59:32 Need republishing Preview Save Publish …" at bounding box center [246, 0] width 492 height 0
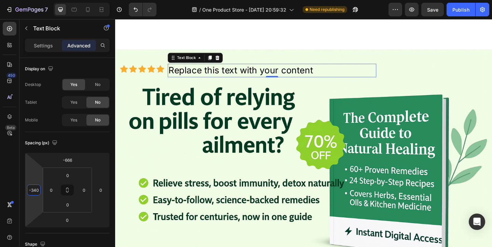
type input "-338"
drag, startPoint x: 36, startPoint y: 175, endPoint x: 41, endPoint y: 233, distance: 57.9
click at [41, 0] on html "7 / One Product Store - [DATE] 20:59:32 Need republishing Preview Save Publish …" at bounding box center [246, 0] width 492 height 0
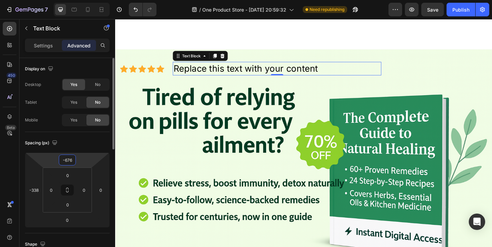
click at [87, 0] on html "7 / One Product Store - [DATE] 20:59:32 Need republishing Preview Save Publish …" at bounding box center [246, 0] width 492 height 0
type input "-674"
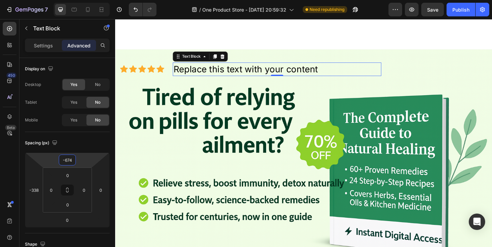
click at [223, 76] on div "Replace this text with your content" at bounding box center [291, 73] width 227 height 15
click at [223, 76] on p "Replace this text with your content" at bounding box center [290, 73] width 225 height 13
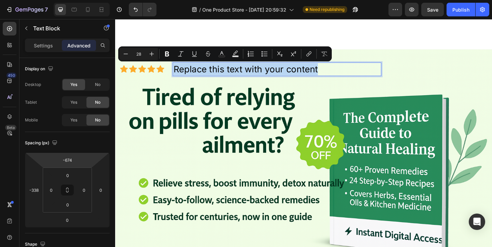
click at [223, 76] on p "Replace this text with your content" at bounding box center [290, 73] width 225 height 13
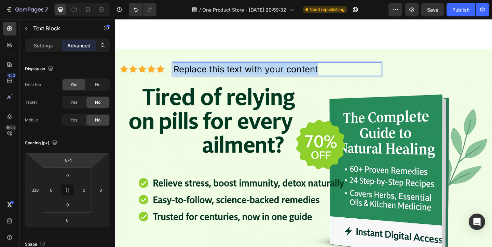
click at [223, 76] on p "Replace this text with your content" at bounding box center [290, 73] width 225 height 13
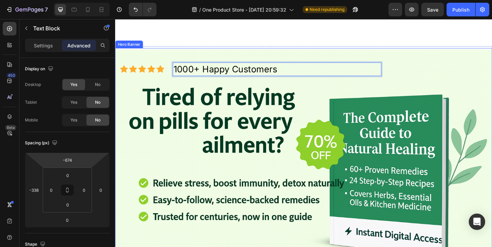
click at [266, 86] on div "Background Image" at bounding box center [320, 188] width 410 height 273
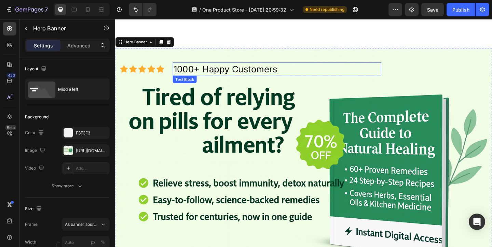
click at [267, 75] on p "1000+ Happy Customers" at bounding box center [290, 73] width 225 height 13
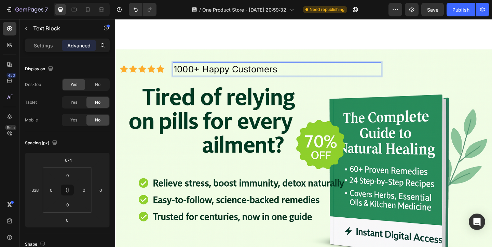
click at [250, 73] on p "1000+ Happy Customers" at bounding box center [290, 73] width 225 height 13
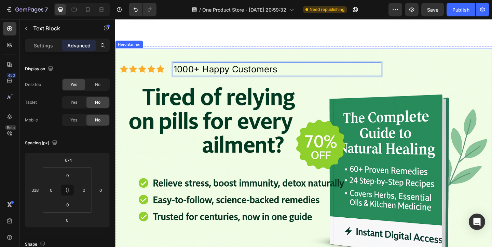
click at [223, 98] on div "Background Image" at bounding box center [320, 188] width 410 height 273
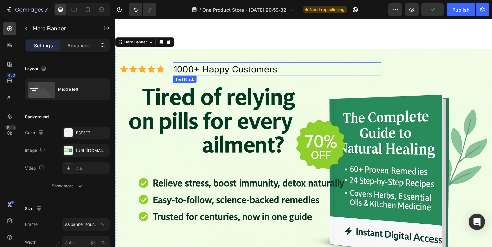
click at [223, 78] on p "1000+ Happy Customers" at bounding box center [290, 73] width 225 height 13
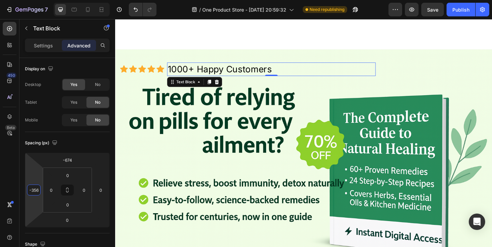
type input "-358"
click at [40, 0] on html "7 / One Product Store - [DATE] 20:59:32 Need republishing Preview Save Publish …" at bounding box center [246, 0] width 492 height 0
click at [204, 149] on div "Background Image" at bounding box center [320, 188] width 410 height 273
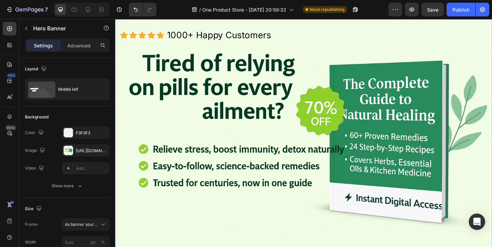
scroll to position [95, 0]
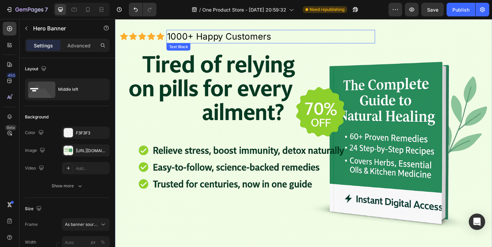
click at [198, 40] on p "1000+ Happy Customers" at bounding box center [283, 37] width 225 height 13
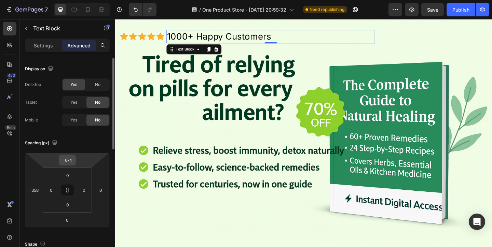
click at [72, 159] on input "-674" at bounding box center [67, 160] width 14 height 10
click at [73, 159] on input "-674" at bounding box center [67, 160] width 14 height 10
type input "-672"
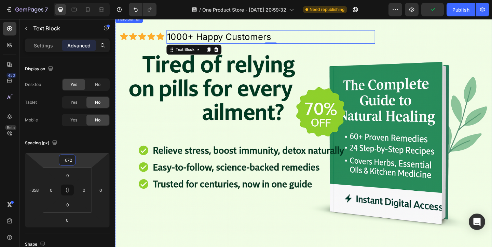
click at [282, 146] on div "Icon Icon Icon Icon Icon Icon List 1000+ Happy Customers Text Block 0" at bounding box center [320, 153] width 410 height 40
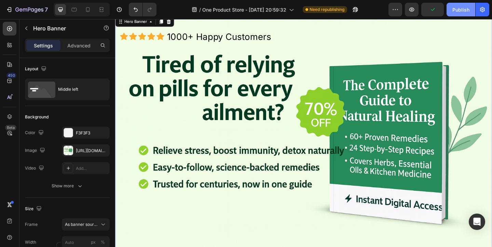
click at [455, 6] on div "Publish" at bounding box center [460, 9] width 17 height 7
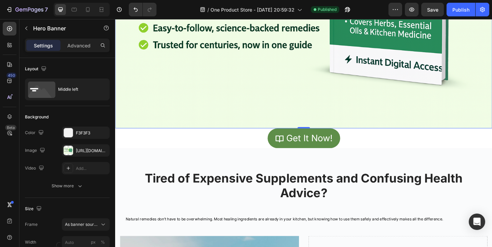
scroll to position [247, 0]
click at [85, 9] on icon at bounding box center [87, 9] width 7 height 7
type input "100"
type input "100%"
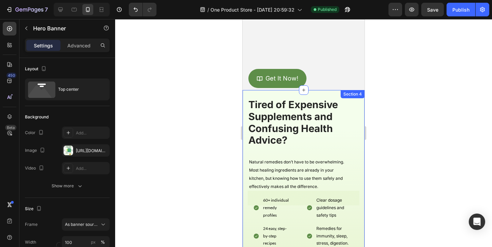
scroll to position [43, 0]
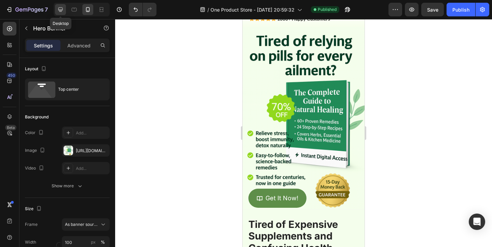
click at [64, 10] on div at bounding box center [60, 9] width 11 height 11
type input "1230"
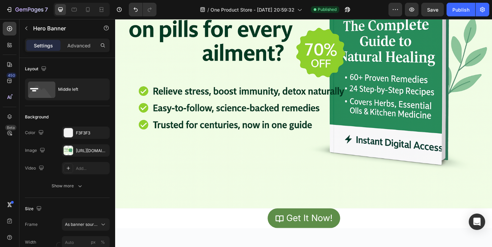
scroll to position [210, 0]
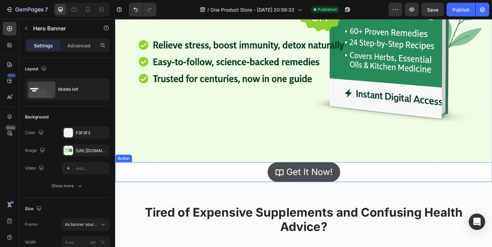
click at [351, 188] on p "Get It Now!" at bounding box center [326, 185] width 50 height 13
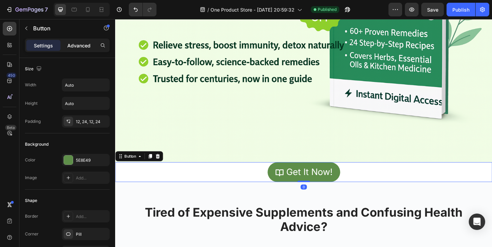
click at [89, 43] on p "Advanced" at bounding box center [78, 45] width 23 height 7
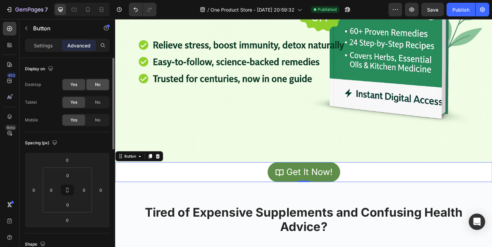
click at [91, 88] on div "No" at bounding box center [97, 84] width 23 height 11
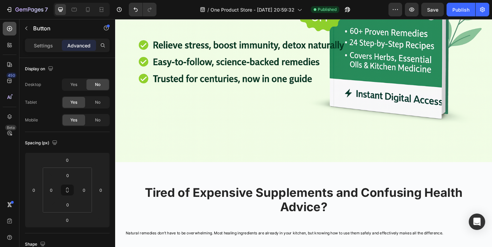
click at [10, 30] on icon at bounding box center [9, 28] width 7 height 7
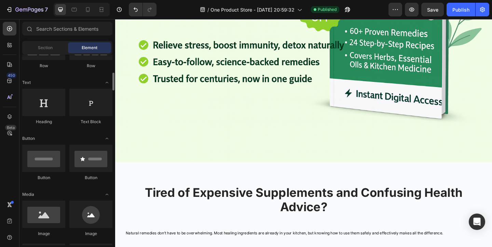
scroll to position [97, 0]
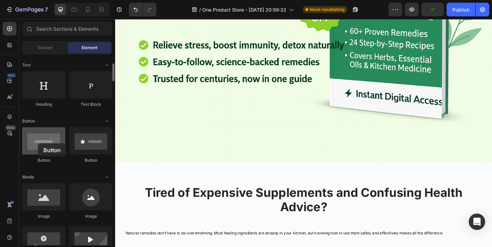
drag, startPoint x: 46, startPoint y: 148, endPoint x: 38, endPoint y: 143, distance: 9.4
click at [38, 143] on div at bounding box center [43, 140] width 43 height 27
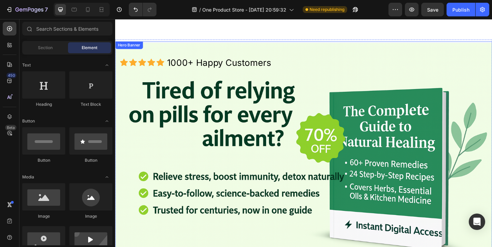
scroll to position [106, 0]
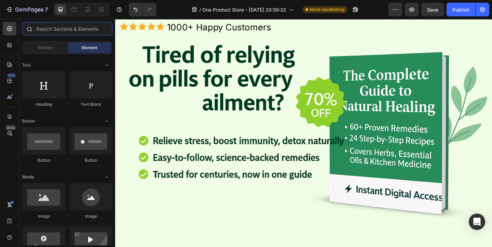
click at [80, 28] on input "text" at bounding box center [67, 29] width 90 height 14
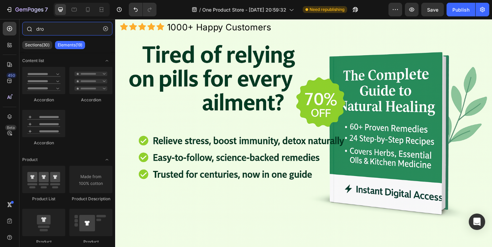
type input "drop"
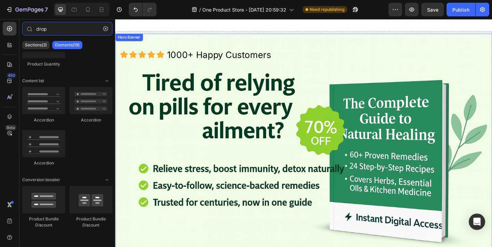
scroll to position [0, 0]
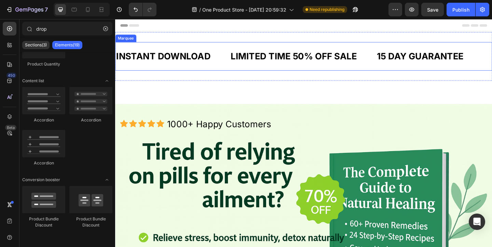
click at [171, 93] on div "Icon Icon Icon Icon Icon Icon List 1000+ Happy Customers Text Block Section 2" at bounding box center [320, 97] width 410 height 22
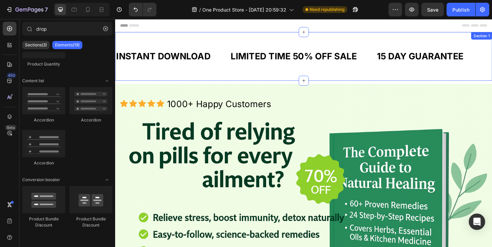
click at [383, 82] on div "INSTANT DOWNLOAD Text Block LIMITED TIME 50% OFF SALE Text Block 15 DAY GUARANT…" at bounding box center [320, 59] width 410 height 53
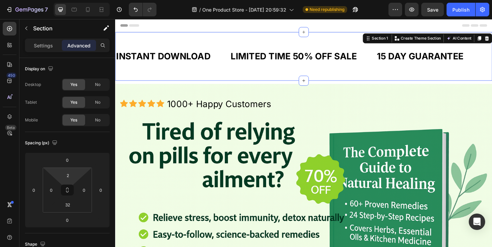
type input "0"
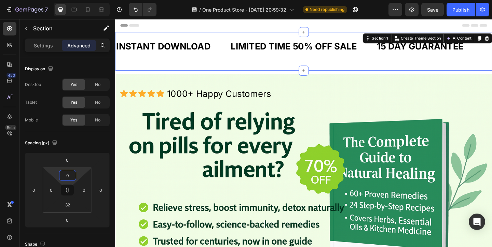
drag, startPoint x: 78, startPoint y: 177, endPoint x: 78, endPoint y: 185, distance: 8.2
click at [78, 0] on html "7 / One Product Store - Aug 20, 20:59:32 Need republishing Preview Save Publish…" at bounding box center [246, 0] width 492 height 0
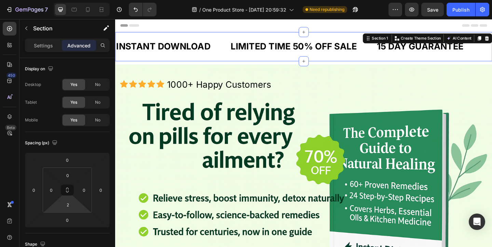
type input "0"
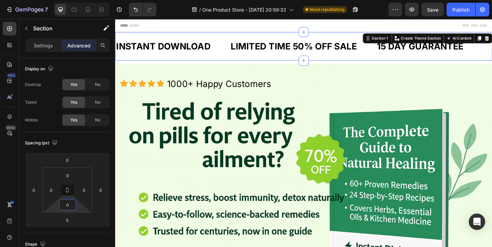
drag, startPoint x: 77, startPoint y: 200, endPoint x: 77, endPoint y: 212, distance: 11.6
click at [77, 0] on html "7 / One Product Store - Aug 20, 20:59:32 Need republishing Preview Save Publish…" at bounding box center [246, 0] width 492 height 0
click at [377, 22] on div "Header" at bounding box center [320, 26] width 399 height 14
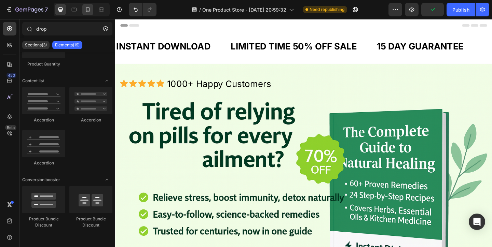
click at [83, 9] on div at bounding box center [87, 9] width 11 height 11
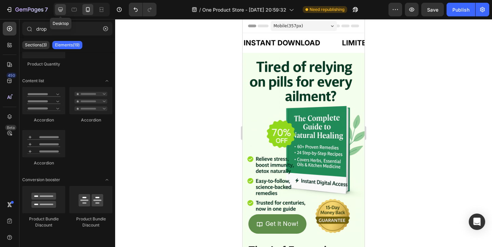
click at [56, 6] on div at bounding box center [60, 9] width 11 height 11
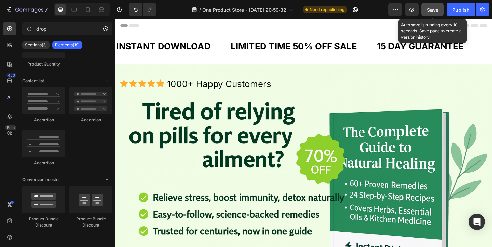
click at [432, 10] on span "Save" at bounding box center [432, 10] width 11 height 6
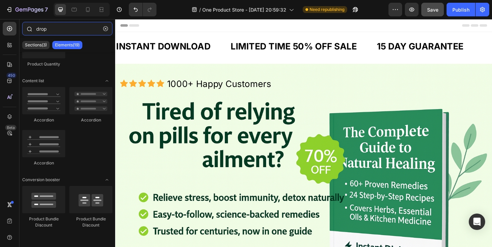
click at [69, 28] on input "drop" at bounding box center [67, 29] width 90 height 14
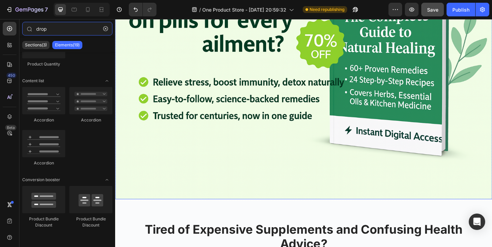
scroll to position [128, 0]
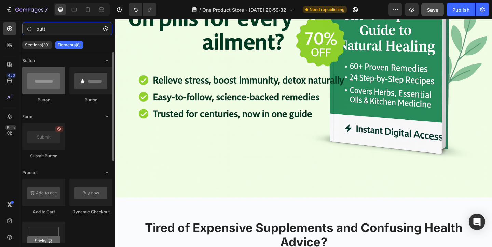
type input "butt"
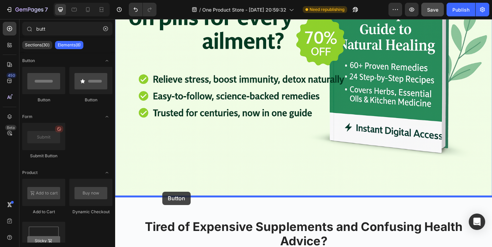
scroll to position [134, 0]
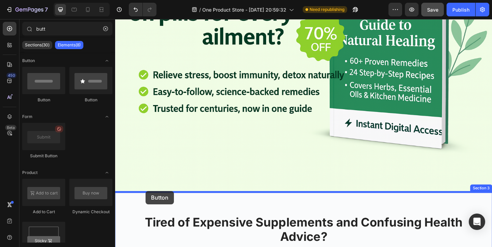
drag, startPoint x: 150, startPoint y: 104, endPoint x: 149, endPoint y: 206, distance: 101.4
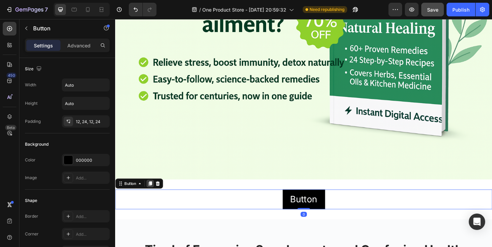
scroll to position [153, 0]
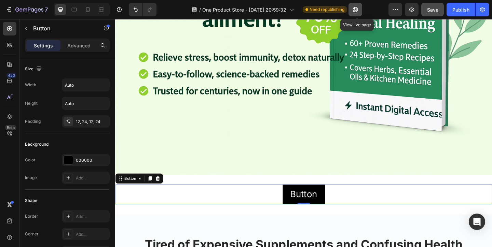
click at [355, 10] on icon "button" at bounding box center [354, 11] width 2 height 2
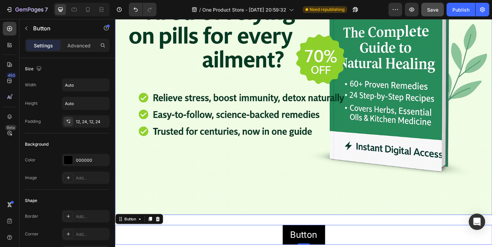
scroll to position [123, 0]
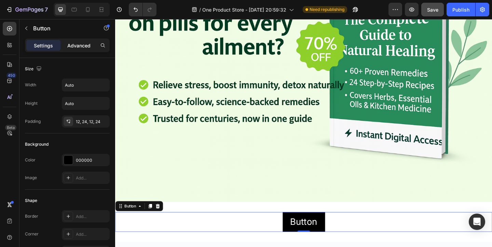
click at [78, 46] on p "Advanced" at bounding box center [78, 45] width 23 height 7
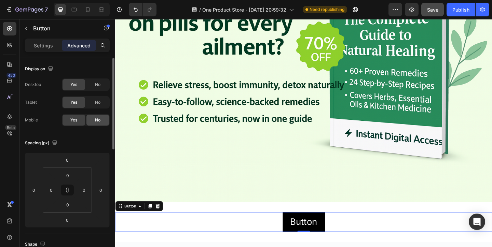
click at [99, 121] on span "No" at bounding box center [97, 120] width 5 height 6
click at [90, 101] on div "No" at bounding box center [97, 102] width 23 height 11
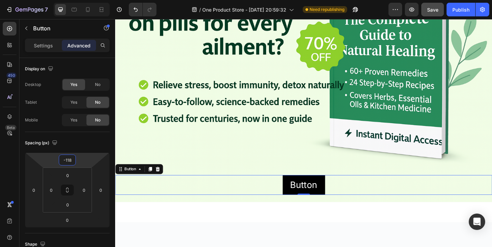
drag, startPoint x: 80, startPoint y: 161, endPoint x: 81, endPoint y: 181, distance: 20.2
click at [81, 0] on html "7 / One Product Store - Aug 20, 20:59:32 Need republishing Preview Save Publish…" at bounding box center [246, 0] width 492 height 0
click at [79, 102] on div "Yes" at bounding box center [73, 102] width 23 height 11
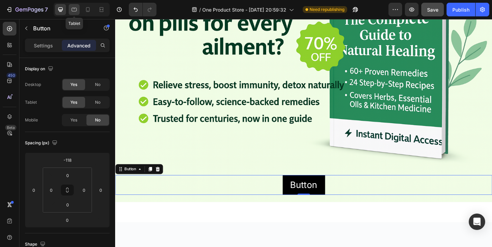
click at [76, 10] on icon at bounding box center [74, 9] width 7 height 7
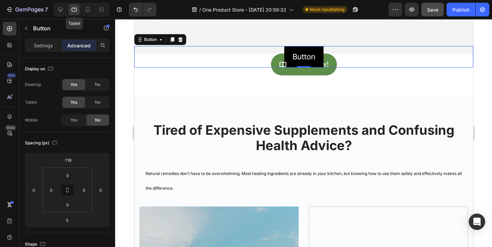
scroll to position [186, 0]
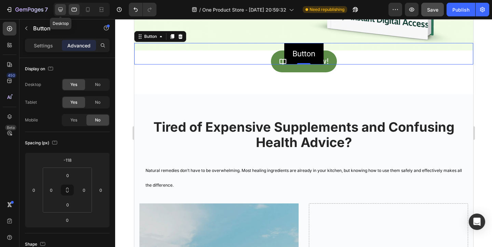
click at [61, 10] on icon at bounding box center [60, 10] width 4 height 4
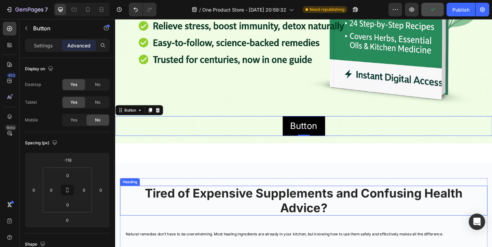
scroll to position [179, 0]
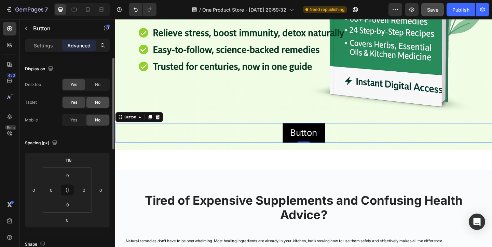
click at [100, 104] on span "No" at bounding box center [97, 102] width 5 height 6
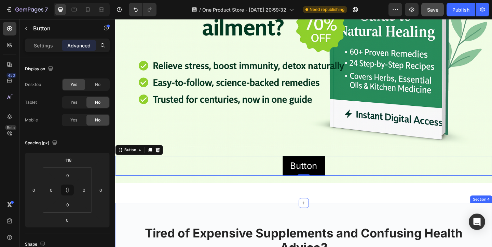
scroll to position [142, 0]
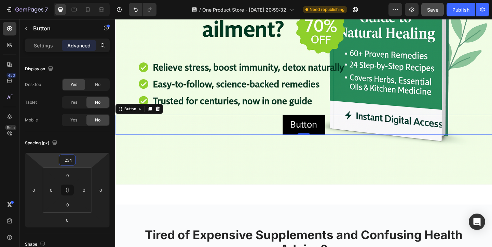
type input "-232"
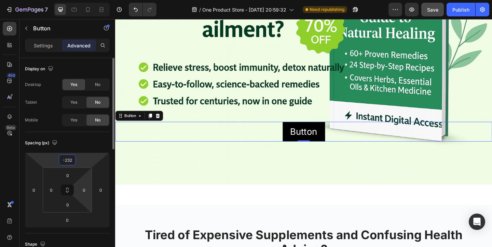
drag, startPoint x: 83, startPoint y: 161, endPoint x: 85, endPoint y: 180, distance: 19.5
click at [85, 0] on html "7 / One Product Store - Aug 20, 20:59:32 Need republishing Preview Save Publish…" at bounding box center [246, 0] width 492 height 0
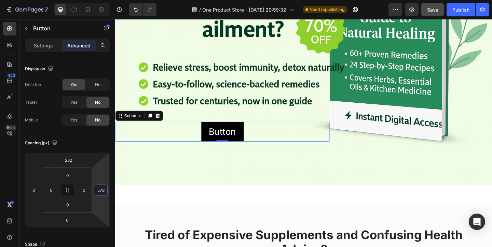
drag, startPoint x: 100, startPoint y: 172, endPoint x: 89, endPoint y: 72, distance: 100.7
click at [89, 0] on html "7 / One Product Store - Aug 20, 20:59:32 Need republishing Preview Save Publish…" at bounding box center [246, 0] width 492 height 0
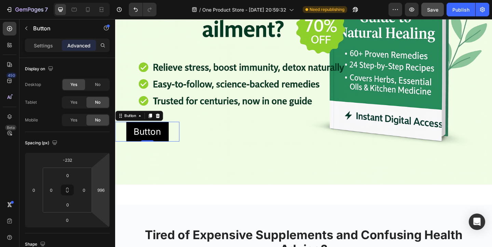
type input "994"
drag, startPoint x: 103, startPoint y: 207, endPoint x: 103, endPoint y: 137, distance: 69.7
click at [103, 0] on html "7 / One Product Store - Aug 20, 20:59:32 Need republishing Preview Save Publish…" at bounding box center [246, 0] width 492 height 0
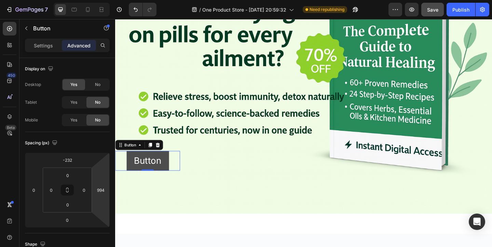
scroll to position [96, 0]
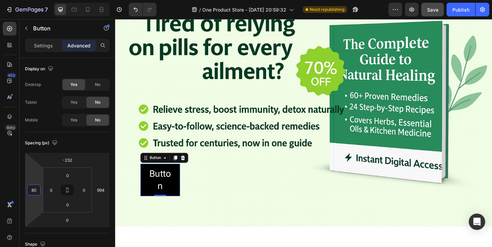
type input "78"
drag, startPoint x: 36, startPoint y: 181, endPoint x: 35, endPoint y: 167, distance: 13.3
click at [35, 0] on html "7 / One Product Store - Aug 20, 20:59:32 Need republishing Preview Save Publish…" at bounding box center [246, 0] width 492 height 0
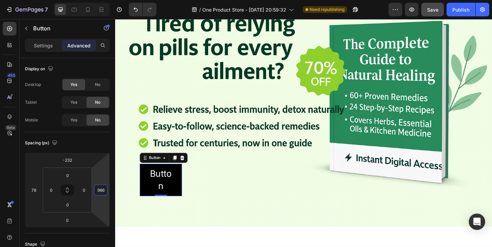
type input "984"
click at [105, 0] on html "7 / One Product Store - Aug 20, 20:59:32 Need republishing Preview Save Publish…" at bounding box center [246, 0] width 492 height 0
click at [53, 49] on div "Settings" at bounding box center [43, 45] width 34 height 11
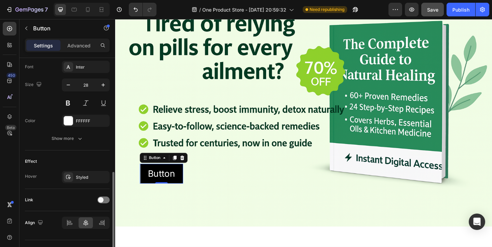
scroll to position [281, 0]
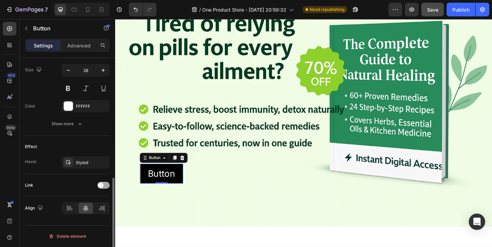
click at [100, 184] on span at bounding box center [100, 185] width 5 height 5
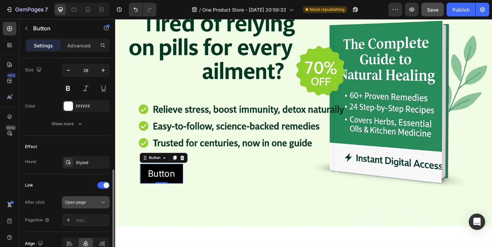
click at [93, 203] on div "Open page" at bounding box center [82, 202] width 35 height 6
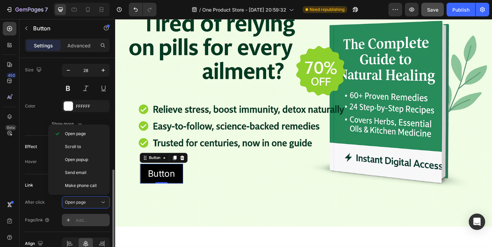
click at [86, 219] on div "Add..." at bounding box center [92, 221] width 32 height 6
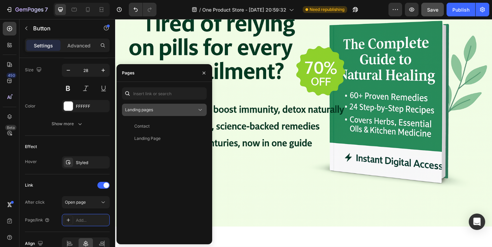
click at [171, 106] on button "Landing pages" at bounding box center [164, 110] width 85 height 12
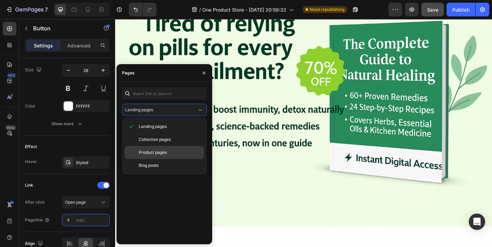
click at [169, 150] on p "Product pages" at bounding box center [170, 153] width 62 height 6
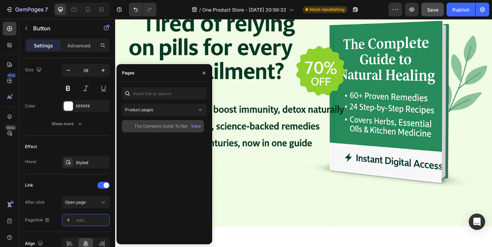
click at [176, 128] on div "The Complete Guide To Natural Healing" at bounding box center [167, 126] width 66 height 6
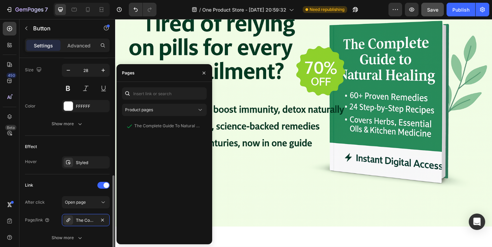
scroll to position [334, 0]
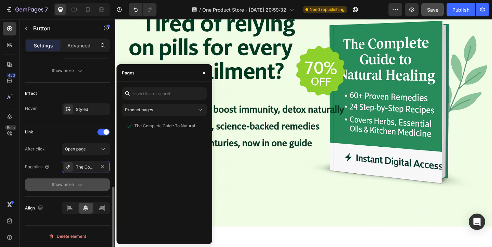
click at [76, 185] on div "Show more" at bounding box center [68, 184] width 32 height 7
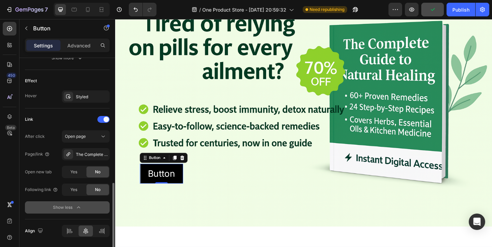
scroll to position [370, 0]
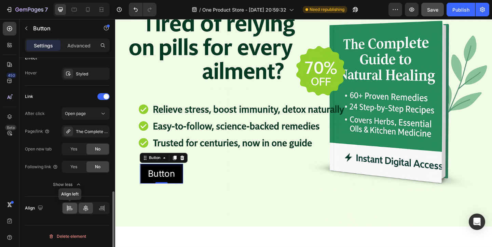
click at [71, 208] on icon at bounding box center [69, 208] width 7 height 7
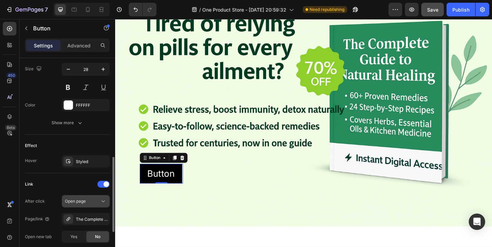
scroll to position [280, 0]
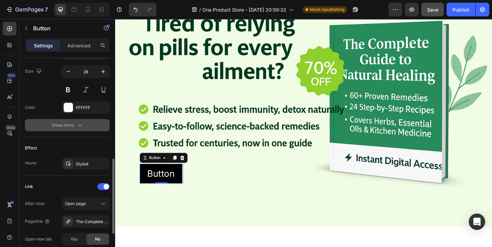
click at [68, 129] on button "Show more" at bounding box center [67, 125] width 85 height 12
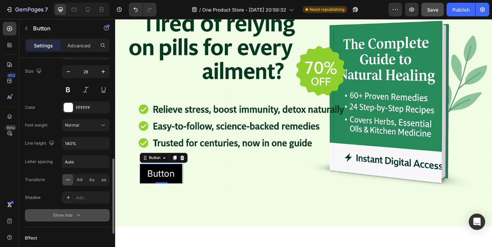
scroll to position [268, 0]
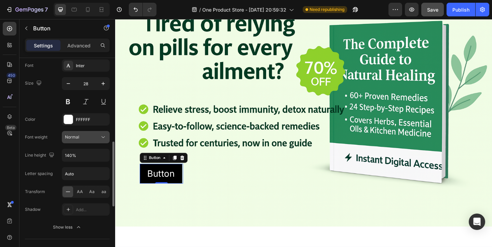
click at [98, 138] on div "Normal" at bounding box center [82, 137] width 35 height 6
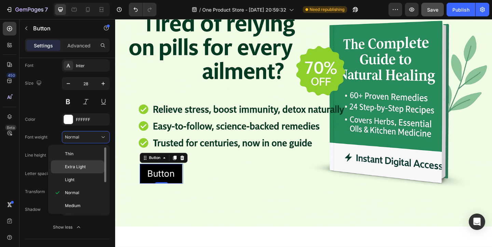
click at [90, 167] on p "Extra Light" at bounding box center [83, 167] width 36 height 6
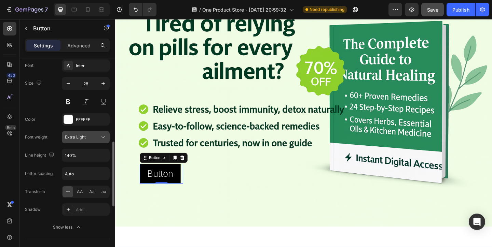
click at [95, 138] on div "Extra Light" at bounding box center [82, 137] width 35 height 6
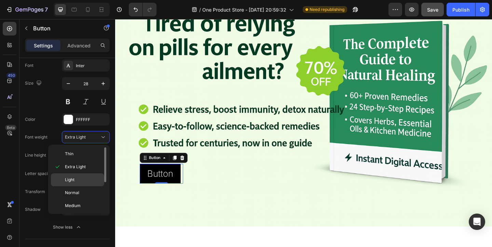
click at [93, 179] on p "Light" at bounding box center [83, 180] width 36 height 6
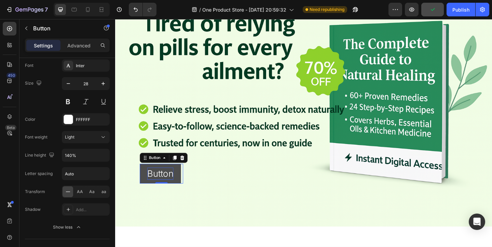
click at [170, 185] on p "Button" at bounding box center [164, 187] width 28 height 13
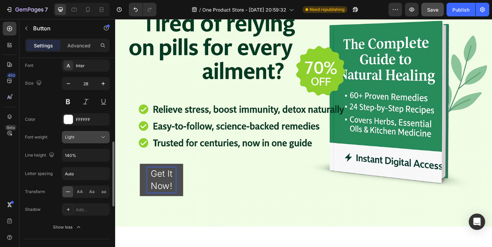
click at [106, 135] on icon at bounding box center [103, 137] width 7 height 7
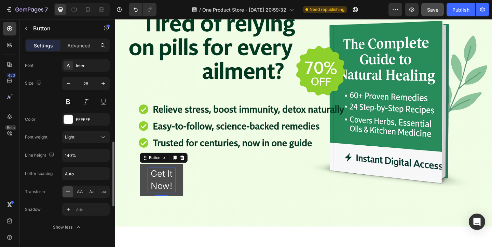
click at [44, 107] on div "Size 28" at bounding box center [67, 92] width 85 height 31
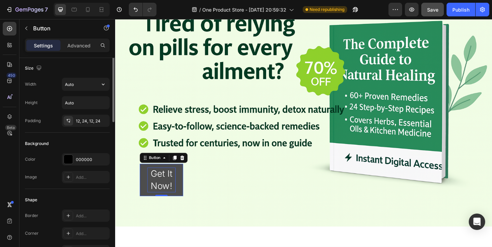
scroll to position [0, 0]
click at [82, 86] on input "Auto" at bounding box center [85, 85] width 47 height 12
click at [101, 83] on icon "button" at bounding box center [103, 85] width 7 height 7
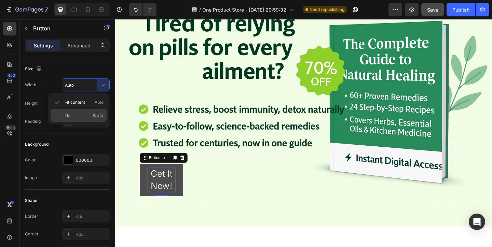
click at [81, 114] on p "Full 100%" at bounding box center [84, 115] width 39 height 6
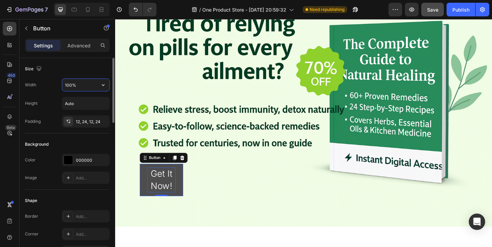
click at [84, 82] on input "100%" at bounding box center [85, 85] width 47 height 12
type input "300%"
click at [82, 48] on p "Advanced" at bounding box center [78, 45] width 23 height 7
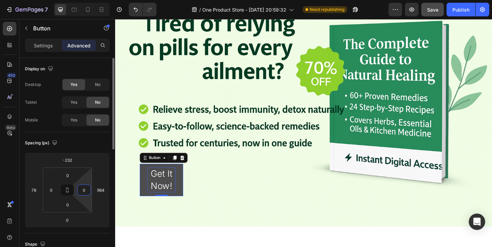
drag, startPoint x: 85, startPoint y: 180, endPoint x: 85, endPoint y: 189, distance: 8.9
click at [85, 0] on html "7 / One Product Store - Aug 20, 20:59:32 Need republishing Preview Save Publish…" at bounding box center [246, 0] width 492 height 0
click at [85, 189] on input "0" at bounding box center [84, 190] width 10 height 10
type input "0"
drag, startPoint x: 86, startPoint y: 181, endPoint x: 85, endPoint y: 185, distance: 4.1
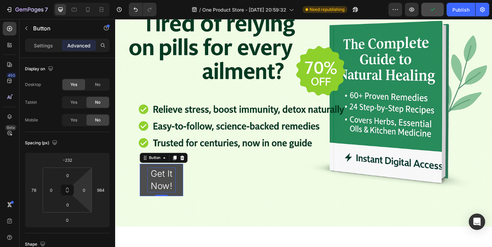
click at [85, 0] on html "7 / One Product Store - Aug 20, 20:59:32 Need republishing Preview Publish 450 …" at bounding box center [246, 0] width 492 height 0
type input "0"
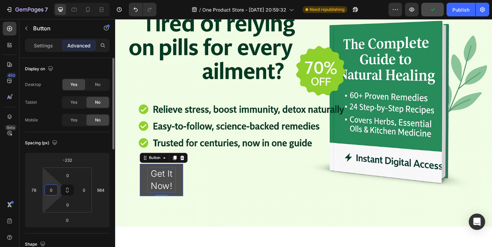
drag, startPoint x: 49, startPoint y: 184, endPoint x: 48, endPoint y: 196, distance: 12.3
click at [48, 0] on html "7 / One Product Store - Aug 20, 20:59:32 Need republishing Preview Publish 450 …" at bounding box center [246, 0] width 492 height 0
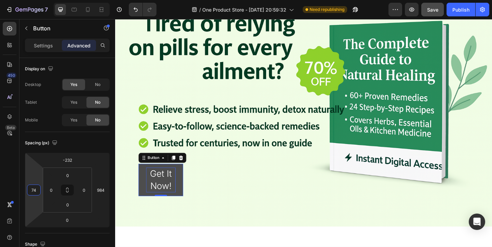
type input "72"
click at [37, 0] on html "7 / One Product Store - Aug 20, 20:59:32 Need republishing Preview Save Publish…" at bounding box center [246, 0] width 492 height 0
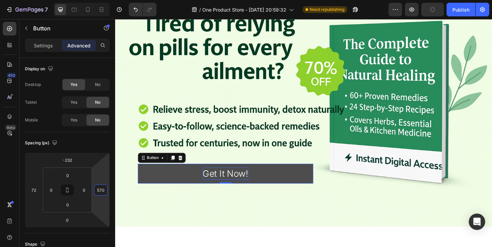
drag, startPoint x: 98, startPoint y: 177, endPoint x: 101, endPoint y: 248, distance: 70.8
click at [101, 0] on html "7 / One Product Store - Aug 20, 20:59:32 Need republishing Preview Publish 450 …" at bounding box center [246, 0] width 492 height 0
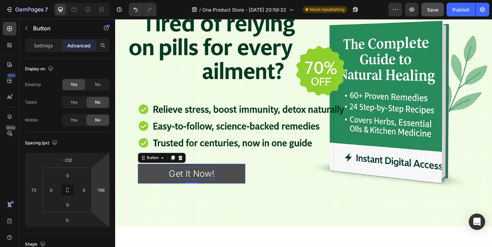
type input "790"
drag, startPoint x: 100, startPoint y: 176, endPoint x: 105, endPoint y: 138, distance: 37.9
click at [105, 0] on html "7 / One Product Store - Aug 20, 20:59:32 Need republishing Preview Save Publish…" at bounding box center [246, 0] width 492 height 0
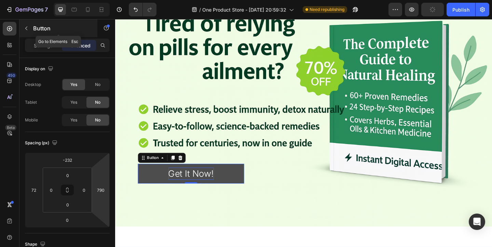
click at [43, 36] on div "Button" at bounding box center [58, 28] width 78 height 18
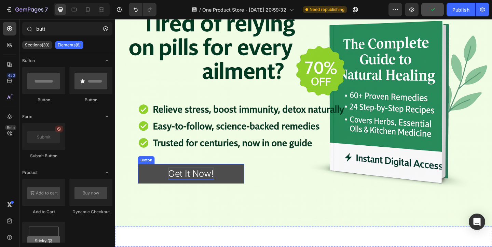
click at [159, 187] on link "Get It Now!" at bounding box center [197, 188] width 115 height 22
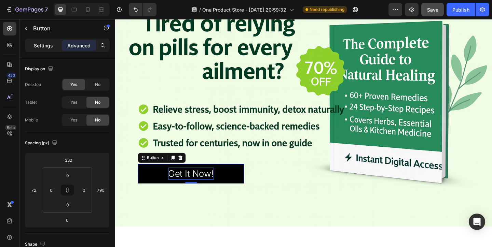
click at [38, 41] on div "Settings" at bounding box center [43, 45] width 34 height 11
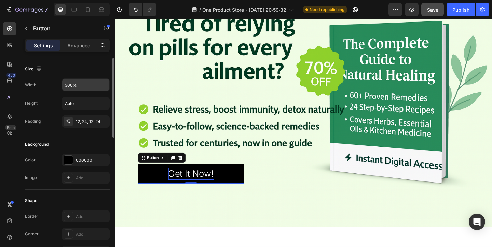
click at [79, 89] on input "300%" at bounding box center [85, 85] width 47 height 12
click at [114, 87] on div at bounding box center [113, 98] width 4 height 80
click at [102, 87] on icon "button" at bounding box center [103, 85] width 7 height 7
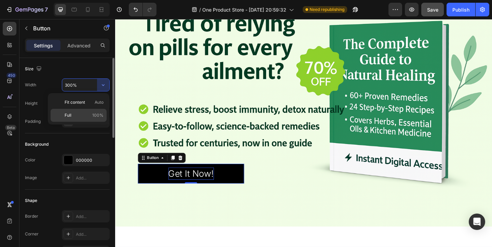
click at [77, 112] on div "Full 100%" at bounding box center [79, 115] width 56 height 13
type input "100%"
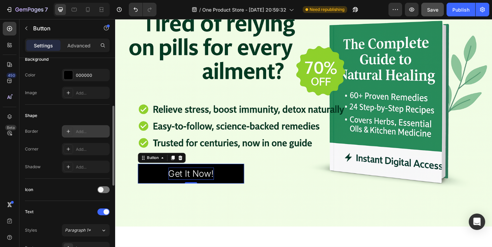
scroll to position [97, 0]
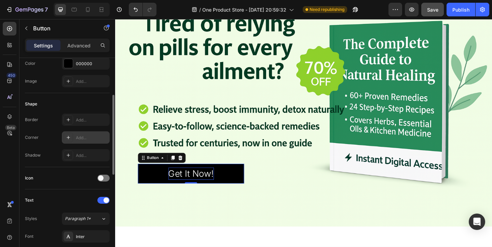
click at [88, 136] on div "Add..." at bounding box center [92, 138] width 32 height 6
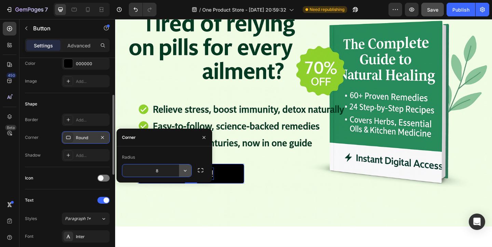
click at [186, 171] on icon "button" at bounding box center [185, 170] width 7 height 7
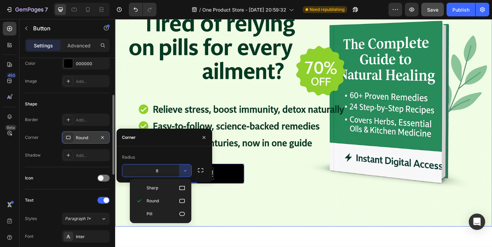
click at [181, 242] on div "Background Image" at bounding box center [320, 108] width 410 height 273
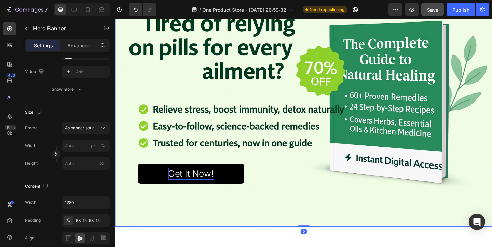
scroll to position [0, 0]
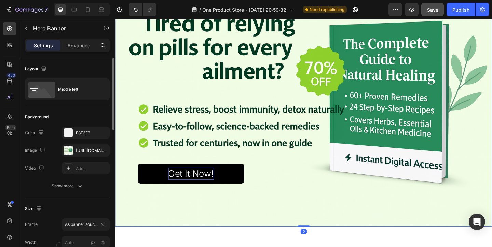
click at [176, 183] on p "Get It Now!" at bounding box center [198, 187] width 50 height 13
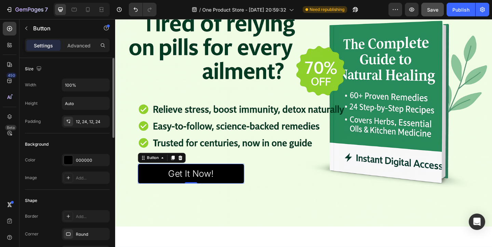
click at [157, 184] on link "Get It Now!" at bounding box center [197, 188] width 115 height 22
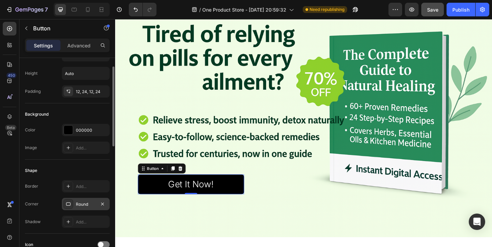
scroll to position [37, 0]
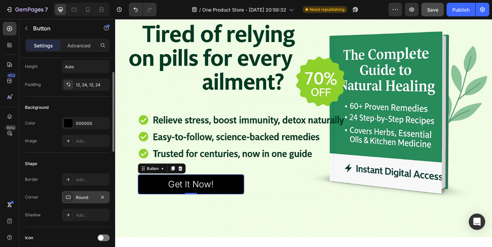
click at [84, 196] on div "Round" at bounding box center [86, 198] width 20 height 6
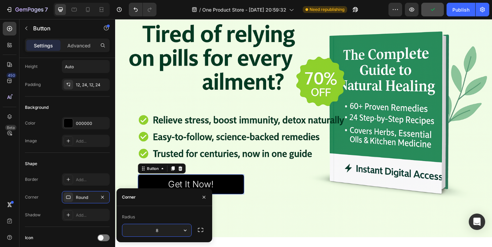
click at [164, 226] on input "8" at bounding box center [156, 230] width 69 height 12
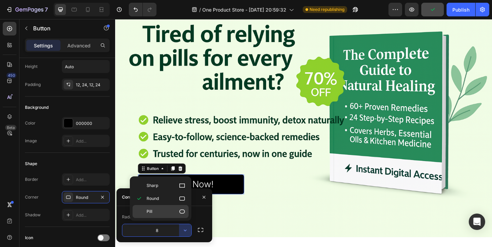
click at [171, 208] on p "Pill" at bounding box center [166, 211] width 39 height 7
type input "9999"
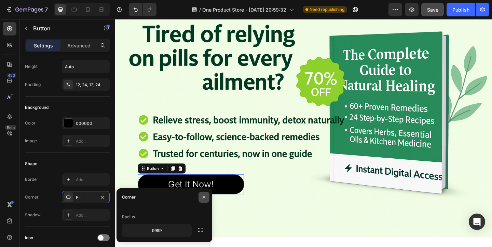
click at [204, 197] on icon "button" at bounding box center [204, 197] width 3 height 3
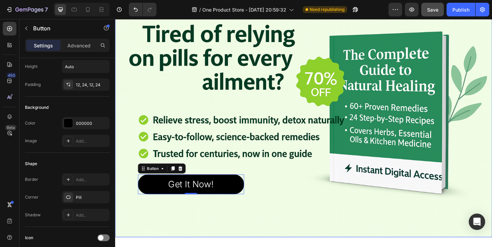
click at [272, 247] on div "Background Image" at bounding box center [320, 119] width 410 height 273
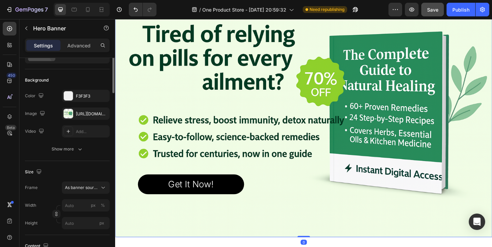
scroll to position [0, 0]
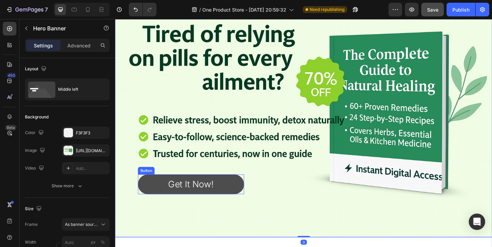
click at [232, 204] on link "Get It Now!" at bounding box center [197, 199] width 115 height 22
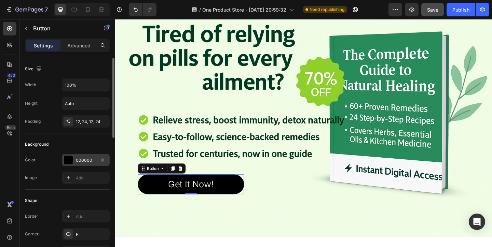
click at [81, 156] on div "000000" at bounding box center [86, 160] width 48 height 12
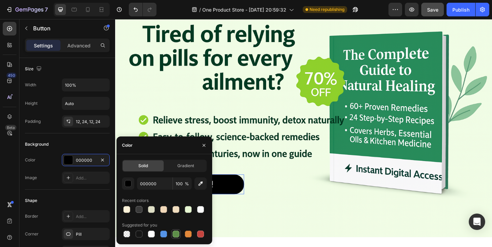
click at [172, 234] on div at bounding box center [175, 234] width 7 height 7
type input "5E8E49"
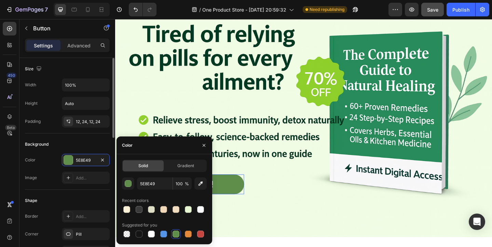
click at [94, 140] on div "Background" at bounding box center [67, 144] width 85 height 11
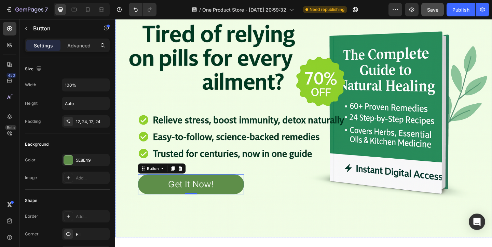
click at [221, 167] on div "Background Image" at bounding box center [320, 119] width 410 height 273
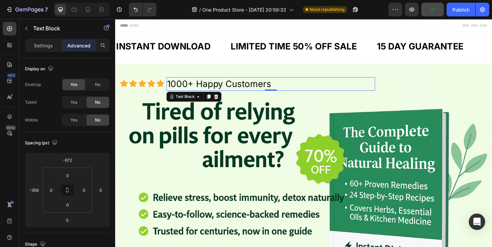
click at [252, 96] on div "1000+ Happy Customers" at bounding box center [284, 89] width 227 height 15
click at [208, 87] on p "1000+ Happy Customers" at bounding box center [283, 89] width 225 height 13
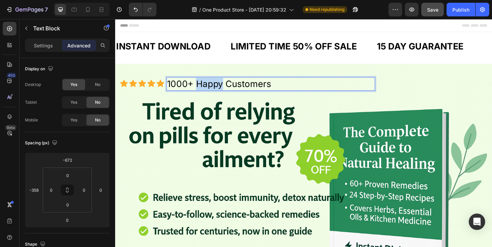
click at [208, 87] on p "1000+ Happy Customers" at bounding box center [283, 89] width 225 height 13
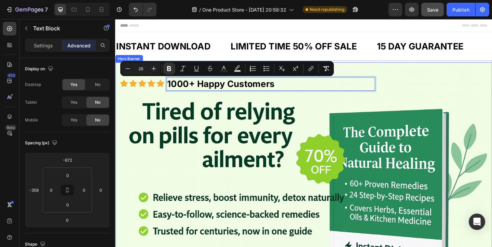
click at [219, 129] on div "Background Image" at bounding box center [320, 204] width 410 height 273
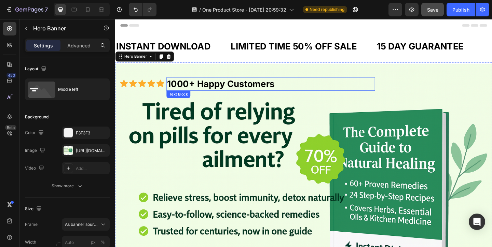
click at [238, 86] on strong "1000+ Happy Customers" at bounding box center [229, 90] width 117 height 12
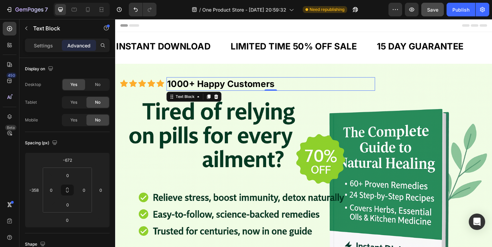
click at [46, 53] on div "Settings Advanced" at bounding box center [67, 48] width 96 height 19
click at [46, 49] on div "Settings" at bounding box center [43, 45] width 34 height 11
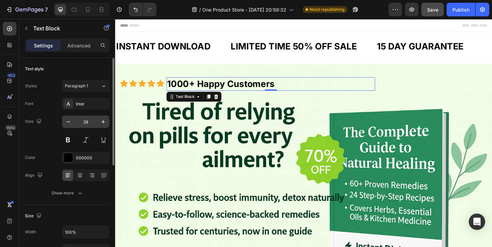
click at [89, 126] on input "28" at bounding box center [85, 122] width 23 height 12
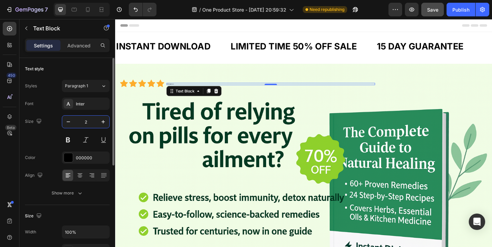
type input "25"
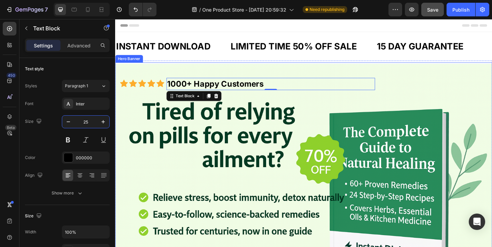
click at [190, 171] on div "Background Image" at bounding box center [320, 204] width 410 height 273
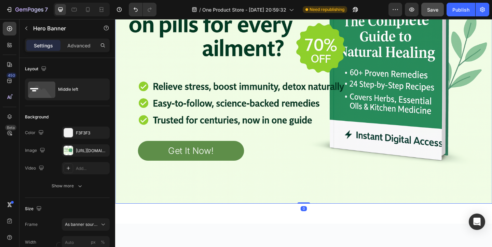
scroll to position [129, 0]
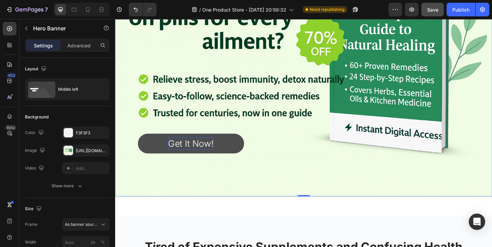
click at [177, 151] on p "Get It Now!" at bounding box center [198, 154] width 50 height 13
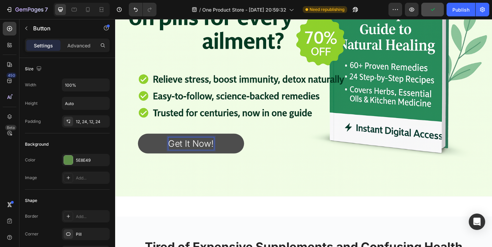
click at [200, 153] on p "Get It Now!" at bounding box center [198, 154] width 50 height 13
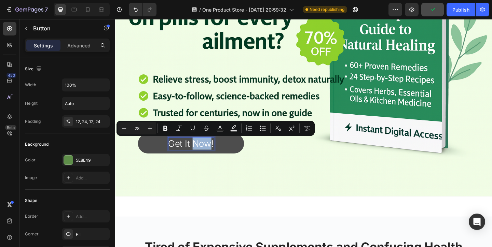
click at [200, 153] on p "Get It Now!" at bounding box center [198, 154] width 50 height 13
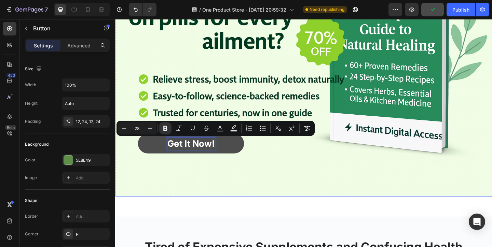
click at [246, 189] on div "Background Image" at bounding box center [320, 75] width 410 height 273
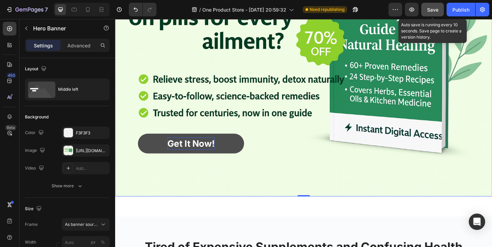
click at [433, 13] on div "Save" at bounding box center [432, 9] width 11 height 7
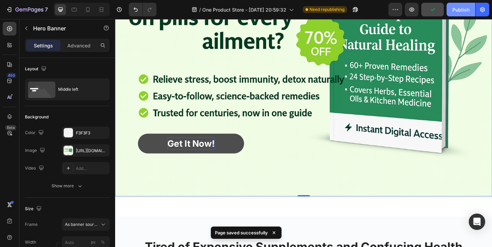
click at [455, 13] on div "Publish" at bounding box center [460, 9] width 17 height 7
click at [70, 7] on div at bounding box center [74, 9] width 11 height 11
type input "100"
type input "500"
type input "100%"
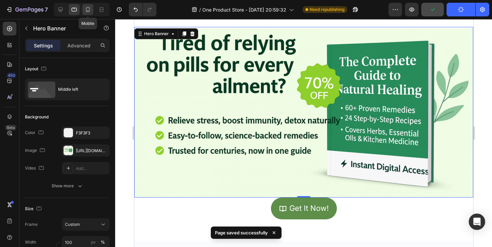
click at [93, 10] on div at bounding box center [87, 9] width 11 height 11
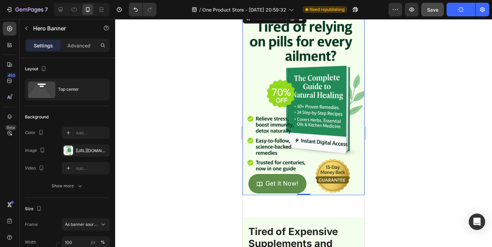
scroll to position [50, 0]
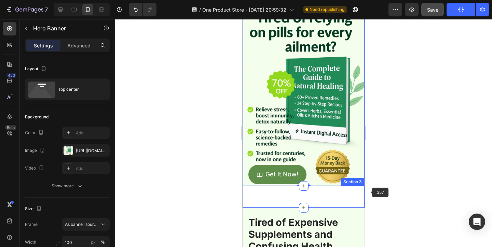
click at [352, 193] on div "Get It Now! Button Section 3" at bounding box center [303, 197] width 122 height 22
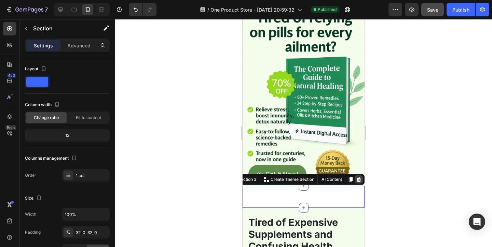
click at [358, 178] on icon at bounding box center [359, 179] width 4 height 5
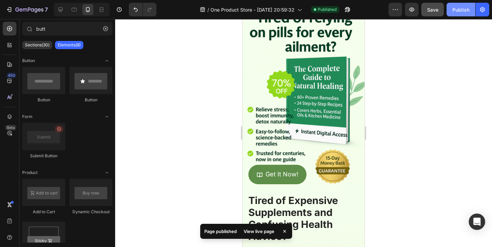
click at [460, 9] on div "Publish" at bounding box center [460, 9] width 17 height 7
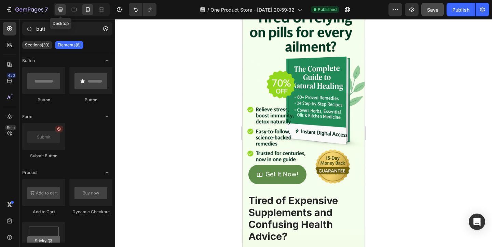
click at [65, 8] on div at bounding box center [60, 9] width 11 height 11
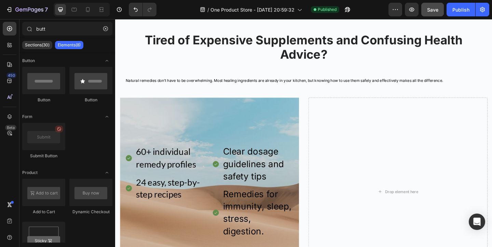
scroll to position [334, 0]
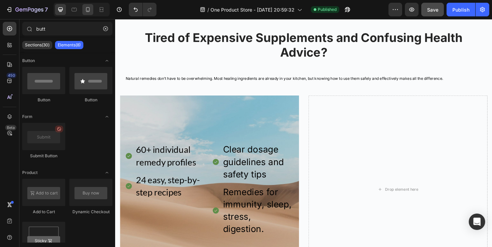
click at [82, 8] on div at bounding box center [87, 9] width 11 height 11
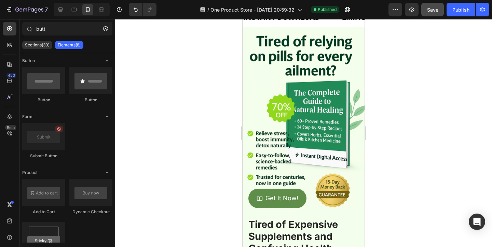
scroll to position [46, 0]
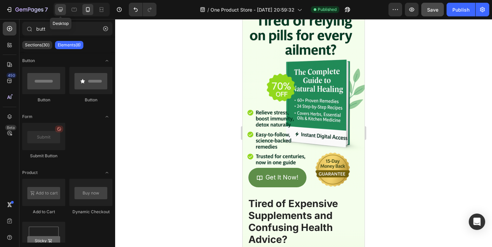
click at [64, 9] on div at bounding box center [60, 9] width 11 height 11
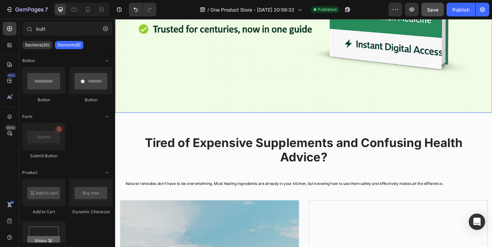
scroll to position [209, 0]
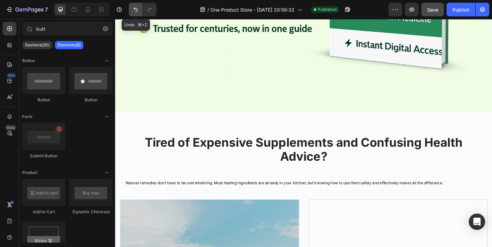
click at [134, 9] on icon "Undo/Redo" at bounding box center [136, 10] width 4 height 4
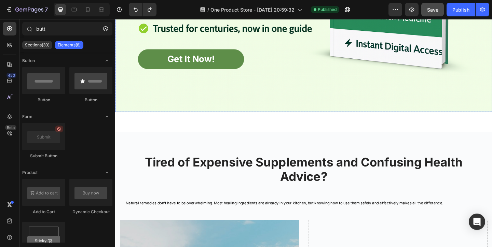
scroll to position [179, 0]
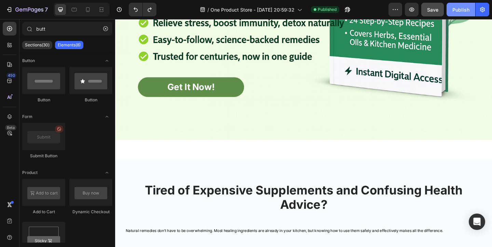
click at [459, 7] on div "Publish" at bounding box center [460, 9] width 17 height 7
click at [90, 8] on icon at bounding box center [87, 9] width 7 height 7
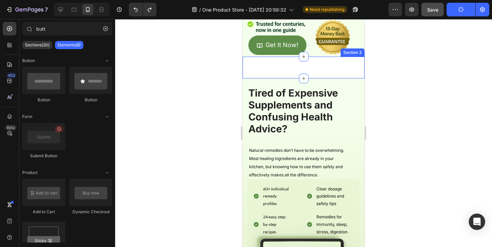
click at [289, 60] on div "Get It Now! Button Section 3" at bounding box center [303, 68] width 122 height 22
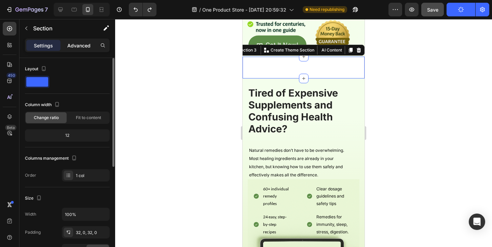
click at [81, 47] on p "Advanced" at bounding box center [78, 45] width 23 height 7
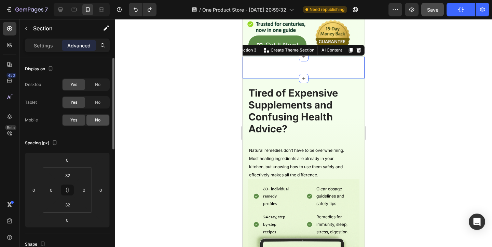
click at [104, 122] on div "No" at bounding box center [97, 120] width 23 height 11
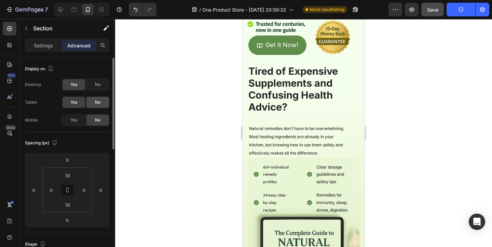
click at [95, 100] on span "No" at bounding box center [97, 102] width 5 height 6
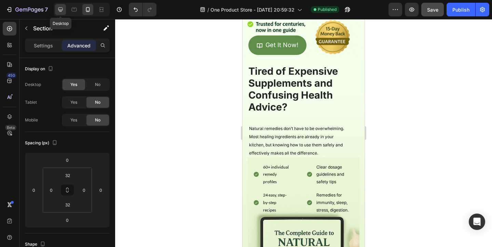
click at [62, 11] on icon at bounding box center [60, 9] width 7 height 7
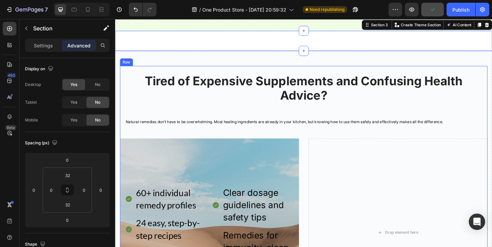
scroll to position [336, 0]
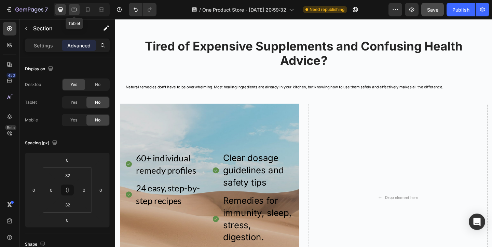
click at [73, 8] on icon at bounding box center [74, 9] width 7 height 7
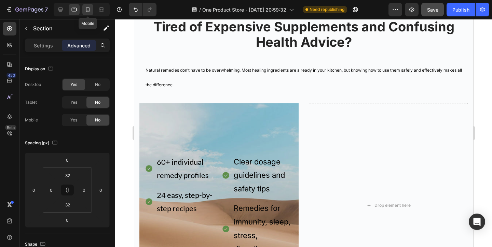
click at [84, 11] on div at bounding box center [87, 9] width 11 height 11
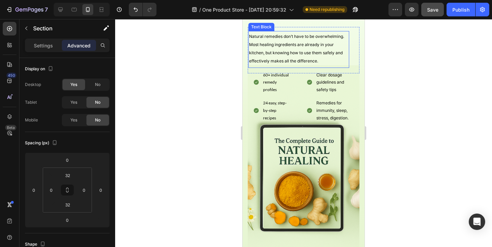
scroll to position [237, 0]
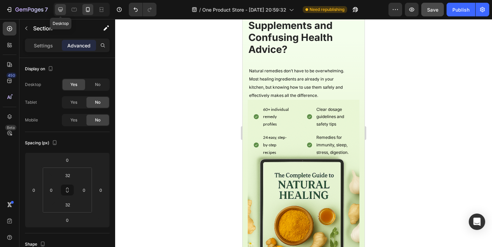
click at [64, 13] on div at bounding box center [60, 9] width 11 height 11
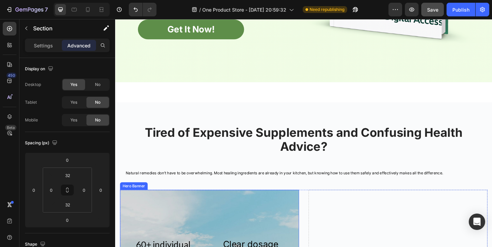
scroll to position [277, 0]
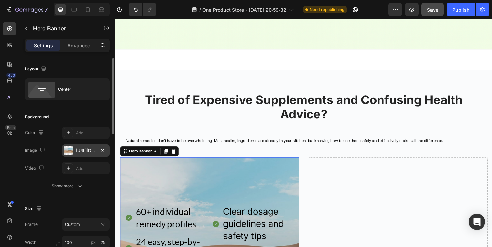
click at [74, 151] on div "[URL][DOMAIN_NAME]" at bounding box center [86, 150] width 48 height 12
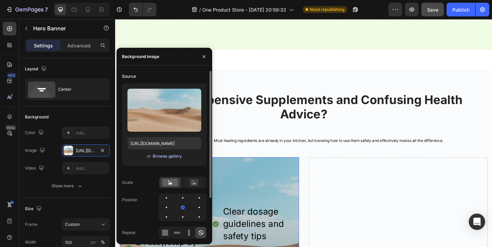
click at [156, 158] on div "Browse gallery" at bounding box center [167, 156] width 29 height 6
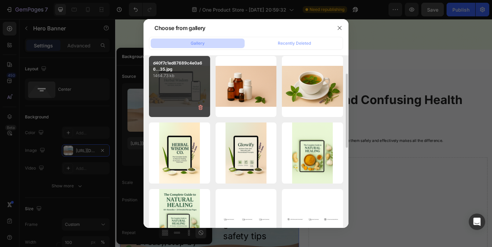
scroll to position [60, 0]
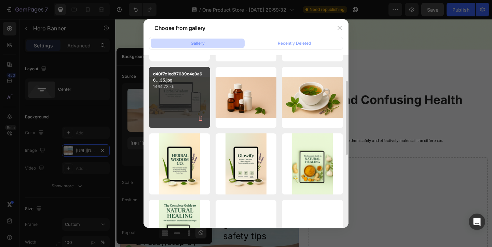
click at [194, 98] on div "d40f7c1ed87689c4e0a66...35.jpg 1464.73 kb" at bounding box center [179, 97] width 61 height 61
type input "https://cdn.shopify.com/s/files/1/0717/6693/3700/files/gempages_580840398469988…"
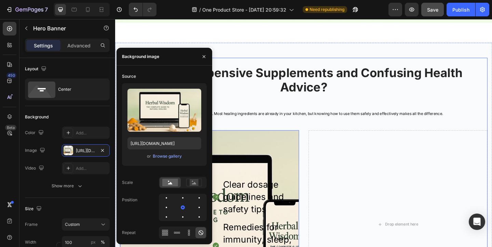
scroll to position [308, 0]
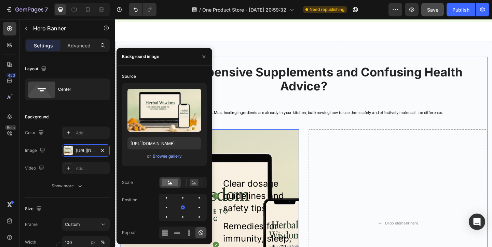
click at [297, 131] on div "Natural remedies don’t have to be overwhelming. Most healing ingredients are al…" at bounding box center [320, 119] width 400 height 27
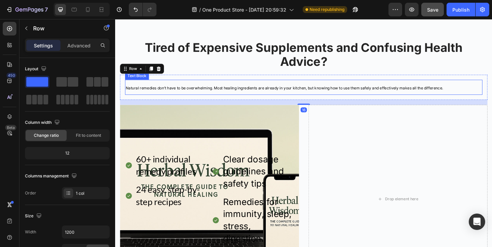
scroll to position [342, 0]
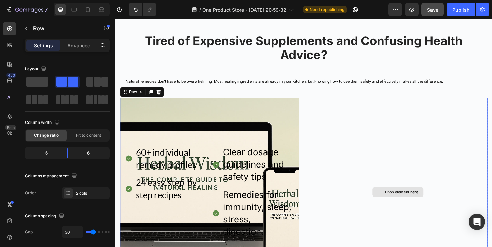
click at [346, 135] on div "Drop element here" at bounding box center [422, 207] width 195 height 205
click at [163, 96] on icon at bounding box center [161, 98] width 5 height 5
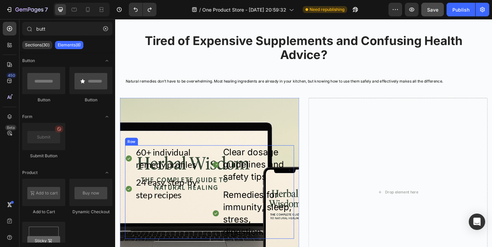
click at [218, 159] on div "60+ individual remedy profiles 24 easy, step-by-step recipes Item List Clear do…" at bounding box center [218, 207] width 184 height 102
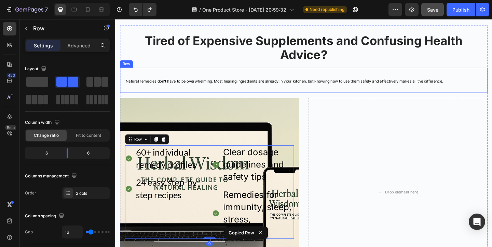
click at [224, 71] on div "Tired of Expensive Supplements and Confusing Health Advice? Heading Natural rem…" at bounding box center [320, 172] width 400 height 276
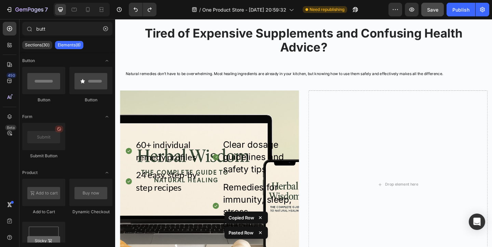
scroll to position [344, 0]
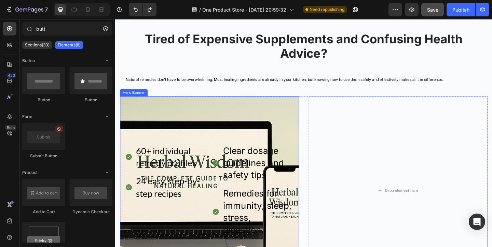
click at [303, 119] on div "Background Image" at bounding box center [217, 205] width 195 height 205
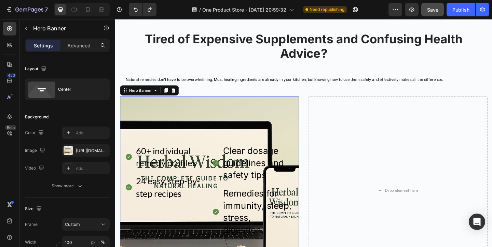
click at [183, 100] on div "Hero Banner" at bounding box center [152, 96] width 64 height 11
click at [370, 145] on div "Drop element here" at bounding box center [422, 205] width 195 height 205
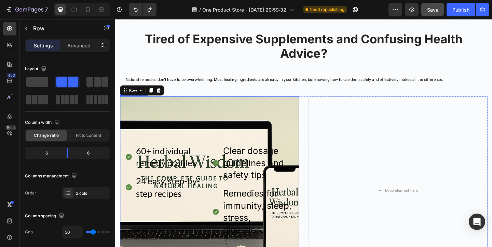
click at [268, 120] on div "Background Image" at bounding box center [217, 205] width 195 height 205
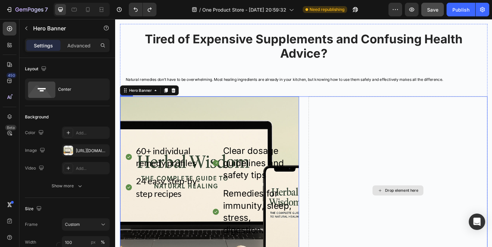
click at [360, 132] on div "Drop element here" at bounding box center [422, 205] width 195 height 205
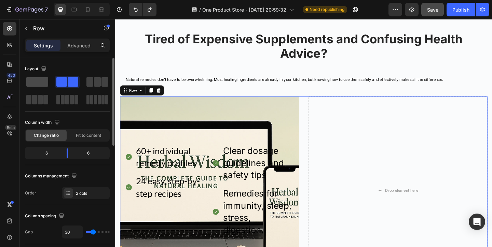
click at [39, 85] on span at bounding box center [37, 82] width 22 height 10
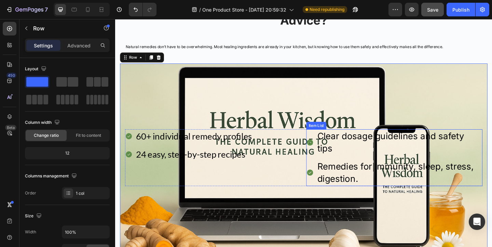
scroll to position [370, 0]
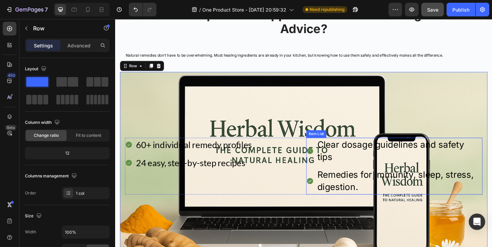
click at [349, 167] on p "Clear dosage guidelines and safety tips" at bounding box center [424, 162] width 179 height 27
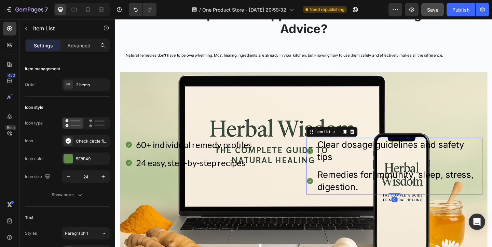
click at [284, 154] on div "60+ individual remedy profiles 24 easy, step-by-step recipes Item List Clear do…" at bounding box center [320, 179] width 400 height 65
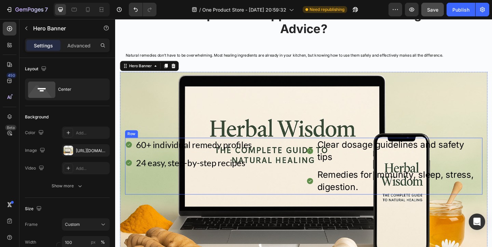
click at [250, 200] on div "60+ individual remedy profiles 24 easy, step-by-step recipes Item List" at bounding box center [222, 179] width 192 height 62
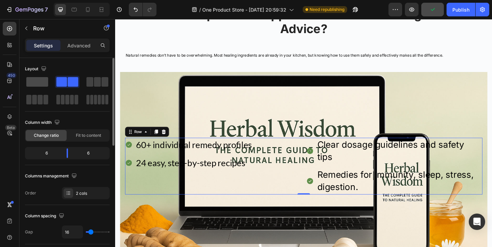
click at [34, 84] on span at bounding box center [37, 82] width 22 height 10
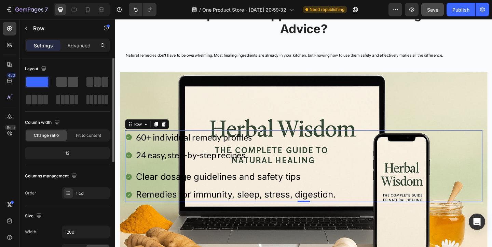
click at [63, 81] on span at bounding box center [61, 82] width 11 height 10
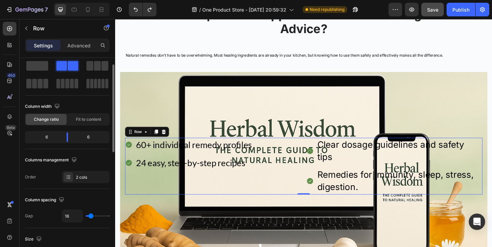
scroll to position [21, 0]
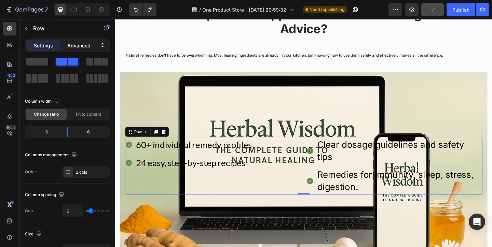
click at [87, 40] on div "Advanced" at bounding box center [79, 45] width 34 height 11
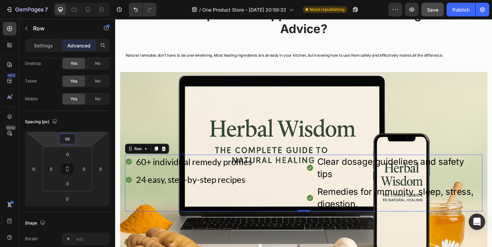
type input "96"
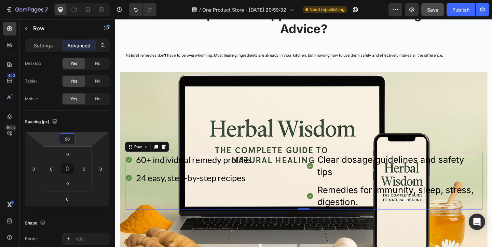
drag, startPoint x: 81, startPoint y: 151, endPoint x: 89, endPoint y: 121, distance: 30.8
click at [89, 0] on html "7 / One Product Store - Aug 20, 20:59:32 Need republishing Preview Save Publish…" at bounding box center [246, 0] width 492 height 0
click at [167, 161] on icon at bounding box center [168, 158] width 4 height 5
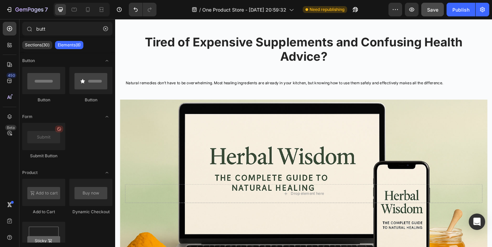
scroll to position [268, 0]
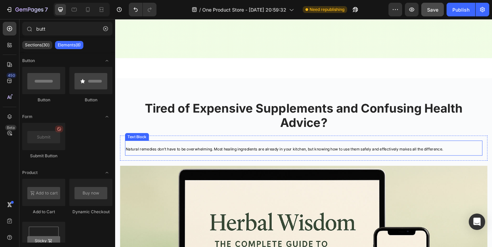
click at [180, 160] on span "Natural remedies don’t have to be overwhelming. Most healing ingredients are al…" at bounding box center [298, 160] width 345 height 5
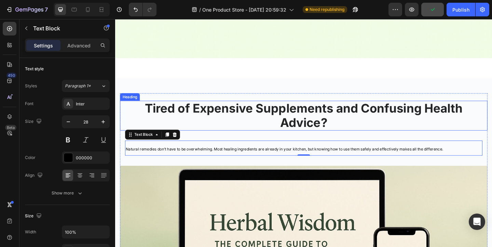
click at [232, 127] on h2 "Tired of Expensive Supplements and Confusing Health Advice?" at bounding box center [320, 124] width 400 height 32
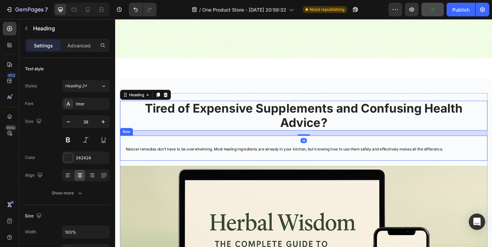
click at [226, 150] on div "Natural remedies don’t have to be overwhelming. Most healing ingredients are al…" at bounding box center [320, 159] width 400 height 27
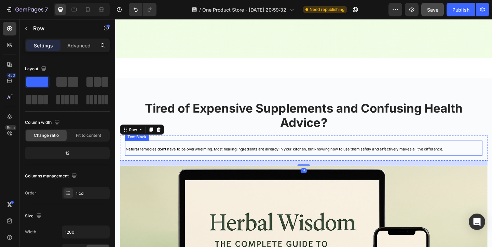
click at [219, 157] on p "Natural remedies don’t have to be overwhelming. Most healing ingredients are al…" at bounding box center [319, 159] width 387 height 15
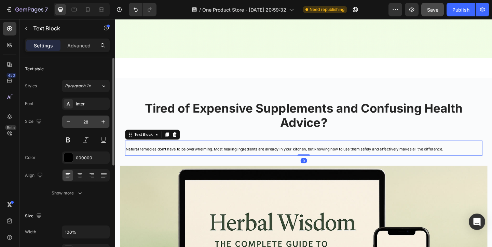
click at [91, 123] on input "28" at bounding box center [85, 122] width 23 height 12
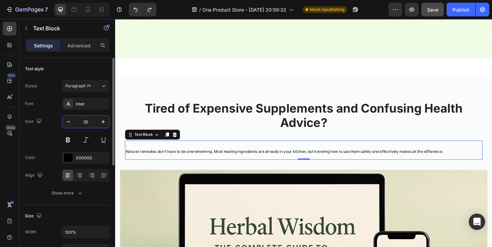
click at [95, 123] on input "35" at bounding box center [85, 122] width 23 height 12
type input "3"
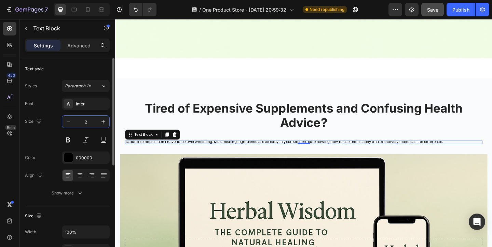
type input "28"
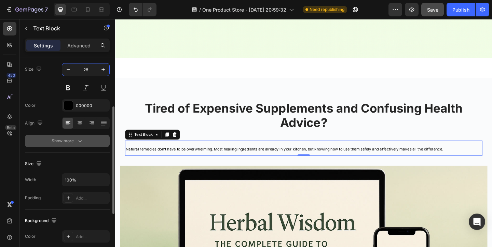
scroll to position [50, 0]
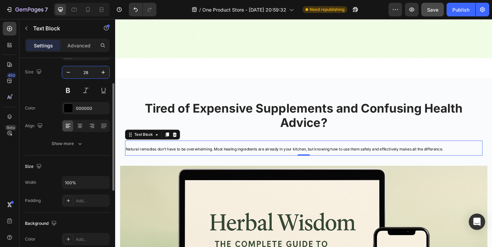
click at [160, 161] on span "Natural remedies don’t have to be overwhelming. Most healing ingredients are al…" at bounding box center [298, 160] width 345 height 5
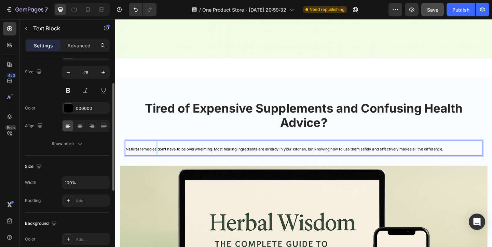
click at [160, 161] on span "Natural remedies don’t have to be overwhelming. Most healing ingredients are al…" at bounding box center [298, 160] width 345 height 5
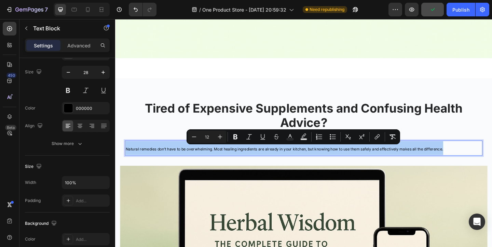
click at [209, 136] on input "12" at bounding box center [207, 137] width 14 height 8
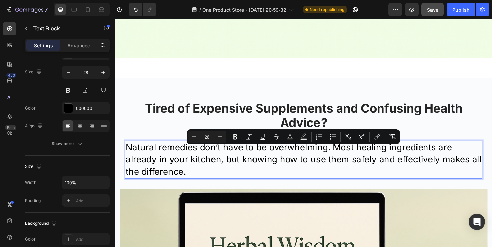
type input "2"
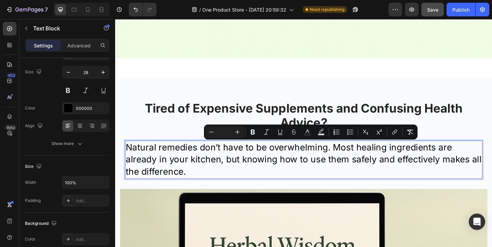
click at [221, 134] on input "Editor contextual toolbar" at bounding box center [225, 132] width 14 height 8
type input "25"
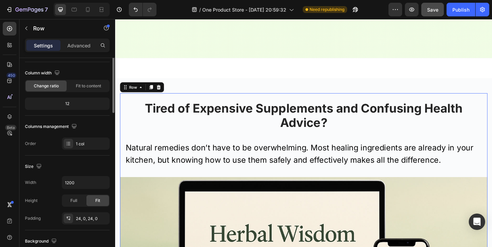
scroll to position [0, 0]
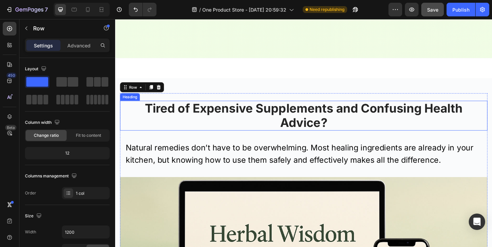
click at [239, 115] on h2 "Tired of Expensive Supplements and Confusing Health Advice?" at bounding box center [320, 124] width 400 height 32
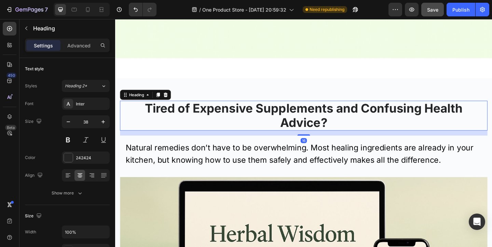
click at [239, 115] on h2 "Tired of Expensive Supplements and Confusing Health Advice?" at bounding box center [320, 124] width 400 height 32
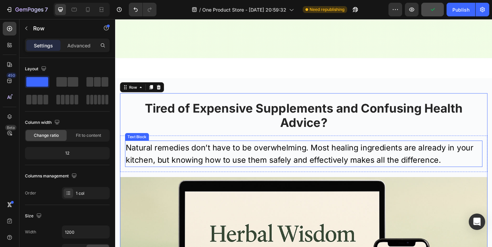
click at [248, 156] on span "Natural remedies don’t have to be overwhelming. Most healing ingredients are al…" at bounding box center [315, 166] width 378 height 24
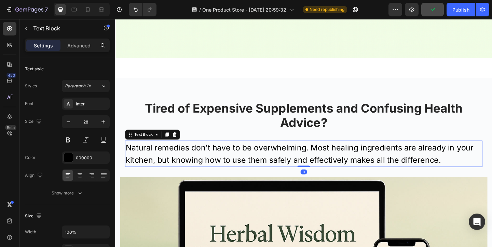
click at [248, 156] on span "Natural remedies don’t have to be overwhelming. Most healing ingredients are al…" at bounding box center [315, 166] width 378 height 24
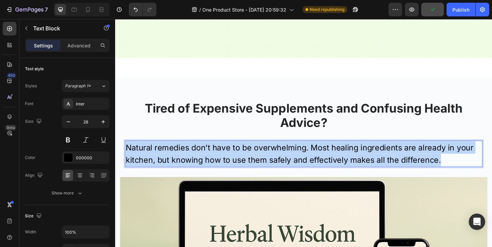
click at [248, 156] on span "Natural remedies don’t have to be overwhelming. Most healing ingredients are al…" at bounding box center [315, 166] width 378 height 24
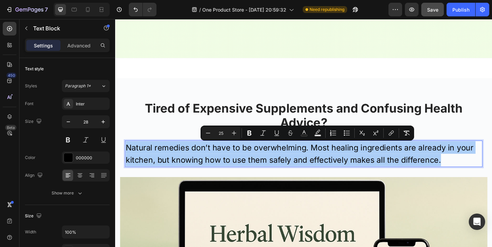
click at [221, 133] on input "25" at bounding box center [221, 133] width 14 height 8
type input "23"
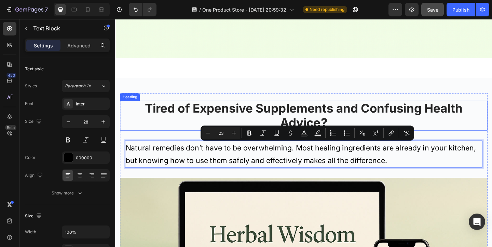
click at [183, 120] on p "Tired of Expensive Supplements and Confusing Health Advice?" at bounding box center [320, 124] width 398 height 31
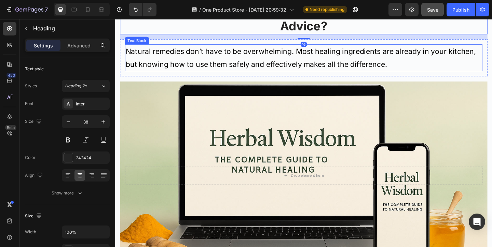
scroll to position [386, 0]
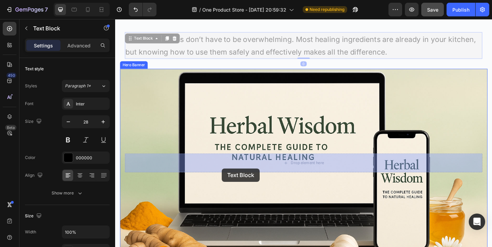
drag, startPoint x: 186, startPoint y: 58, endPoint x: 231, endPoint y: 182, distance: 131.8
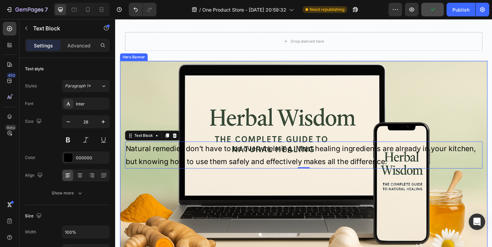
click at [230, 105] on div "Background Image" at bounding box center [320, 167] width 400 height 205
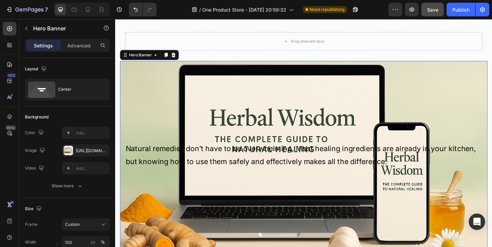
click at [422, 119] on div "Background Image" at bounding box center [320, 167] width 400 height 205
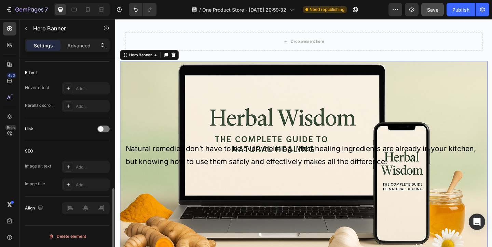
scroll to position [0, 0]
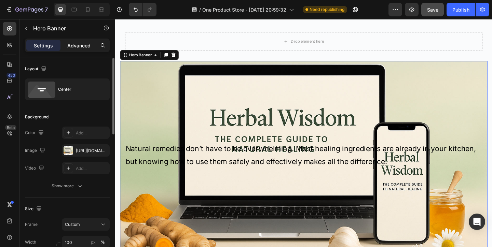
click at [78, 42] on p "Advanced" at bounding box center [78, 45] width 23 height 7
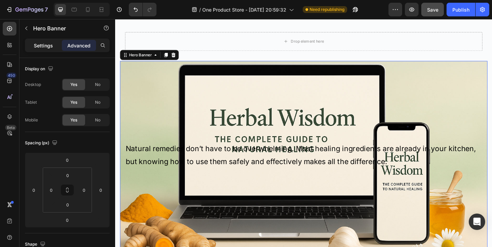
click at [47, 41] on div "Settings" at bounding box center [43, 45] width 34 height 11
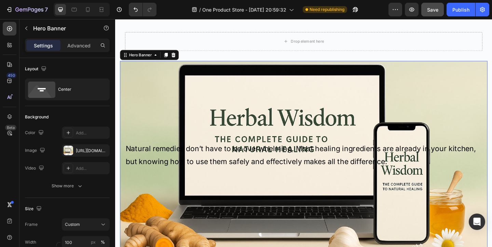
click at [80, 52] on div "Settings Advanced" at bounding box center [67, 48] width 96 height 19
click at [72, 5] on div at bounding box center [74, 9] width 11 height 11
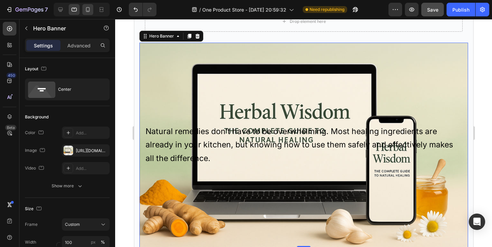
click at [85, 10] on icon at bounding box center [87, 9] width 7 height 7
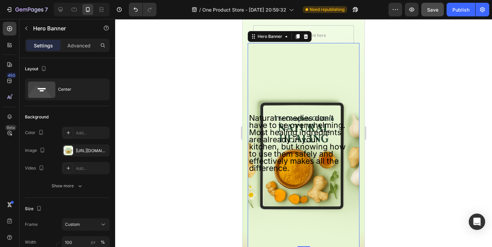
scroll to position [280, 0]
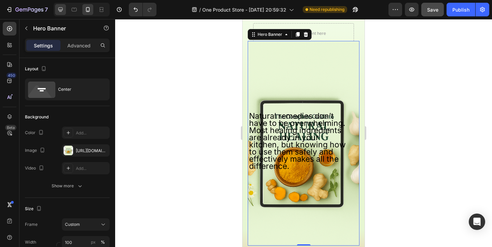
click at [56, 8] on div at bounding box center [60, 9] width 11 height 11
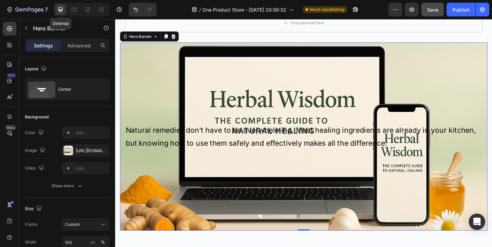
scroll to position [314, 0]
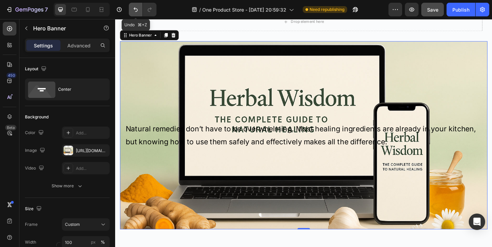
click at [136, 9] on icon "Undo/Redo" at bounding box center [136, 10] width 4 height 4
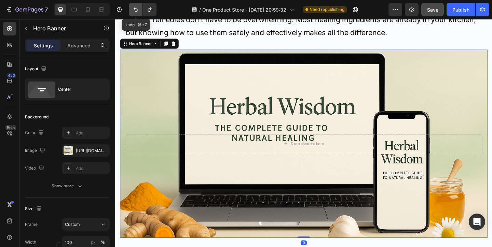
click at [136, 9] on icon "Undo/Redo" at bounding box center [136, 10] width 4 height 4
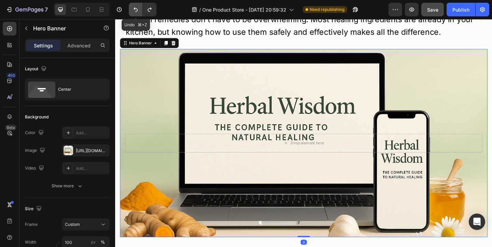
click at [137, 9] on icon "Undo/Redo" at bounding box center [136, 10] width 4 height 4
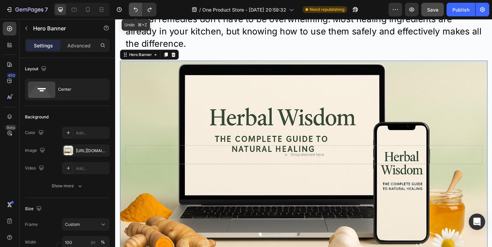
click at [137, 9] on icon "Undo/Redo" at bounding box center [136, 10] width 4 height 4
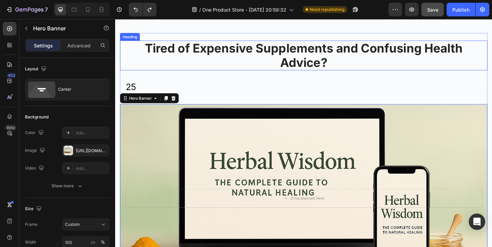
scroll to position [236, 0]
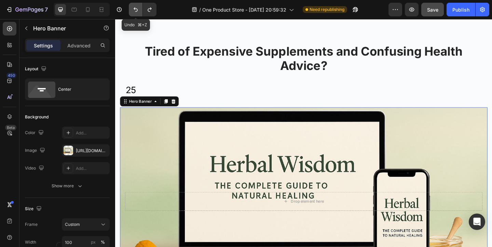
click at [133, 8] on icon "Undo/Redo" at bounding box center [135, 9] width 7 height 7
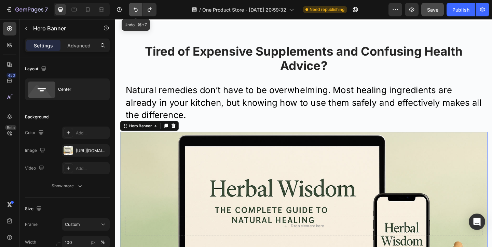
click at [133, 8] on icon "Undo/Redo" at bounding box center [135, 9] width 7 height 7
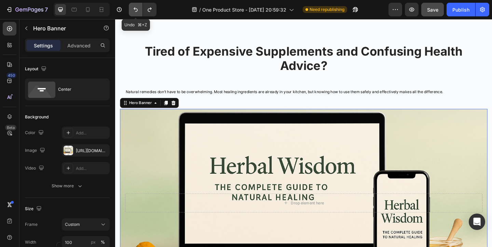
click at [133, 8] on icon "Undo/Redo" at bounding box center [135, 9] width 7 height 7
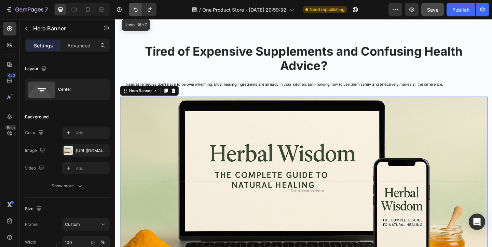
click at [133, 8] on icon "Undo/Redo" at bounding box center [135, 9] width 7 height 7
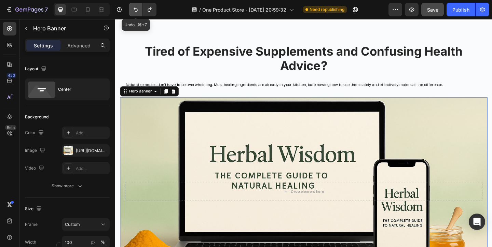
click at [133, 8] on icon "Undo/Redo" at bounding box center [135, 9] width 7 height 7
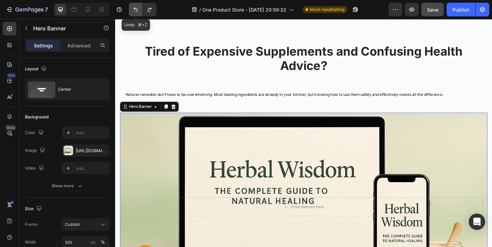
click at [133, 8] on icon "Undo/Redo" at bounding box center [135, 9] width 7 height 7
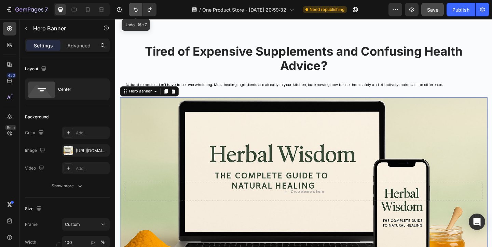
click at [133, 8] on icon "Undo/Redo" at bounding box center [135, 9] width 7 height 7
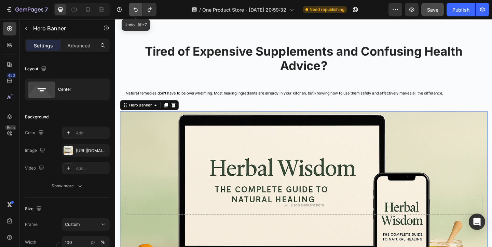
click at [133, 8] on icon "Undo/Redo" at bounding box center [135, 9] width 7 height 7
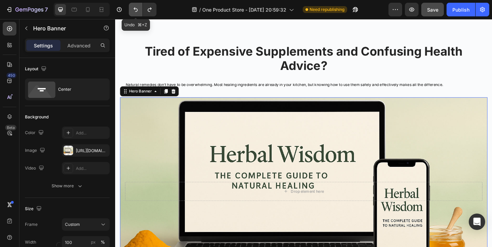
click at [133, 8] on icon "Undo/Redo" at bounding box center [135, 9] width 7 height 7
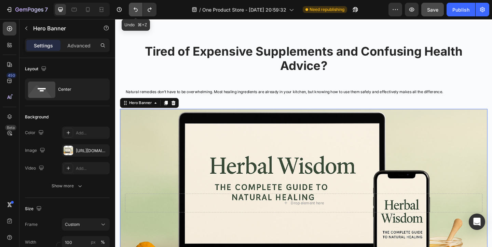
click at [133, 8] on icon "Undo/Redo" at bounding box center [135, 9] width 7 height 7
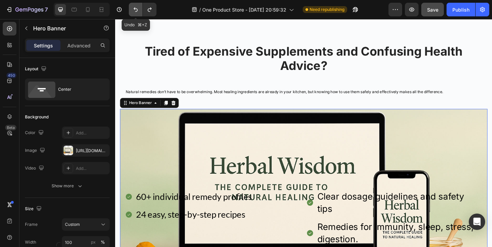
click at [133, 8] on icon "Undo/Redo" at bounding box center [135, 9] width 7 height 7
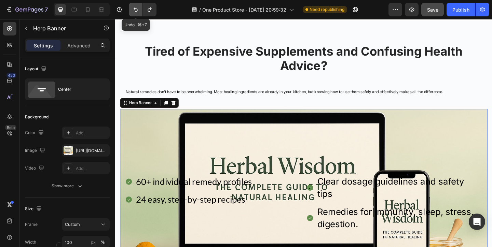
click at [133, 8] on icon "Undo/Redo" at bounding box center [135, 9] width 7 height 7
click at [134, 8] on icon "Undo/Redo" at bounding box center [135, 9] width 7 height 7
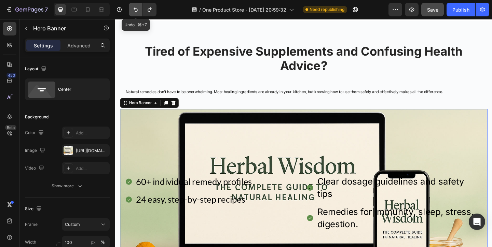
click at [135, 11] on icon "Undo/Redo" at bounding box center [135, 9] width 7 height 7
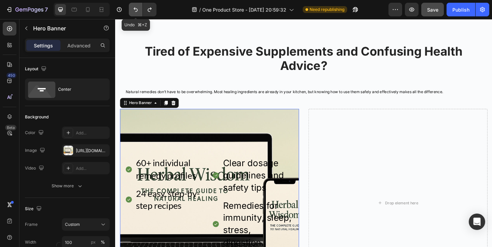
click at [134, 8] on icon "Undo/Redo" at bounding box center [135, 9] width 7 height 7
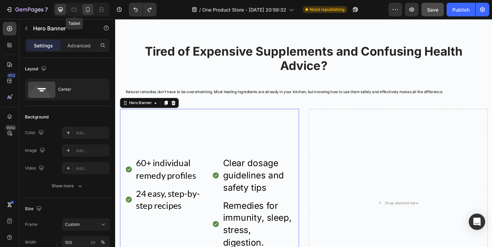
click at [83, 9] on div at bounding box center [87, 9] width 11 height 11
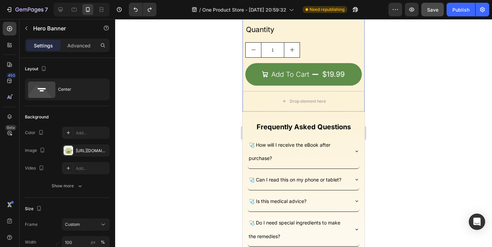
scroll to position [1364, 0]
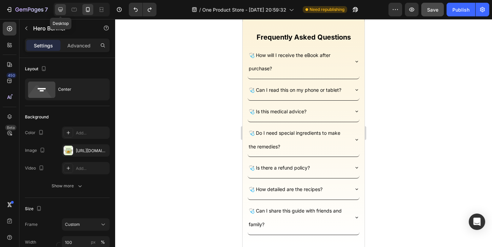
click at [58, 12] on icon at bounding box center [60, 9] width 7 height 7
type input "1200"
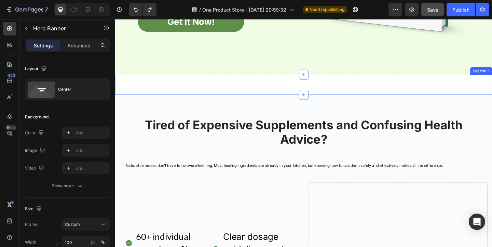
scroll to position [304, 0]
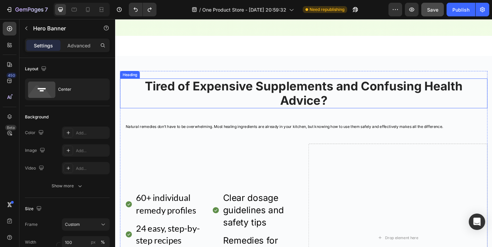
click at [282, 106] on h2 "Tired of Expensive Supplements and Confusing Health Advice?" at bounding box center [320, 100] width 400 height 32
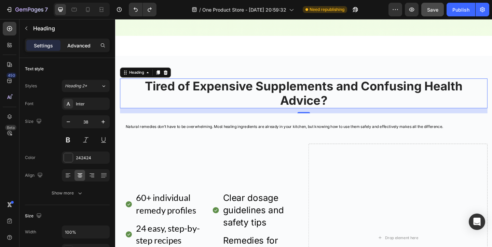
click at [84, 46] on p "Advanced" at bounding box center [78, 45] width 23 height 7
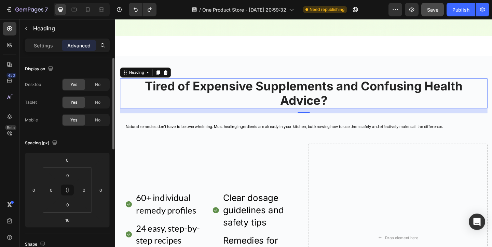
click at [98, 95] on div "Desktop Yes No Tablet Yes No Mobile Yes No" at bounding box center [67, 103] width 85 height 48
click at [98, 100] on span "No" at bounding box center [97, 102] width 5 height 6
click at [98, 89] on div "No" at bounding box center [97, 84] width 23 height 11
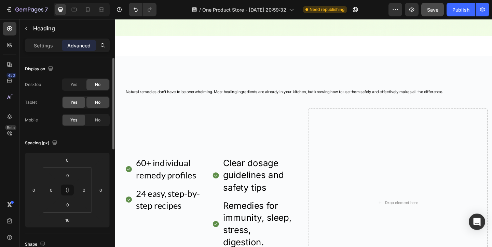
click at [83, 101] on div "Yes" at bounding box center [73, 102] width 23 height 11
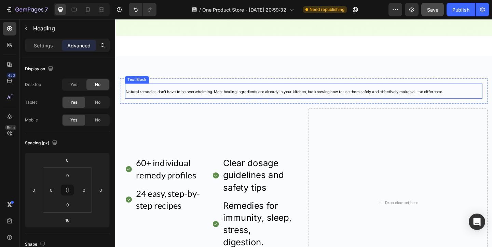
click at [207, 99] on span "Natural remedies don’t have to be overwhelming. Most healing ingredients are al…" at bounding box center [298, 98] width 345 height 5
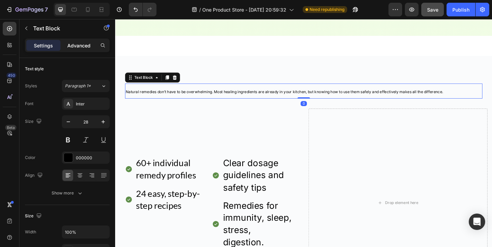
click at [89, 50] on div "Advanced" at bounding box center [79, 45] width 34 height 11
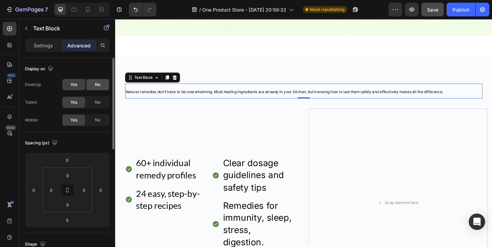
click at [97, 83] on span "No" at bounding box center [97, 85] width 5 height 6
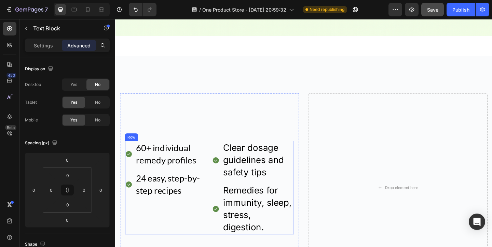
click at [217, 161] on div "60+ individual remedy profiles 24 easy, step-by-step recipes Item List Clear do…" at bounding box center [218, 203] width 184 height 102
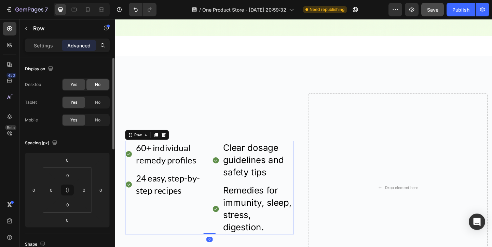
click at [99, 89] on div "No" at bounding box center [97, 84] width 23 height 11
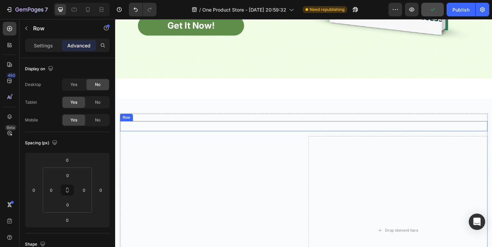
scroll to position [269, 0]
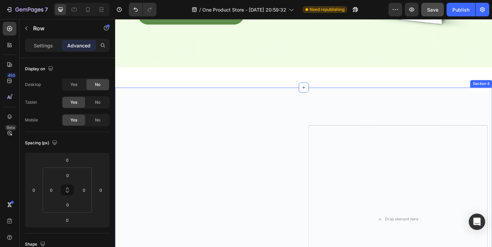
click at [213, 101] on div "Tired of Expensive Supplements and Confusing Health Advice? Heading Natural rem…" at bounding box center [320, 229] width 410 height 270
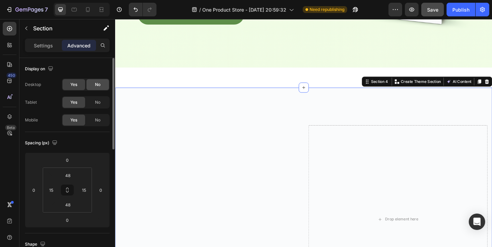
click at [92, 87] on div "No" at bounding box center [97, 84] width 23 height 11
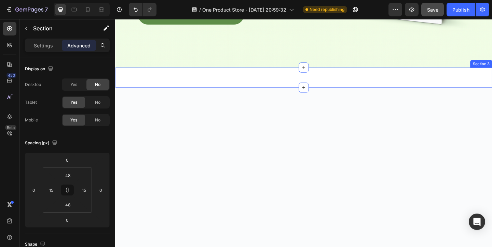
click at [257, 80] on div "Get It Now! Button Section 3" at bounding box center [320, 83] width 410 height 22
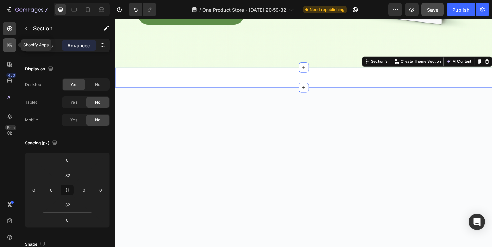
click at [9, 45] on icon at bounding box center [9, 45] width 7 height 7
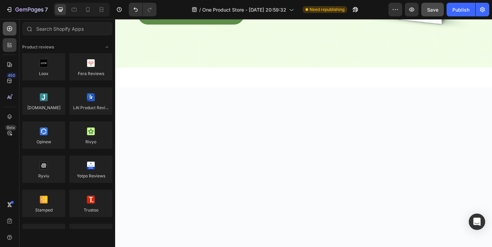
click at [9, 34] on div at bounding box center [10, 29] width 14 height 14
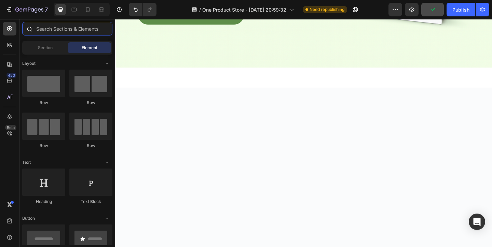
click at [42, 32] on input "text" at bounding box center [67, 29] width 90 height 14
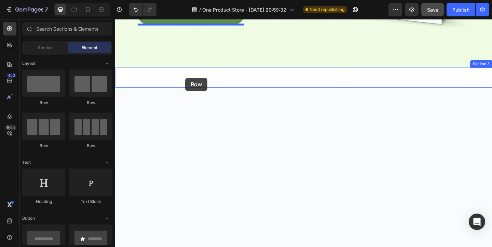
drag, startPoint x: 167, startPoint y: 101, endPoint x: 191, endPoint y: 83, distance: 30.2
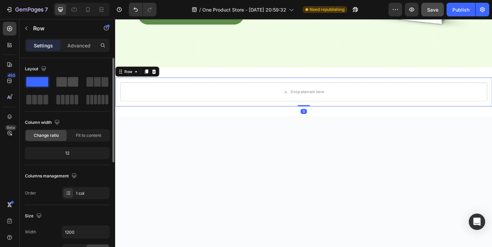
click at [60, 78] on span at bounding box center [61, 82] width 11 height 10
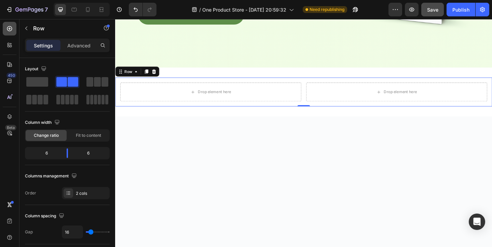
click at [15, 28] on div at bounding box center [10, 29] width 14 height 14
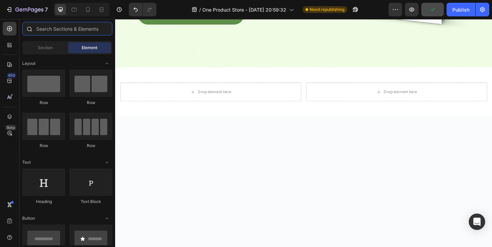
click at [72, 27] on input "text" at bounding box center [67, 29] width 90 height 14
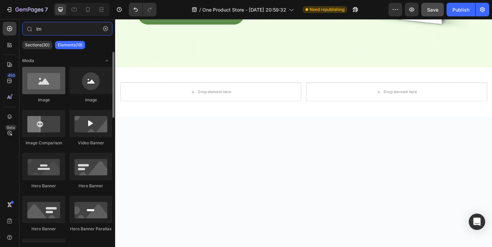
type input "im"
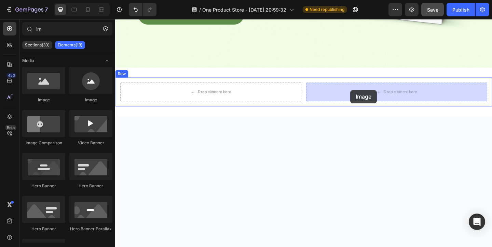
drag, startPoint x: 164, startPoint y: 106, endPoint x: 371, endPoint y: 96, distance: 206.9
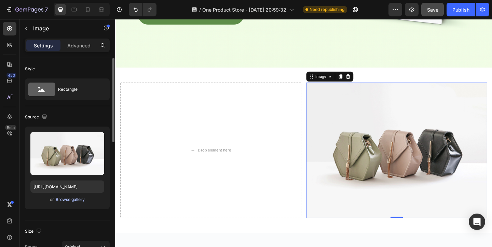
click at [71, 203] on button "Browse gallery" at bounding box center [70, 199] width 30 height 7
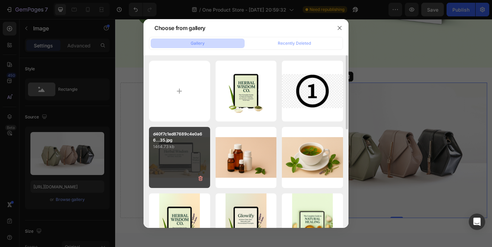
click at [188, 150] on p "1464.73 kb" at bounding box center [179, 146] width 53 height 7
type input "https://cdn.shopify.com/s/files/1/0717/6693/3700/files/gempages_580840398469988…"
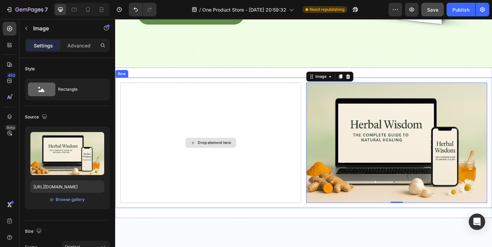
click at [246, 132] on div "Drop element here" at bounding box center [219, 153] width 197 height 131
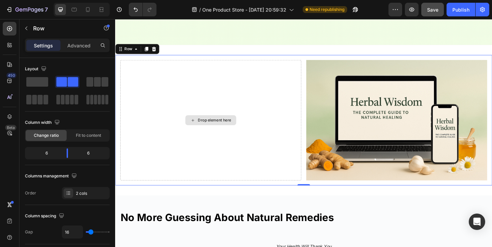
scroll to position [338, 0]
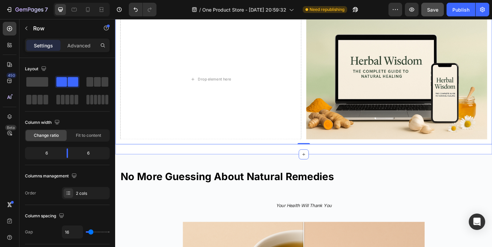
click at [361, 159] on div "Get It Now! Button Drop element here Image Row 0 Section 3" at bounding box center [320, 84] width 410 height 164
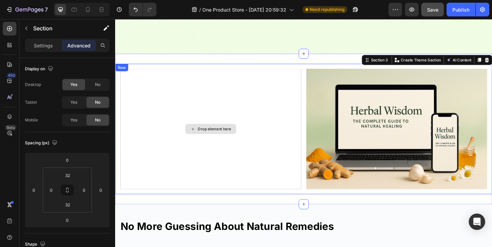
scroll to position [257, 0]
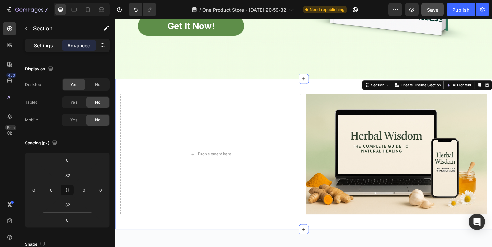
click at [52, 47] on p "Settings" at bounding box center [43, 45] width 19 height 7
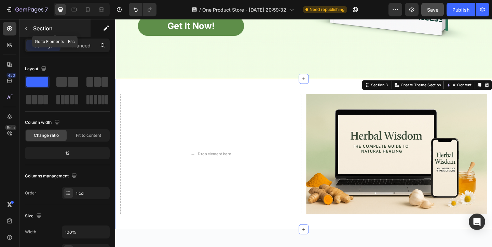
click at [30, 32] on button "button" at bounding box center [26, 28] width 11 height 11
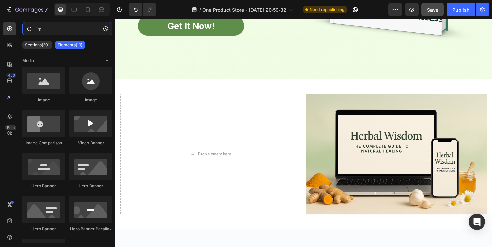
click at [59, 31] on input "im" at bounding box center [67, 29] width 90 height 14
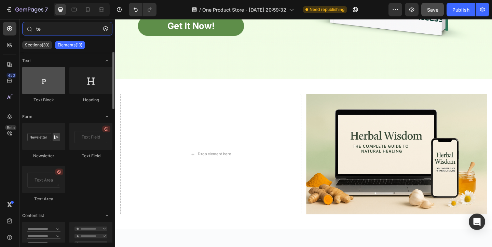
type input "te"
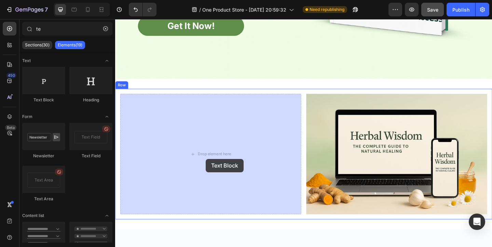
drag, startPoint x: 160, startPoint y: 97, endPoint x: 213, endPoint y: 171, distance: 91.6
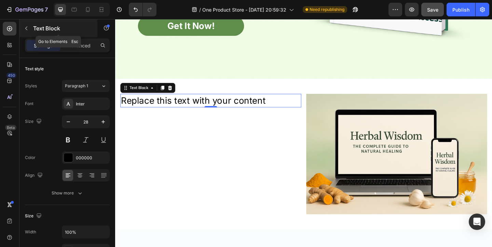
click at [46, 29] on p "Text Block" at bounding box center [62, 28] width 58 height 8
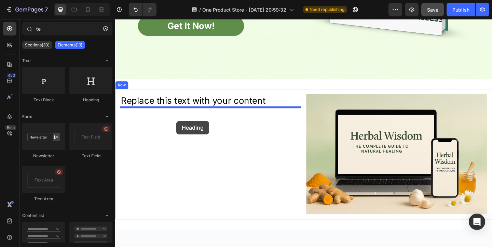
drag, startPoint x: 207, startPoint y: 105, endPoint x: 182, endPoint y: 130, distance: 35.7
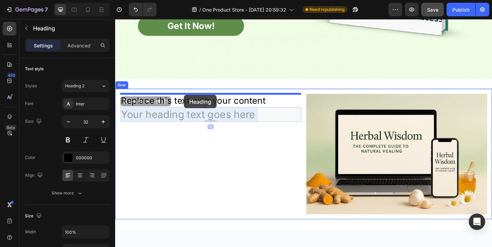
drag, startPoint x: 186, startPoint y: 125, endPoint x: 190, endPoint y: 102, distance: 23.2
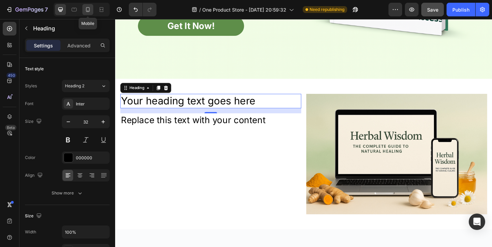
click at [83, 8] on div at bounding box center [87, 9] width 11 height 11
type input "24"
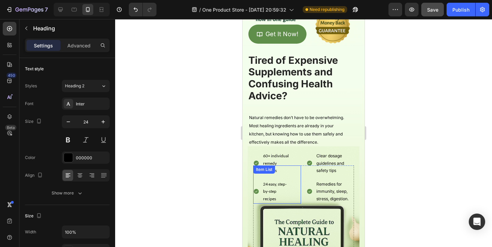
scroll to position [149, 0]
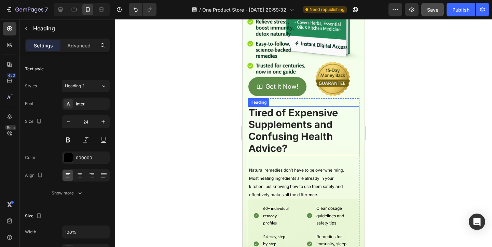
click at [279, 130] on h2 "Tired of Expensive Supplements and Confusing Health Advice?" at bounding box center [304, 131] width 112 height 49
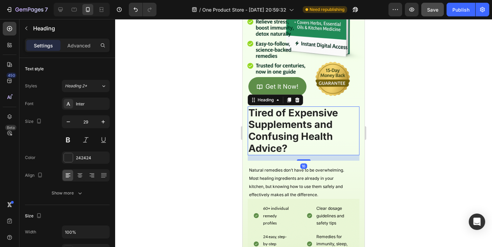
click at [279, 130] on h2 "Tired of Expensive Supplements and Confusing Health Advice?" at bounding box center [304, 131] width 112 height 49
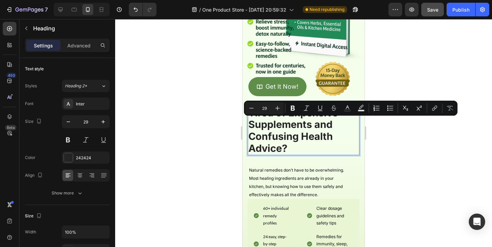
click at [279, 130] on p "Tired of Expensive Supplements and Confusing Health Advice?" at bounding box center [303, 130] width 110 height 47
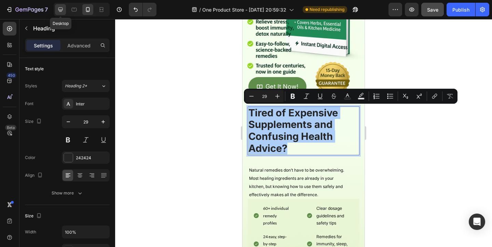
click at [61, 10] on icon at bounding box center [60, 10] width 4 height 4
type input "38"
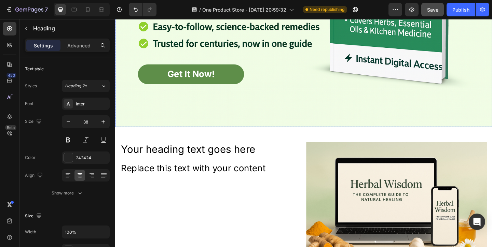
scroll to position [208, 0]
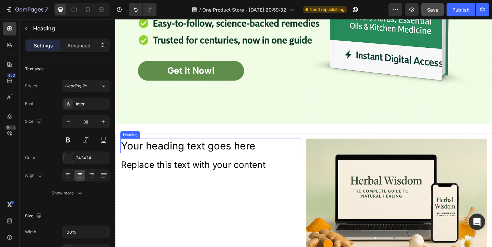
click at [186, 152] on p "Your heading text goes here" at bounding box center [218, 157] width 195 height 14
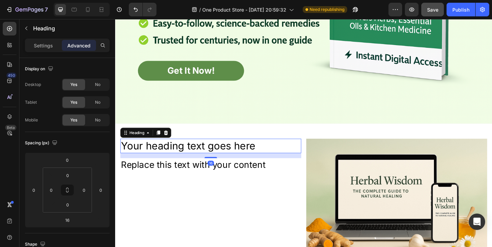
click at [186, 152] on p "Your heading text goes here" at bounding box center [218, 157] width 195 height 14
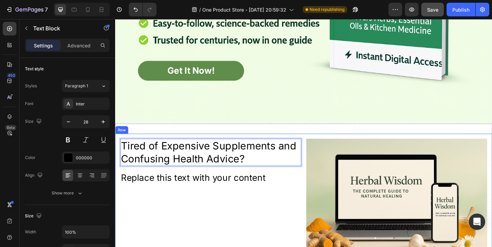
click at [205, 187] on div "Replace this text with your content" at bounding box center [219, 191] width 197 height 15
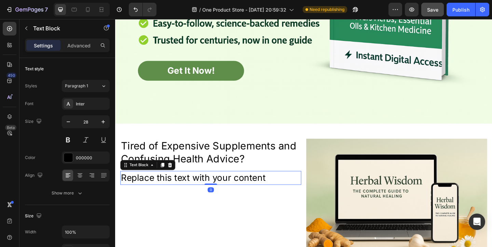
click at [205, 187] on div "Replace this text with your content" at bounding box center [219, 191] width 197 height 15
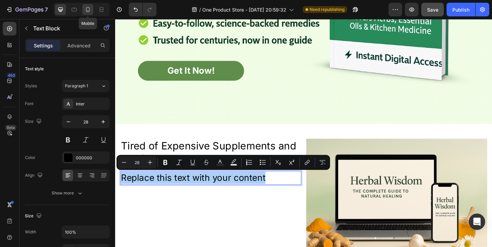
click at [85, 14] on div at bounding box center [87, 9] width 11 height 11
type input "21"
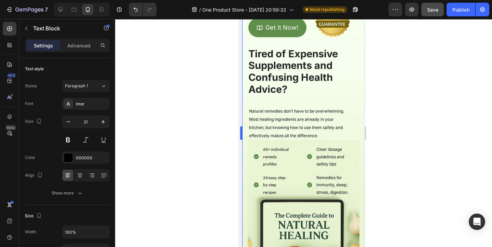
scroll to position [184, 0]
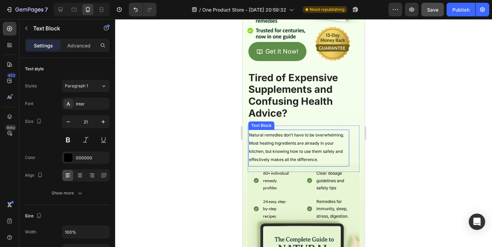
click at [274, 149] on span "Natural remedies don’t have to be overwhelming. Most healing ingredients are al…" at bounding box center [296, 148] width 95 height 30
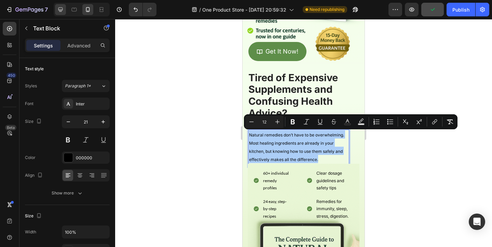
click at [62, 11] on icon at bounding box center [60, 9] width 7 height 7
type input "28"
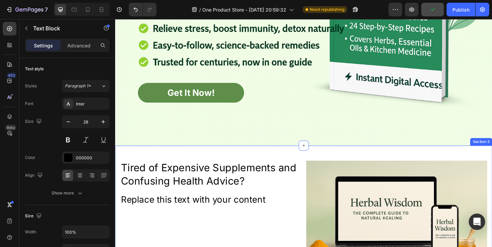
scroll to position [160, 0]
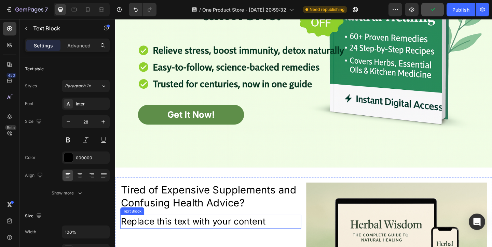
click at [233, 235] on p "Replace this text with your content" at bounding box center [218, 239] width 195 height 13
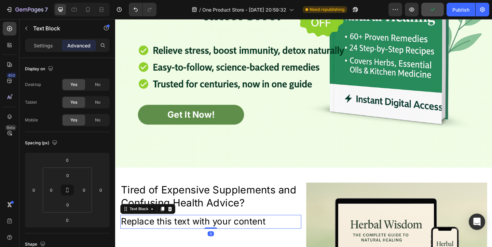
click at [233, 235] on p "Replace this text with your content" at bounding box center [218, 239] width 195 height 13
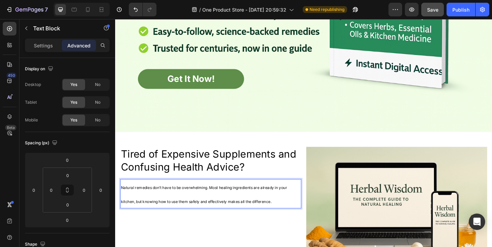
scroll to position [212, 0]
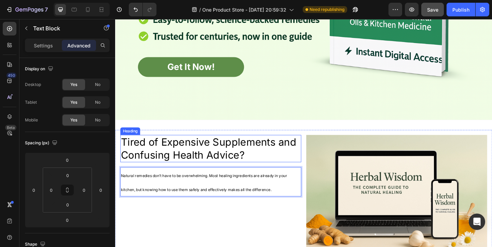
click at [223, 169] on p "Tired of Expensive Supplements and Confusing Health Advice?" at bounding box center [218, 160] width 195 height 28
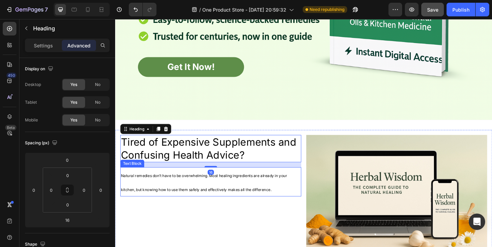
click at [258, 213] on div "Tired of Expensive Supplements and Confusing Health Advice? Heading 16 Natural …" at bounding box center [219, 210] width 197 height 131
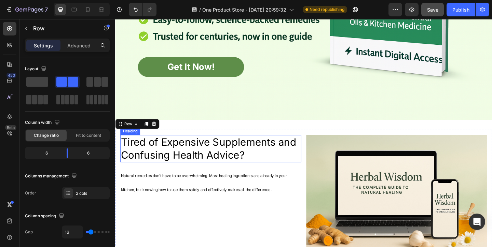
click at [242, 153] on p "Tired of Expensive Supplements and Confusing Health Advice?" at bounding box center [218, 160] width 195 height 28
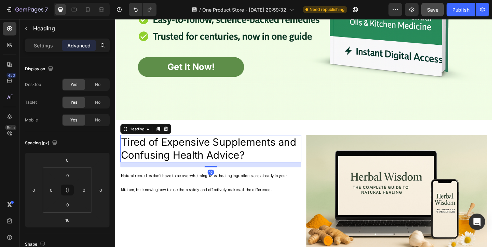
click at [242, 153] on p "Tired of Expensive Supplements and Confusing Health Advice?" at bounding box center [218, 160] width 195 height 28
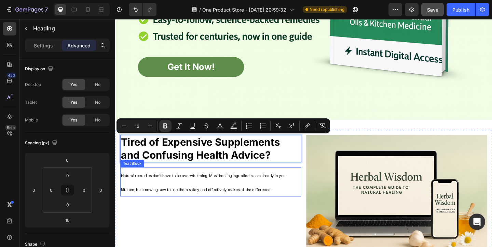
click at [253, 189] on span "Natural remedies don’t have to be overwhelming. Most healing ingredients are al…" at bounding box center [211, 197] width 181 height 20
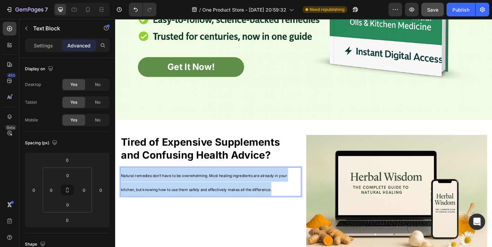
click at [253, 189] on span "Natural remedies don’t have to be overwhelming. Most healing ingredients are al…" at bounding box center [211, 197] width 181 height 20
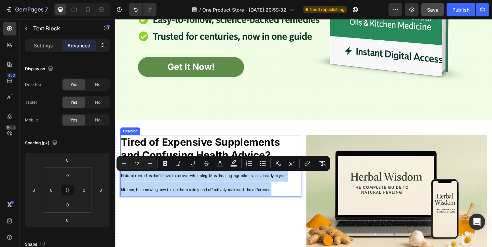
click at [173, 155] on strong "Tired of Expensive Supplements and Confusing Health Advice?" at bounding box center [207, 160] width 173 height 28
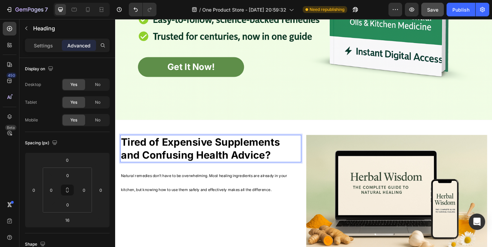
click at [173, 155] on strong "Tired of Expensive Supplements and Confusing Health Advice?" at bounding box center [207, 160] width 173 height 28
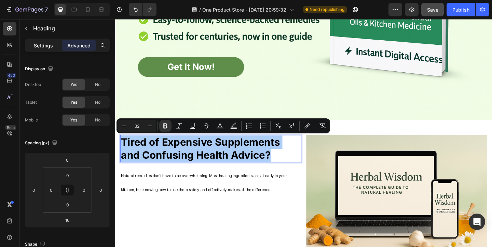
click at [52, 45] on p "Settings" at bounding box center [43, 45] width 19 height 7
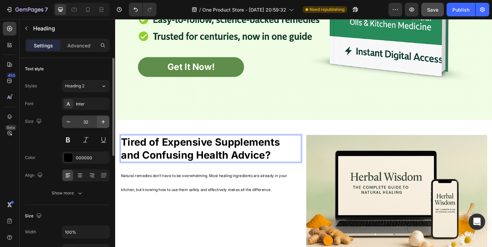
click at [102, 124] on icon "button" at bounding box center [103, 122] width 7 height 7
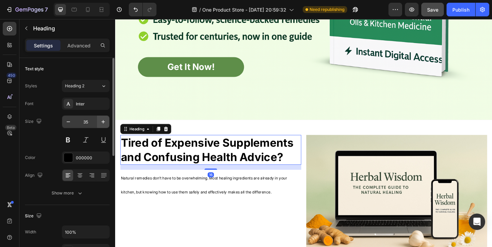
click at [102, 124] on icon "button" at bounding box center [103, 122] width 7 height 7
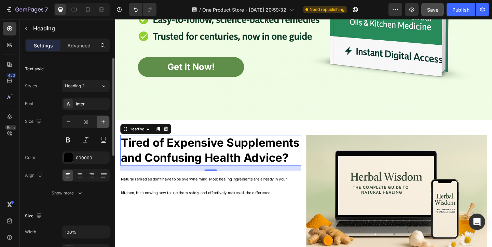
click at [102, 124] on icon "button" at bounding box center [103, 122] width 7 height 7
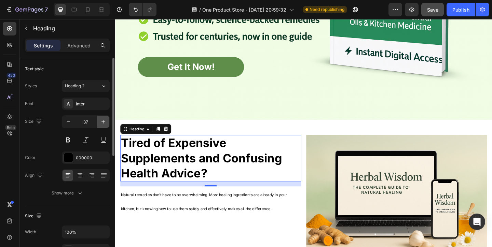
click at [102, 124] on icon "button" at bounding box center [103, 122] width 7 height 7
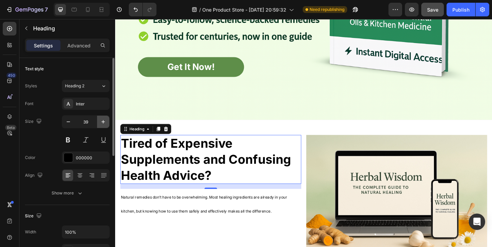
click at [103, 123] on icon "button" at bounding box center [103, 122] width 7 height 7
type input "40"
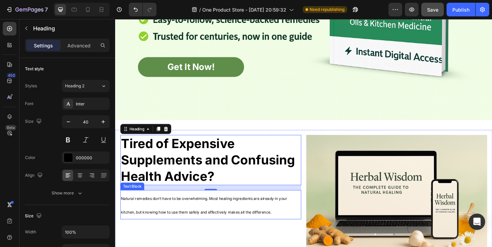
click at [203, 221] on p "Natural remedies don’t have to be overwhelming. Most healing ingredients are al…" at bounding box center [218, 221] width 195 height 30
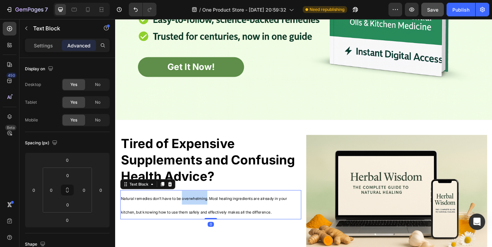
click at [203, 221] on p "Natural remedies don’t have to be overwhelming. Most healing ingredients are al…" at bounding box center [218, 221] width 195 height 30
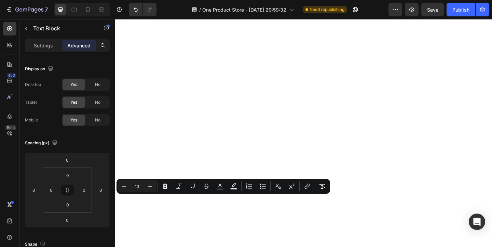
click at [151, 188] on icon "Editor contextual toolbar" at bounding box center [150, 186] width 7 height 7
type input "14"
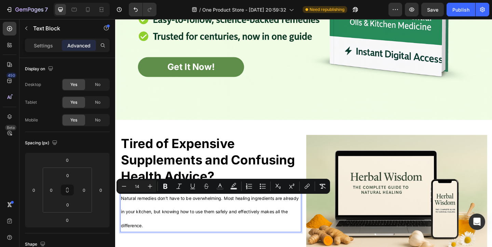
click at [154, 203] on div "⁠⁠⁠⁠⁠⁠⁠ Tired of Expensive Supplements and Confusing Health Advice? Heading Nat…" at bounding box center [219, 210] width 197 height 131
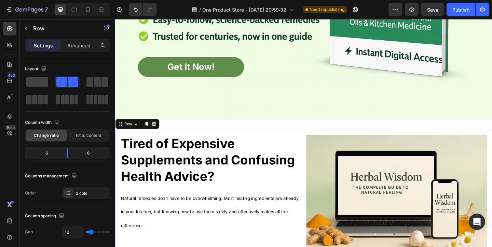
click at [154, 203] on div "⁠⁠⁠⁠⁠⁠⁠ Tired of Expensive Supplements and Confusing Health Advice? Heading Nat…" at bounding box center [219, 210] width 197 height 131
click at [157, 226] on p "Natural remedies don’t have to be overwhelming. Most healing ingredients are al…" at bounding box center [218, 228] width 195 height 44
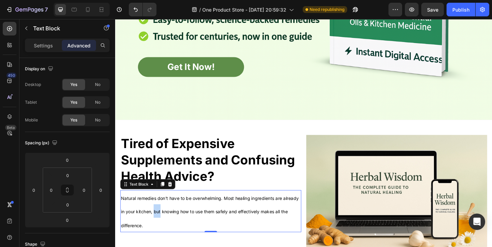
click at [157, 226] on p "Natural remedies don’t have to be overwhelming. Most healing ingredients are al…" at bounding box center [218, 228] width 195 height 44
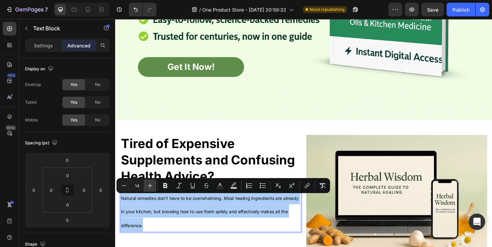
click at [150, 187] on icon "Editor contextual toolbar" at bounding box center [150, 185] width 7 height 7
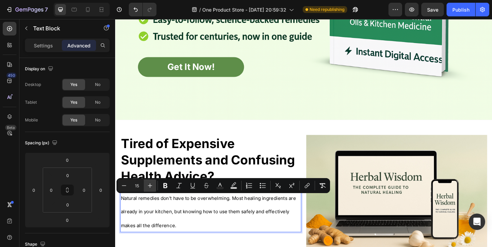
click at [150, 187] on icon "Editor contextual toolbar" at bounding box center [150, 185] width 7 height 7
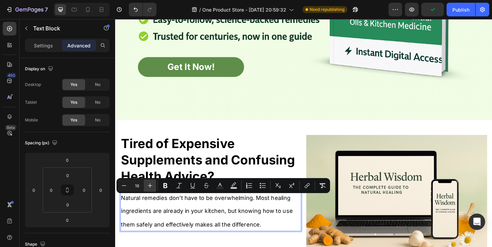
click at [150, 187] on icon "Editor contextual toolbar" at bounding box center [150, 185] width 7 height 7
type input "20"
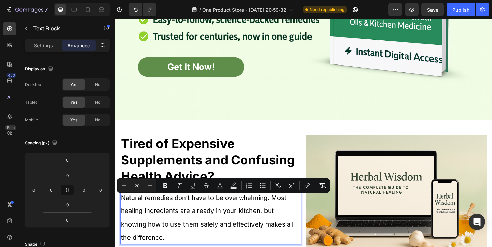
click at [207, 245] on span "Natural remedies don’t have to be overwhelming. Most healing ingredients are al…" at bounding box center [215, 235] width 188 height 52
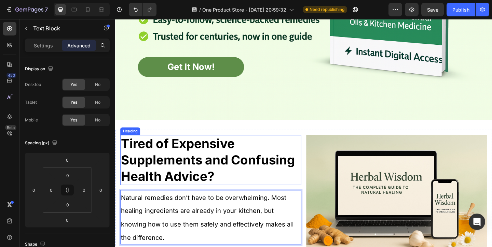
scroll to position [225, 0]
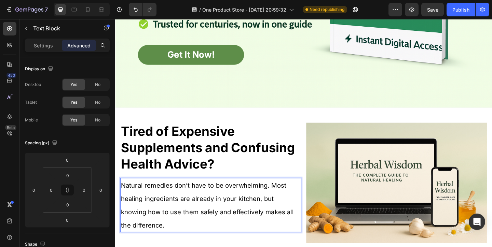
click at [223, 206] on p "Natural remedies don’t have to be overwhelming. Most healing ingredients are al…" at bounding box center [218, 222] width 195 height 58
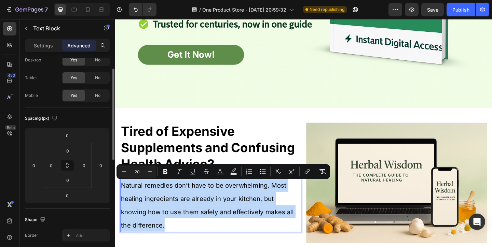
scroll to position [44, 0]
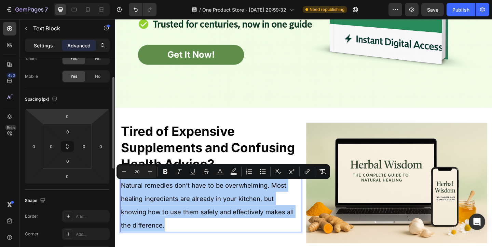
click at [52, 47] on p "Settings" at bounding box center [43, 45] width 19 height 7
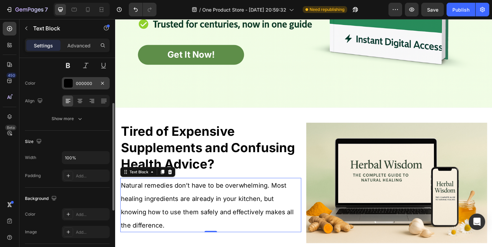
scroll to position [79, 0]
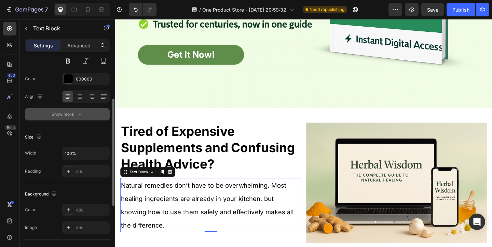
click at [77, 114] on icon "button" at bounding box center [80, 114] width 7 height 7
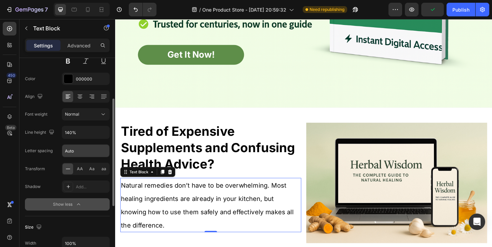
click at [101, 150] on input "Auto" at bounding box center [85, 151] width 47 height 12
type input "2"
type input "Auto"
click at [80, 128] on input "140%" at bounding box center [85, 132] width 47 height 12
click at [98, 133] on button "button" at bounding box center [103, 132] width 12 height 12
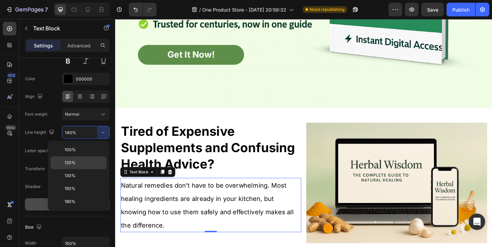
click at [85, 162] on p "120%" at bounding box center [84, 163] width 39 height 6
type input "120%"
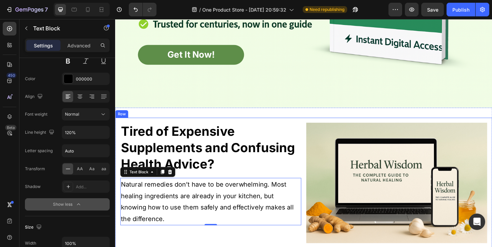
click at [277, 167] on p "⁠⁠⁠⁠⁠⁠⁠ Tired of Expensive Supplements and Confusing Health Advice?" at bounding box center [218, 159] width 195 height 53
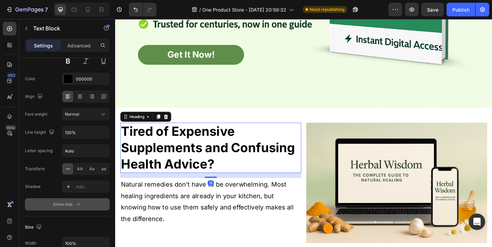
scroll to position [0, 0]
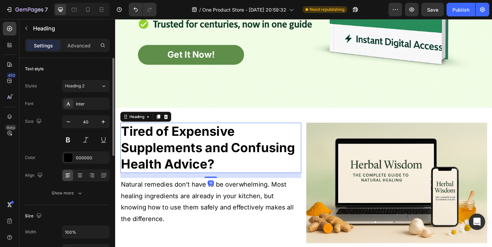
click at [280, 116] on div "Get It Now! Button ⁠⁠⁠⁠⁠⁠⁠ Tired of Expensive Supplements and Confusing Health …" at bounding box center [320, 197] width 410 height 164
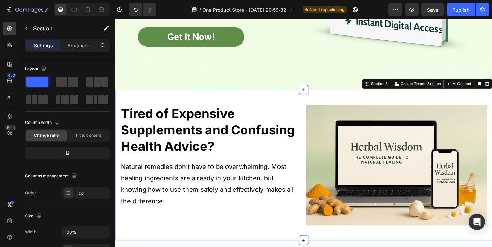
scroll to position [268, 0]
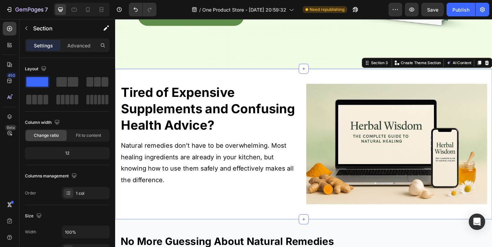
click at [189, 82] on div "Get It Now! Button ⁠⁠⁠⁠⁠⁠⁠ Tired of Expensive Supplements and Confusing Health …" at bounding box center [320, 155] width 410 height 164
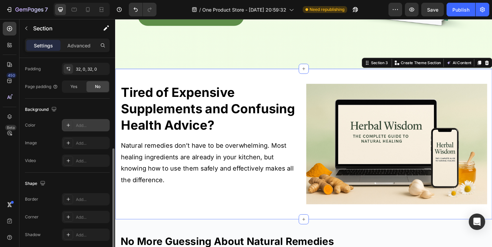
click at [87, 124] on div "Add..." at bounding box center [92, 126] width 32 height 6
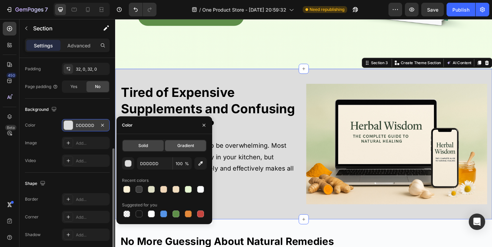
click at [192, 149] on div "Gradient" at bounding box center [185, 145] width 41 height 11
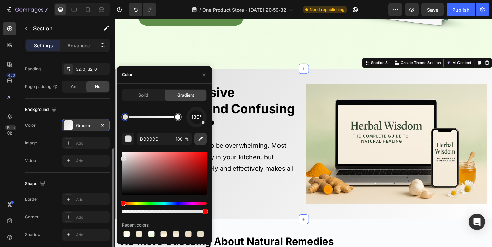
click at [203, 136] on icon "button" at bounding box center [200, 139] width 7 height 7
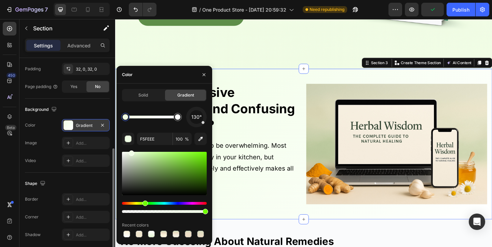
click at [143, 116] on div at bounding box center [151, 117] width 52 height 3
click at [145, 118] on div at bounding box center [142, 116] width 5 height 5
click at [202, 141] on icon "button" at bounding box center [200, 139] width 7 height 7
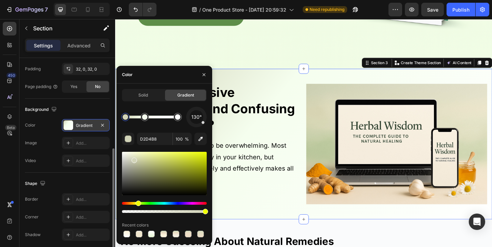
drag, startPoint x: 206, startPoint y: 125, endPoint x: 197, endPoint y: 110, distance: 16.9
click at [197, 110] on div "130°" at bounding box center [196, 117] width 20 height 20
click at [197, 110] on div "130°" at bounding box center [197, 117] width 14 height 14
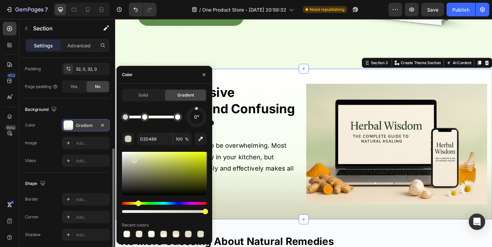
click at [196, 110] on div "0°" at bounding box center [197, 117] width 14 height 14
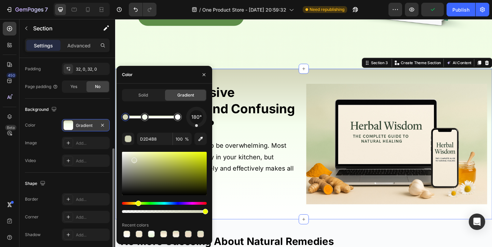
drag, startPoint x: 196, startPoint y: 110, endPoint x: 196, endPoint y: 132, distance: 21.9
click at [196, 132] on div "180° D2D4B8 100 % Recent colors" at bounding box center [164, 173] width 85 height 132
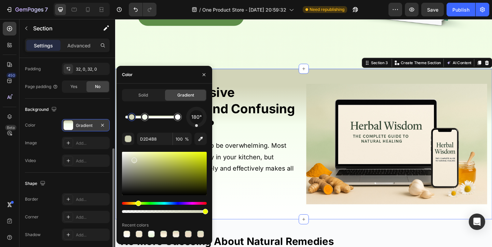
drag, startPoint x: 126, startPoint y: 119, endPoint x: 136, endPoint y: 119, distance: 9.9
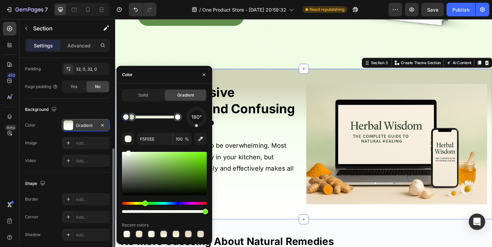
drag, startPoint x: 144, startPoint y: 119, endPoint x: 126, endPoint y: 119, distance: 18.1
click at [126, 119] on div at bounding box center [125, 116] width 5 height 5
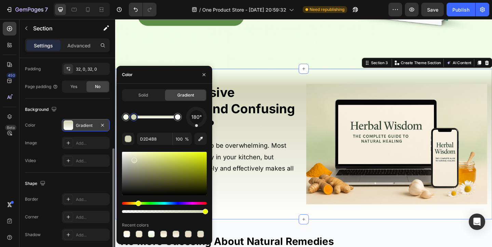
click at [134, 120] on div at bounding box center [133, 117] width 8 height 8
drag, startPoint x: 134, startPoint y: 120, endPoint x: 127, endPoint y: 120, distance: 6.8
click at [129, 120] on div at bounding box center [133, 117] width 8 height 8
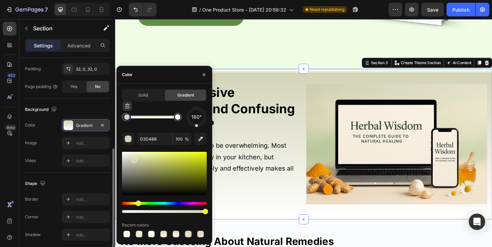
click at [129, 120] on div at bounding box center [127, 117] width 8 height 8
click at [130, 120] on div at bounding box center [130, 117] width 8 height 8
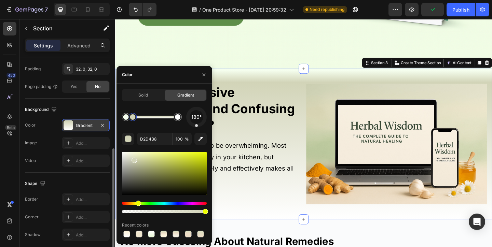
click at [133, 120] on div at bounding box center [132, 117] width 8 height 8
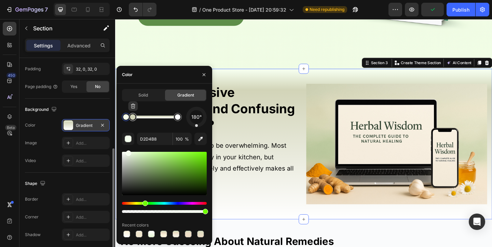
click at [130, 120] on div at bounding box center [132, 117] width 8 height 8
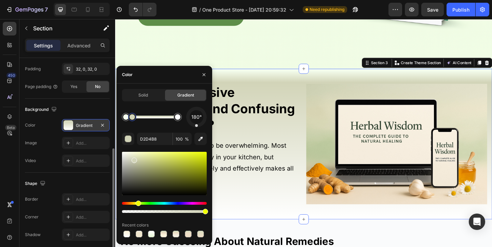
click at [133, 120] on div at bounding box center [132, 117] width 8 height 8
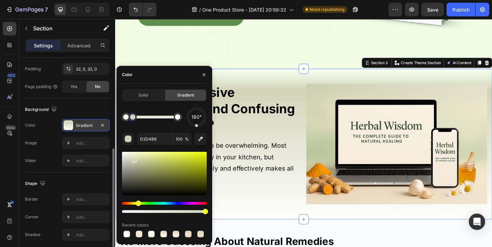
click at [133, 120] on div at bounding box center [132, 117] width 8 height 8
click at [124, 119] on div at bounding box center [125, 116] width 5 height 5
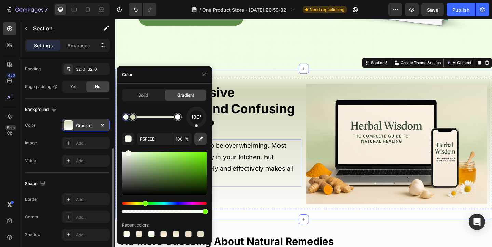
click at [204, 139] on button "button" at bounding box center [200, 139] width 12 height 12
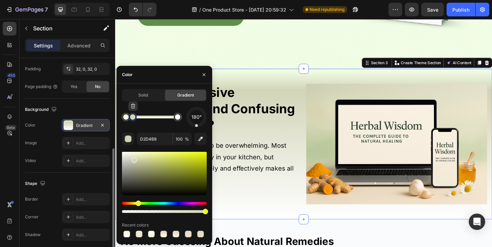
click at [133, 118] on div at bounding box center [132, 116] width 5 height 5
click at [204, 139] on button "button" at bounding box center [200, 139] width 12 height 12
drag, startPoint x: 133, startPoint y: 116, endPoint x: 137, endPoint y: 116, distance: 4.4
click at [135, 116] on div at bounding box center [131, 116] width 5 height 5
click at [131, 117] on div at bounding box center [130, 116] width 5 height 5
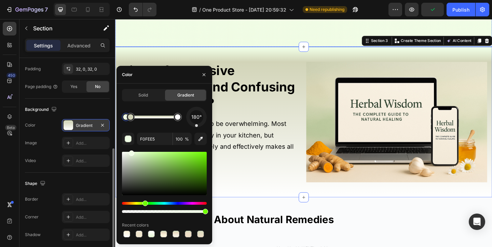
scroll to position [292, 0]
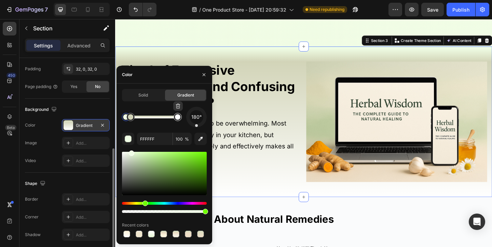
click at [179, 119] on div at bounding box center [177, 116] width 5 height 5
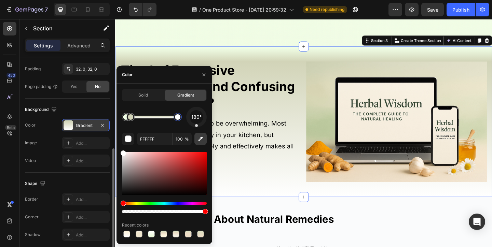
click at [203, 142] on button "button" at bounding box center [200, 139] width 12 height 12
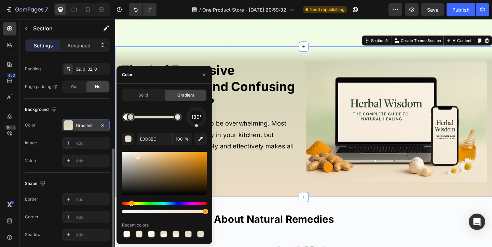
click at [156, 118] on div at bounding box center [151, 117] width 52 height 3
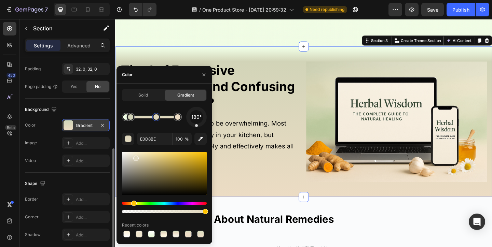
click at [156, 118] on div at bounding box center [155, 116] width 5 height 5
click at [197, 135] on button "button" at bounding box center [200, 139] width 12 height 12
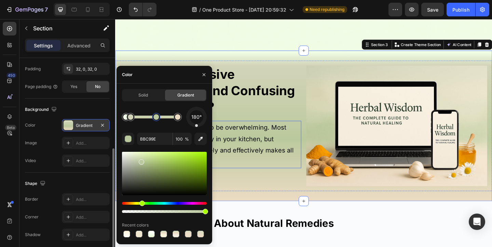
scroll to position [301, 0]
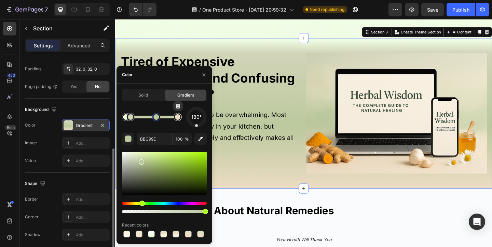
click at [180, 121] on div at bounding box center [177, 117] width 12 height 12
type input "ECDCC4"
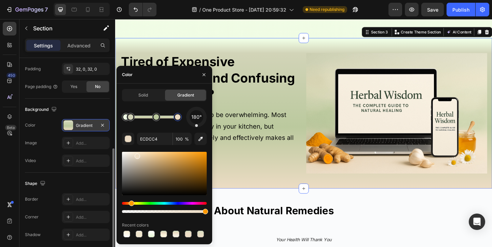
click at [205, 145] on div "ECDCC4 100 %" at bounding box center [164, 139] width 85 height 12
drag, startPoint x: 204, startPoint y: 142, endPoint x: 212, endPoint y: 142, distance: 8.2
click at [204, 142] on icon "button" at bounding box center [200, 139] width 7 height 7
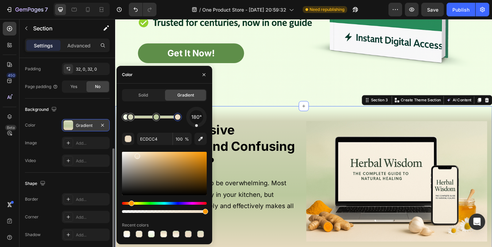
scroll to position [224, 0]
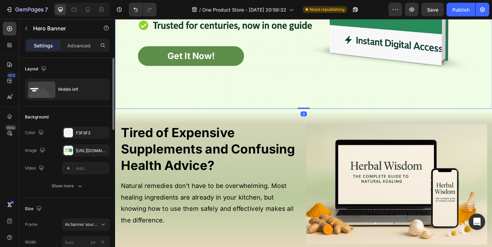
scroll to position [252, 0]
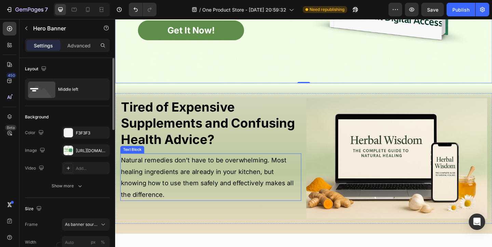
click at [284, 206] on p "Natural remedies don’t have to be overwhelming. Most healing ingredients are al…" at bounding box center [218, 191] width 195 height 50
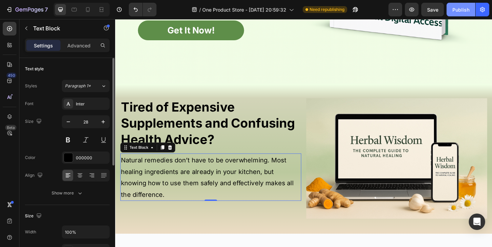
click at [451, 9] on button "Publish" at bounding box center [460, 10] width 29 height 14
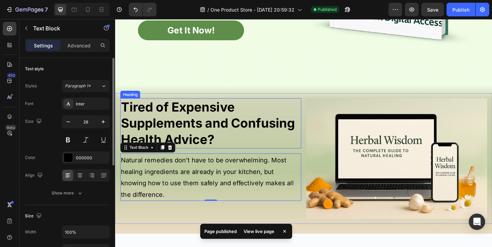
click at [245, 120] on strong "Tired of Expensive Supplements and Confusing Health Advice?" at bounding box center [215, 132] width 189 height 52
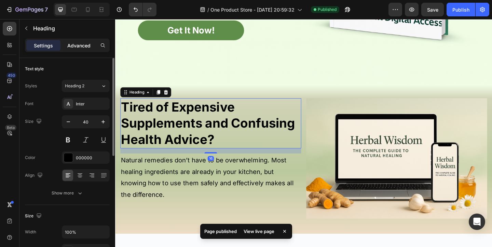
click at [79, 47] on p "Advanced" at bounding box center [78, 45] width 23 height 7
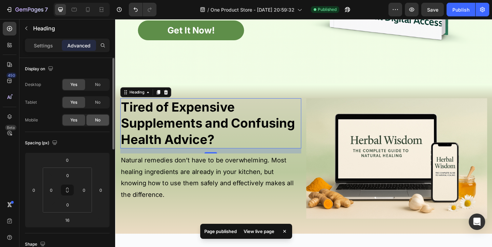
drag, startPoint x: 98, startPoint y: 102, endPoint x: 98, endPoint y: 116, distance: 14.0
click at [98, 102] on span "No" at bounding box center [97, 102] width 5 height 6
click at [98, 116] on div "No" at bounding box center [97, 120] width 23 height 11
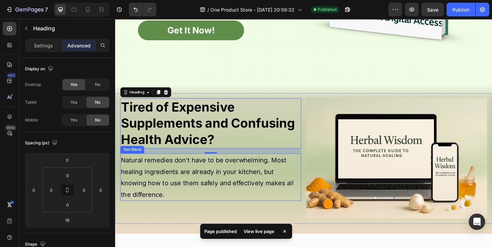
click at [151, 174] on span "Natural remedies don’t have to be overwhelming. Most healing ingredients are al…" at bounding box center [215, 191] width 188 height 46
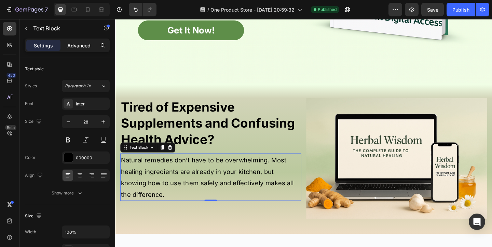
click at [84, 45] on p "Advanced" at bounding box center [78, 45] width 23 height 7
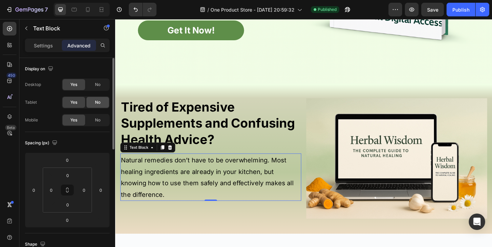
click at [95, 102] on span "No" at bounding box center [97, 102] width 5 height 6
click at [95, 115] on div "No" at bounding box center [97, 120] width 23 height 11
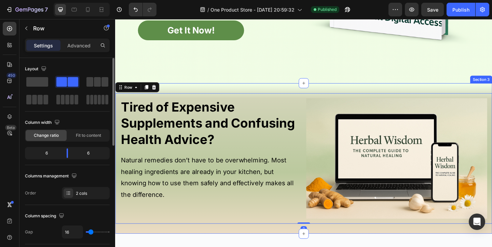
drag, startPoint x: 255, startPoint y: 157, endPoint x: 234, endPoint y: 68, distance: 91.1
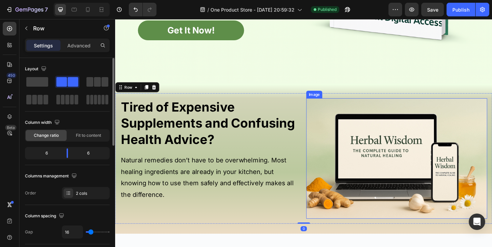
click at [436, 206] on img at bounding box center [421, 170] width 197 height 131
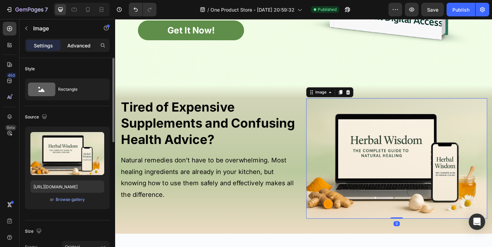
click at [92, 43] on div "Advanced" at bounding box center [79, 45] width 34 height 11
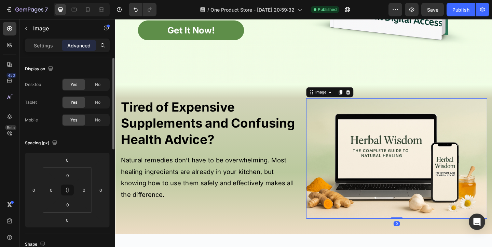
click at [93, 101] on div "No" at bounding box center [97, 102] width 23 height 11
click at [93, 117] on div "No" at bounding box center [97, 120] width 23 height 11
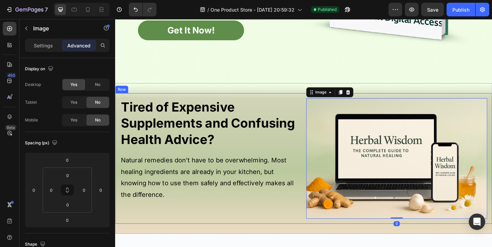
click at [275, 100] on div "⁠⁠⁠⁠⁠⁠⁠ Tired of Expensive Supplements and Confusing Health Advice? Heading Nat…" at bounding box center [320, 171] width 410 height 142
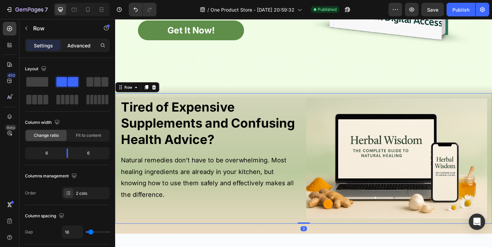
click at [82, 46] on p "Advanced" at bounding box center [78, 45] width 23 height 7
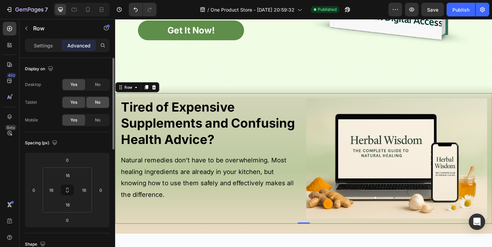
click at [94, 99] on div "No" at bounding box center [97, 102] width 23 height 11
click at [94, 114] on div "Yes No" at bounding box center [86, 120] width 48 height 12
click at [95, 122] on div "No" at bounding box center [97, 120] width 23 height 11
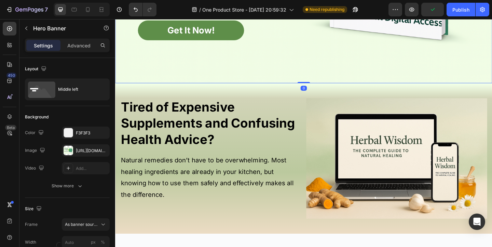
click at [180, 90] on div "Get It Now! Button ⁠⁠⁠⁠⁠⁠⁠ Tired of Expensive Supplements and Confusing Health …" at bounding box center [320, 171] width 410 height 164
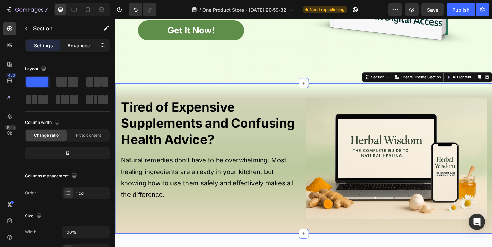
click at [74, 50] on div "Advanced" at bounding box center [79, 45] width 34 height 11
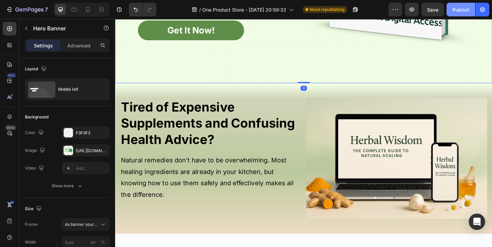
click at [471, 8] on button "Publish" at bounding box center [460, 10] width 29 height 14
click at [88, 11] on icon at bounding box center [88, 9] width 4 height 5
type input "100"
type input "100%"
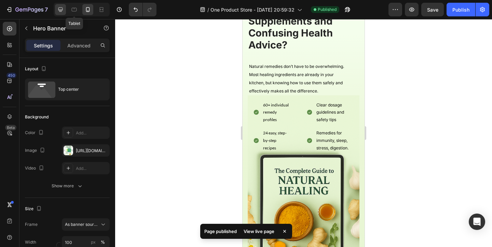
click at [58, 7] on icon at bounding box center [60, 9] width 7 height 7
type input "1230"
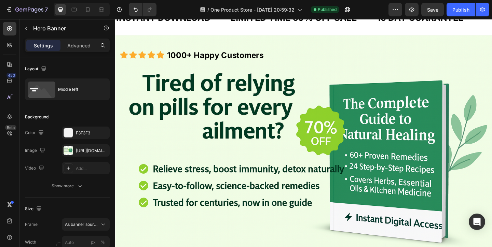
scroll to position [13, 0]
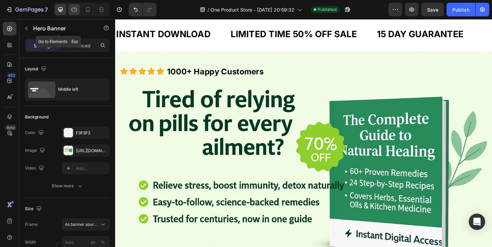
click at [75, 9] on icon at bounding box center [74, 9] width 7 height 7
type input "100"
type input "500"
type input "100%"
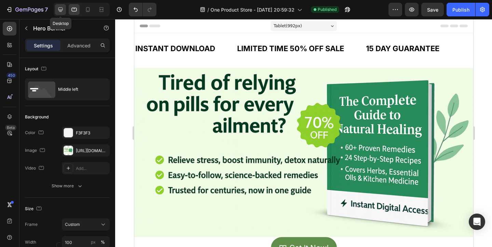
click at [66, 11] on div at bounding box center [60, 9] width 11 height 11
type input "1230"
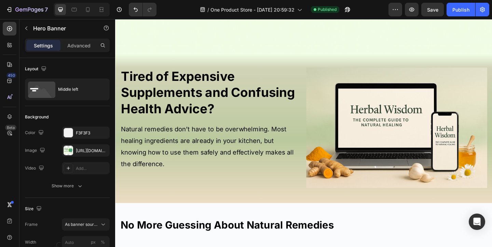
scroll to position [285, 0]
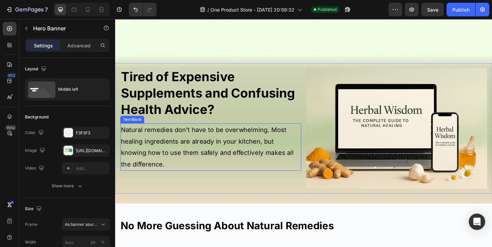
click at [236, 142] on span "Natural remedies don’t have to be overwhelming. Most healing ingredients are al…" at bounding box center [215, 159] width 188 height 46
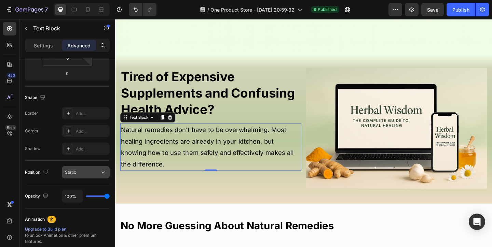
scroll to position [0, 0]
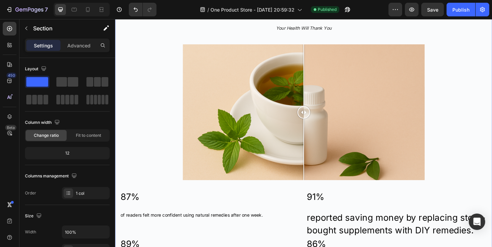
scroll to position [622, 0]
